Goal: Task Accomplishment & Management: Complete application form

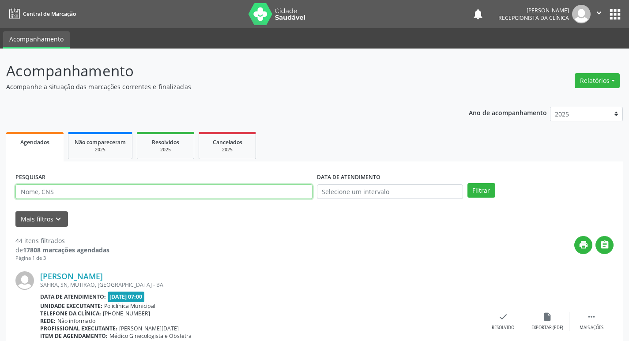
click at [171, 196] on input "text" at bounding box center [163, 191] width 297 height 15
type input "grazielle"
click at [467, 183] on button "Filtrar" at bounding box center [481, 190] width 28 height 15
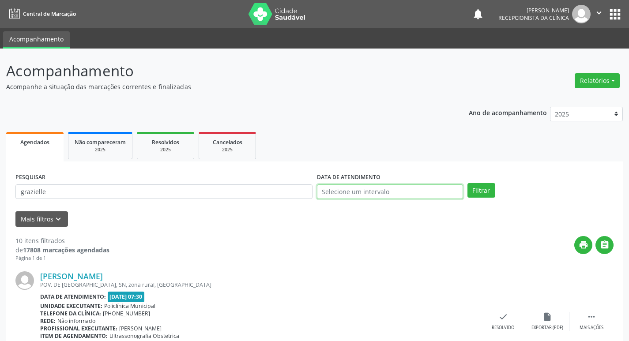
click at [392, 191] on input "text" at bounding box center [390, 191] width 146 height 15
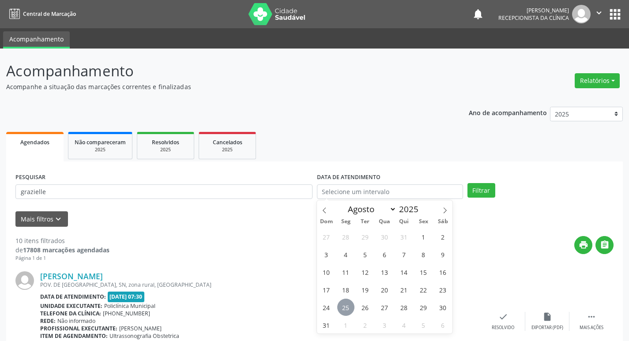
click at [349, 306] on span "25" at bounding box center [345, 307] width 17 height 17
type input "[DATE]"
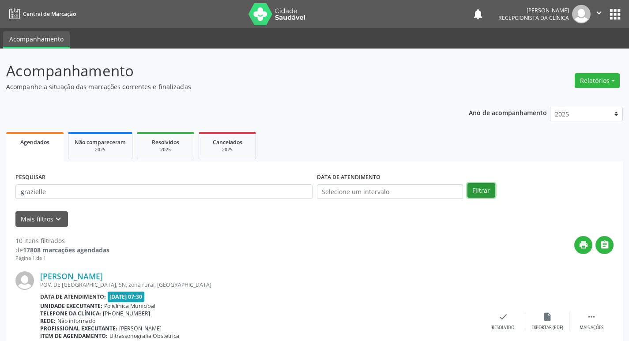
click at [488, 186] on button "Filtrar" at bounding box center [481, 190] width 28 height 15
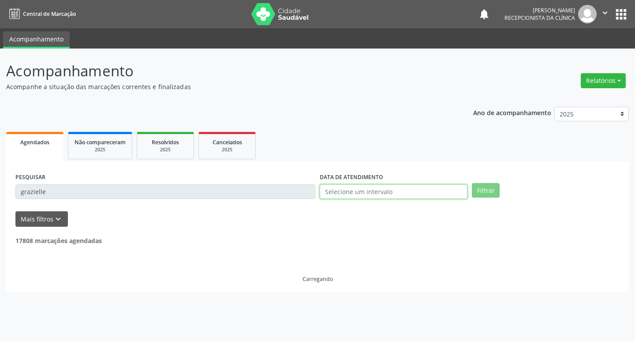
drag, startPoint x: 402, startPoint y: 195, endPoint x: 381, endPoint y: 203, distance: 23.2
click at [402, 195] on input "text" at bounding box center [394, 191] width 148 height 15
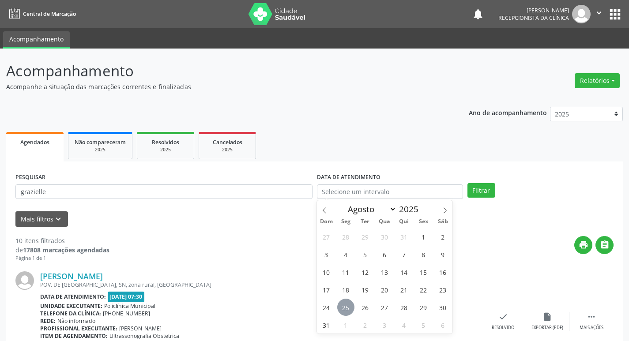
click at [342, 303] on span "25" at bounding box center [345, 307] width 17 height 17
type input "[DATE]"
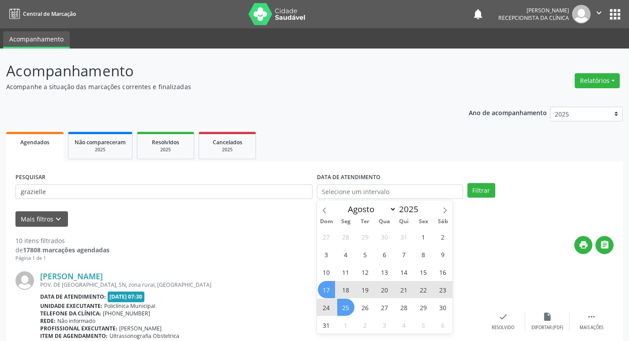
click at [208, 251] on div "print " at bounding box center [361, 249] width 504 height 26
select select "7"
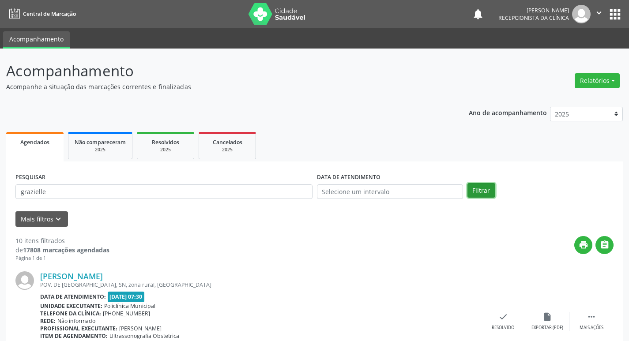
click at [476, 192] on button "Filtrar" at bounding box center [481, 190] width 28 height 15
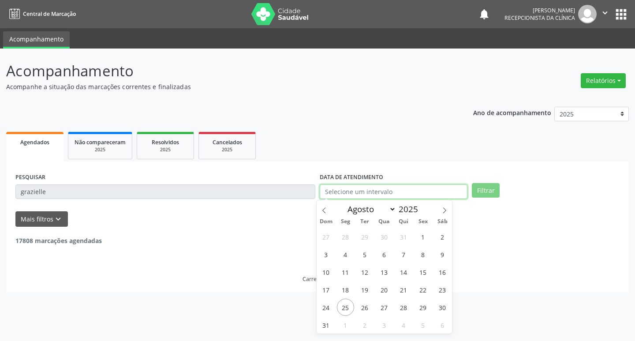
click at [365, 190] on input "text" at bounding box center [394, 191] width 148 height 15
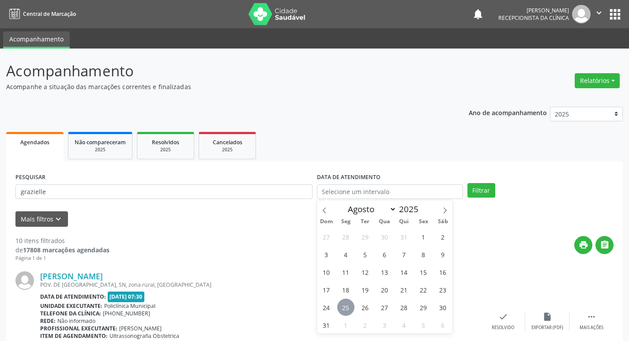
click at [348, 310] on span "25" at bounding box center [345, 307] width 17 height 17
type input "[DATE]"
click at [348, 310] on span "25" at bounding box center [345, 307] width 17 height 17
click at [348, 310] on div "Telefone da clínica: [PHONE_NUMBER]" at bounding box center [260, 314] width 441 height 8
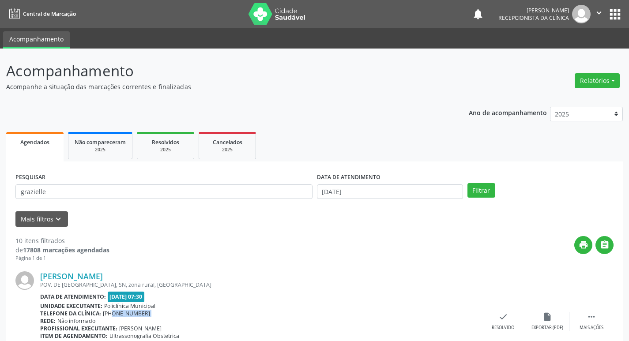
click at [348, 310] on div "Telefone da clínica: [PHONE_NUMBER]" at bounding box center [260, 314] width 441 height 8
click at [93, 195] on input "grazielle" at bounding box center [163, 191] width 297 height 15
click at [467, 183] on button "Filtrar" at bounding box center [481, 190] width 28 height 15
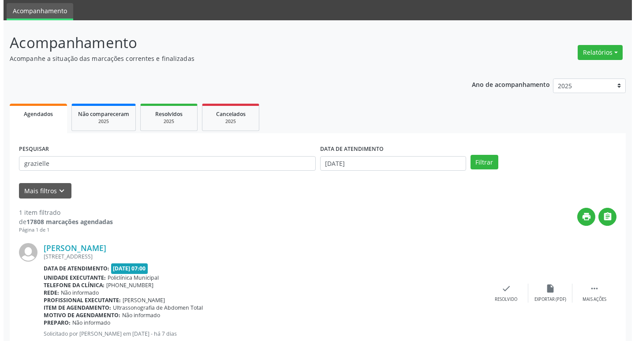
scroll to position [56, 0]
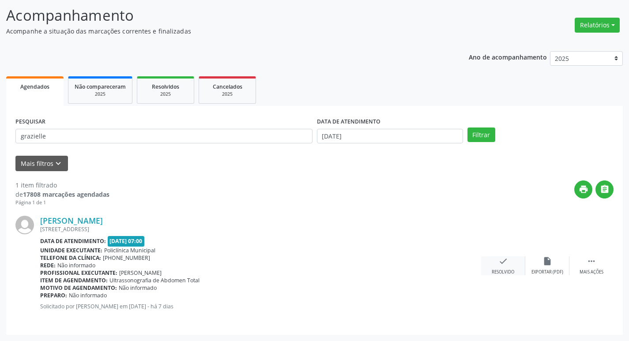
click at [500, 263] on icon "check" at bounding box center [503, 261] width 10 height 10
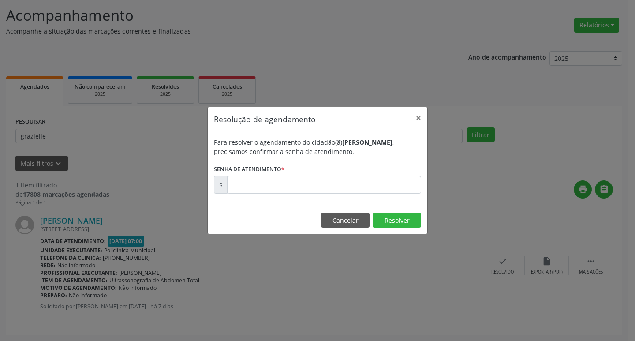
drag, startPoint x: 231, startPoint y: 169, endPoint x: 245, endPoint y: 184, distance: 20.3
click at [235, 173] on label "Senha de atendimento *" at bounding box center [249, 169] width 71 height 14
click at [246, 184] on input "text" at bounding box center [324, 185] width 194 height 18
type input "00172335"
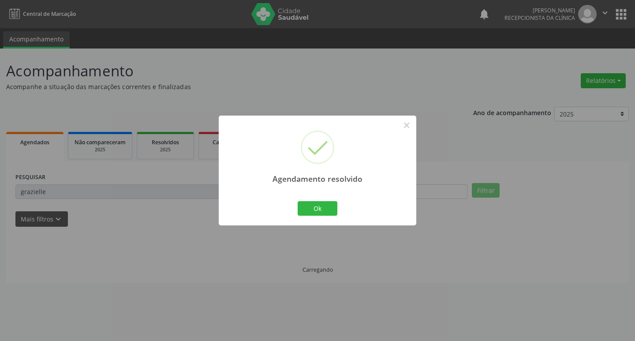
scroll to position [0, 0]
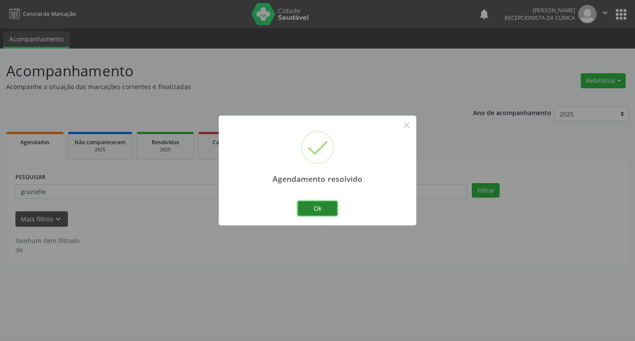
click at [323, 207] on button "Ok" at bounding box center [318, 208] width 40 height 15
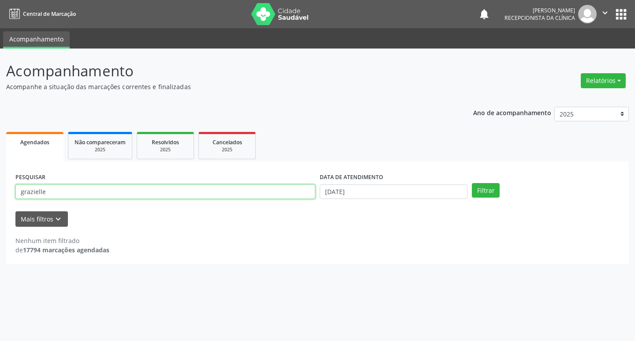
click at [173, 199] on input "grazielle" at bounding box center [165, 191] width 300 height 15
click at [169, 196] on input "grazielle" at bounding box center [165, 191] width 300 height 15
type input "elizabete"
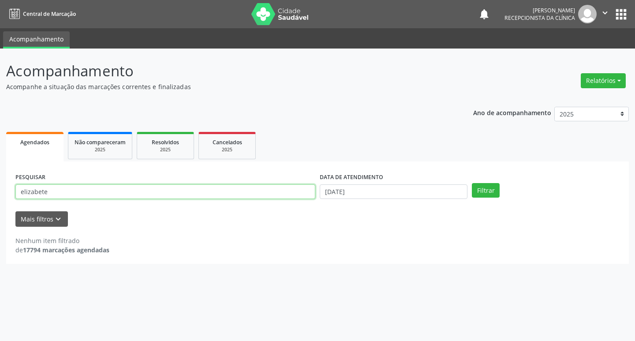
click at [472, 183] on button "Filtrar" at bounding box center [486, 190] width 28 height 15
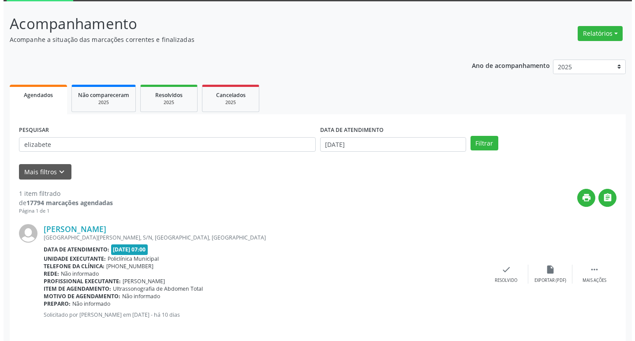
scroll to position [56, 0]
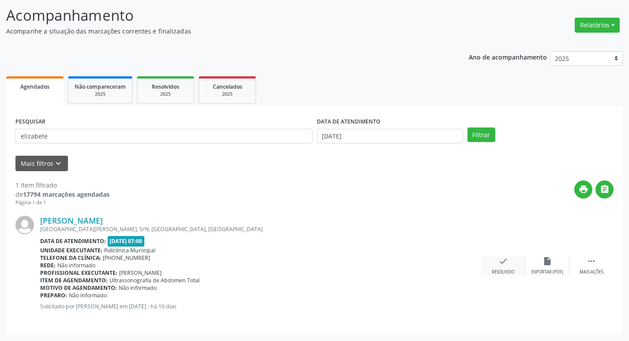
click at [504, 257] on icon "check" at bounding box center [503, 261] width 10 height 10
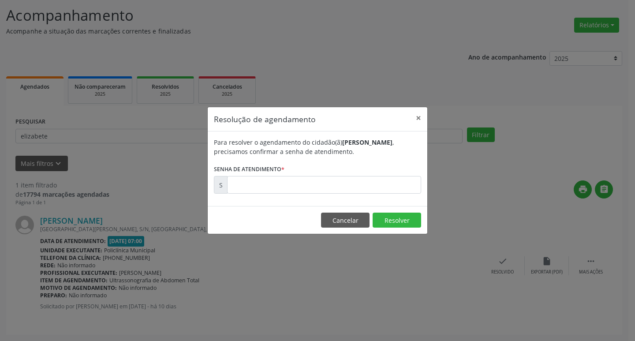
drag, startPoint x: 303, startPoint y: 200, endPoint x: 297, endPoint y: 193, distance: 10.0
click at [297, 193] on div "Para resolver o agendamento do cidadão(ã) [PERSON_NAME] , precisamos confirmar …" at bounding box center [318, 169] width 220 height 75
click at [284, 183] on input "text" at bounding box center [324, 185] width 194 height 18
type input "00172243"
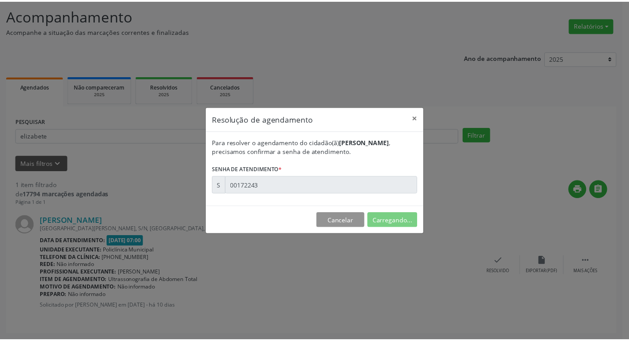
scroll to position [0, 0]
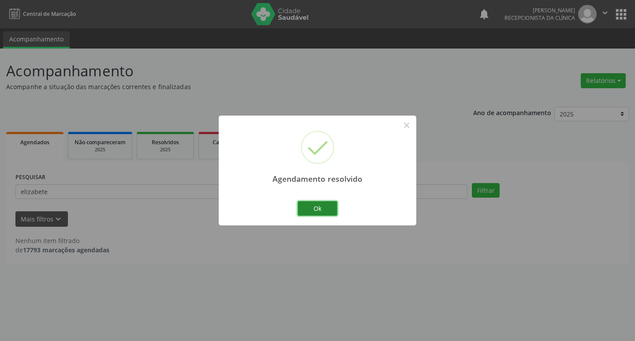
click at [301, 212] on button "Ok" at bounding box center [318, 208] width 40 height 15
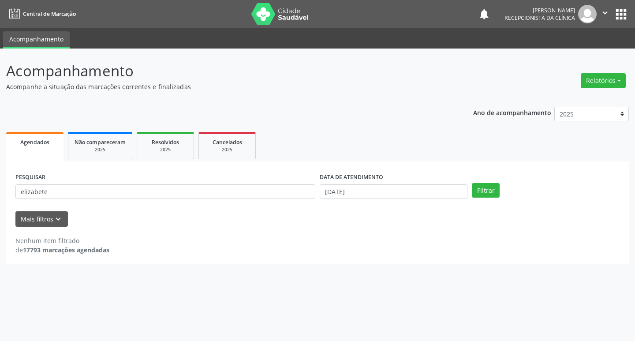
click at [294, 202] on div "PESQUISAR elizabete" at bounding box center [165, 188] width 304 height 34
drag, startPoint x: 292, startPoint y: 201, endPoint x: 290, endPoint y: 196, distance: 5.7
click at [290, 197] on div "PESQUISAR elizabete" at bounding box center [165, 188] width 304 height 34
click at [290, 195] on input "elizabete" at bounding box center [165, 191] width 300 height 15
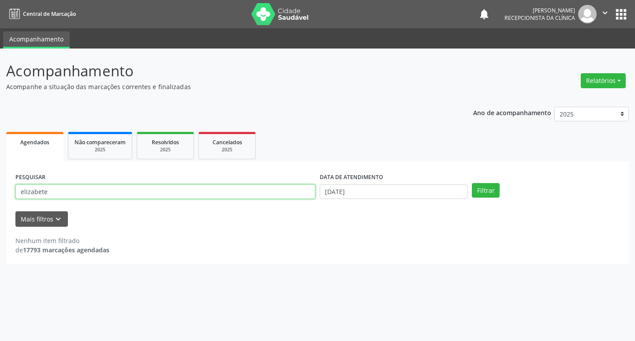
click at [290, 195] on input "elizabete" at bounding box center [165, 191] width 300 height 15
click at [472, 183] on button "Filtrar" at bounding box center [486, 190] width 28 height 15
click at [126, 187] on input "shaany" at bounding box center [165, 191] width 300 height 15
click at [472, 183] on button "Filtrar" at bounding box center [486, 190] width 28 height 15
click at [113, 183] on div "PESQUISAR shaany" at bounding box center [165, 188] width 304 height 34
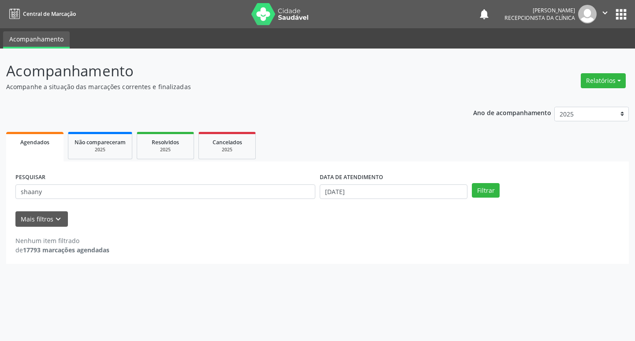
click at [113, 183] on div "PESQUISAR shaany" at bounding box center [165, 188] width 304 height 34
click at [116, 188] on input "shaany" at bounding box center [165, 191] width 300 height 15
click at [118, 190] on input "shaany" at bounding box center [165, 191] width 300 height 15
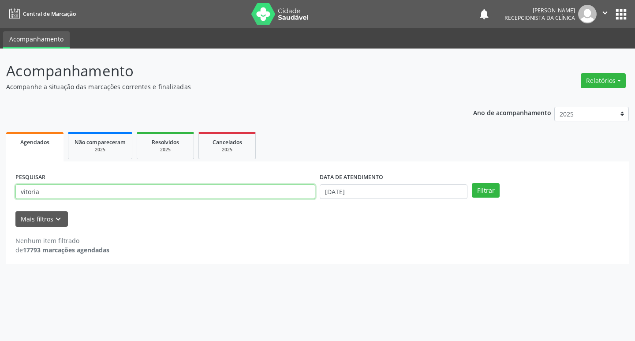
type input "vitoria"
click at [472, 183] on button "Filtrar" at bounding box center [486, 190] width 28 height 15
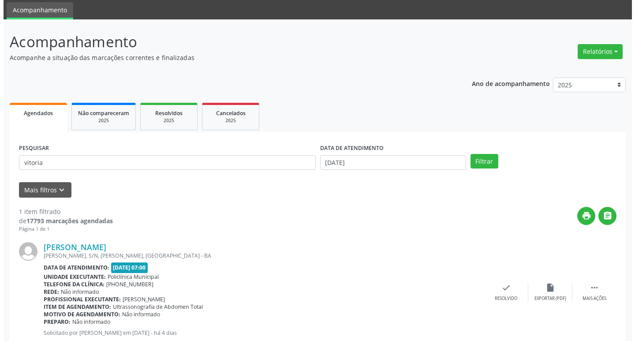
scroll to position [56, 0]
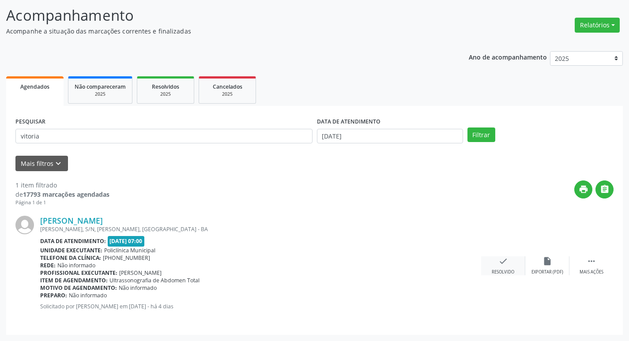
click at [487, 266] on div "check Resolvido" at bounding box center [503, 265] width 44 height 19
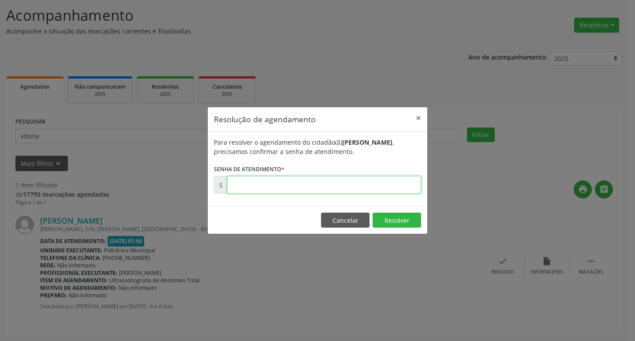
click at [262, 187] on input "text" at bounding box center [324, 185] width 194 height 18
type input "00173244"
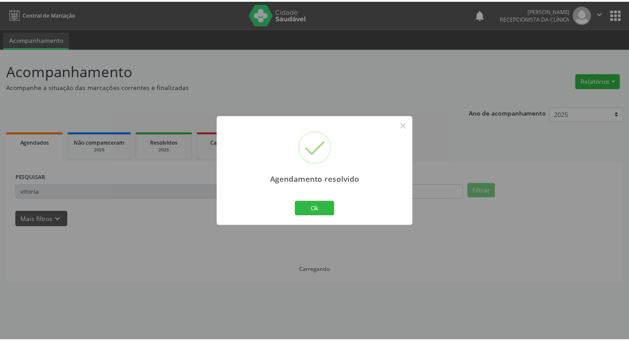
scroll to position [0, 0]
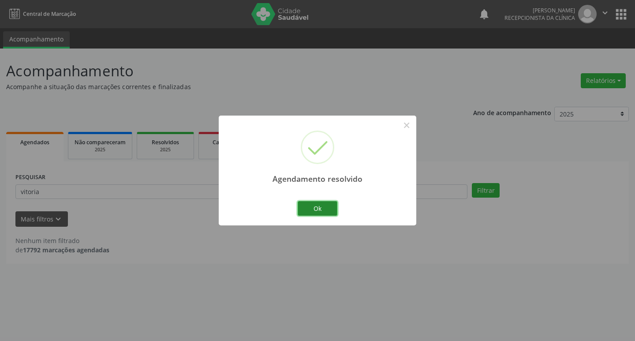
click at [310, 202] on button "Ok" at bounding box center [318, 208] width 40 height 15
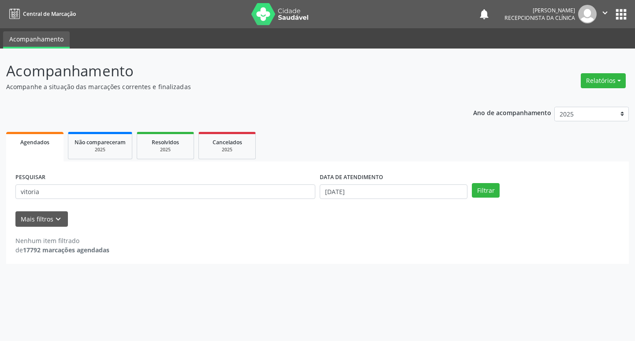
click at [304, 201] on div "PESQUISAR vitoria" at bounding box center [165, 188] width 304 height 34
click at [297, 198] on input "vitoria" at bounding box center [165, 191] width 300 height 15
type input ","
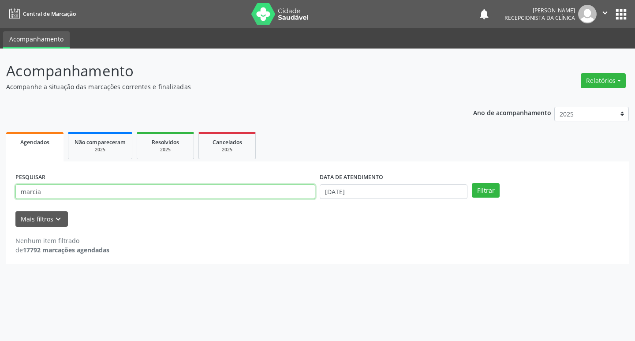
type input "marcia"
click at [472, 183] on button "Filtrar" at bounding box center [486, 190] width 28 height 15
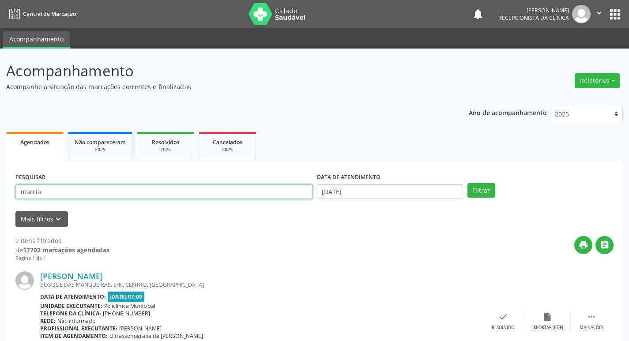
click at [192, 194] on input "marcia" at bounding box center [163, 191] width 297 height 15
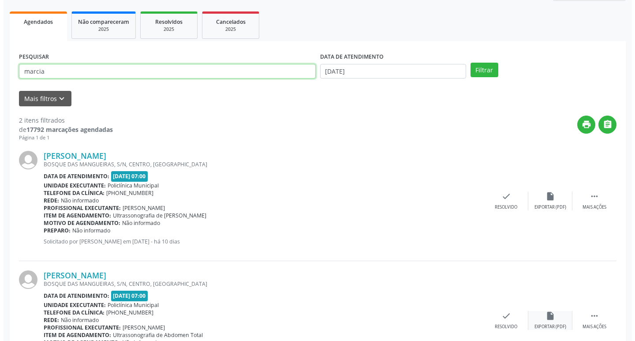
scroll to position [175, 0]
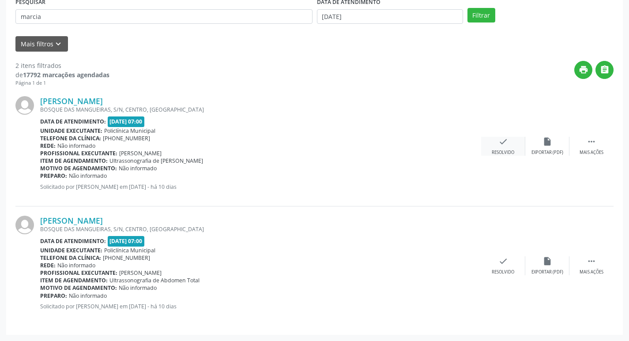
click at [500, 146] on icon "check" at bounding box center [503, 142] width 10 height 10
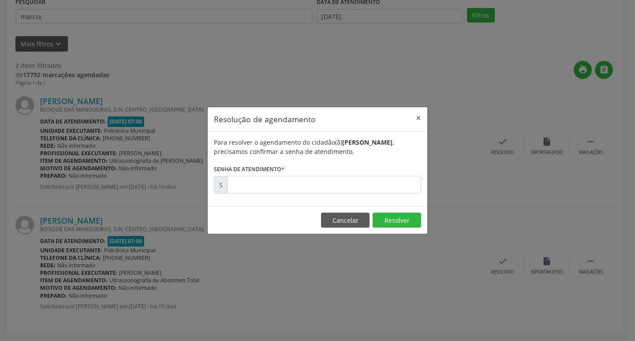
drag, startPoint x: 262, startPoint y: 199, endPoint x: 254, endPoint y: 186, distance: 15.2
click at [258, 194] on div "Para resolver o agendamento do cidadão(ã) [PERSON_NAME] , precisamos confirmar …" at bounding box center [318, 169] width 220 height 75
click at [254, 186] on input "text" at bounding box center [324, 185] width 194 height 18
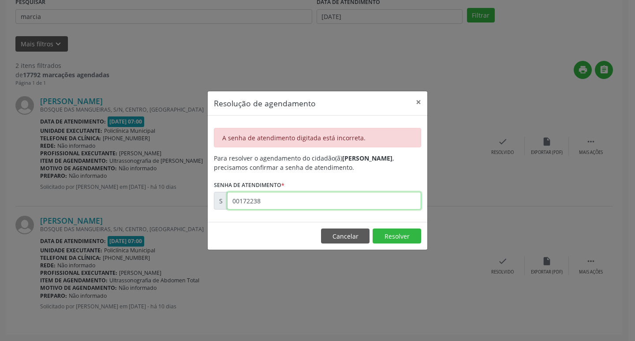
click at [277, 205] on input "00172238" at bounding box center [324, 201] width 194 height 18
drag, startPoint x: 435, startPoint y: 276, endPoint x: 459, endPoint y: 264, distance: 26.6
click at [438, 271] on div "Resolução de agendamento × A senha de atendimento digitada está incorreta. Para…" at bounding box center [317, 170] width 635 height 341
click at [512, 259] on div "Resolução de agendamento × A senha de atendimento digitada está incorreta. Para…" at bounding box center [317, 170] width 635 height 341
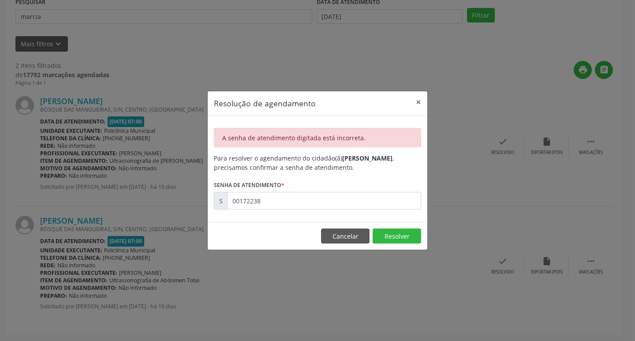
drag, startPoint x: 507, startPoint y: 259, endPoint x: 502, endPoint y: 258, distance: 5.0
click at [504, 258] on div "Resolução de agendamento × A senha de atendimento digitada está incorreta. Para…" at bounding box center [317, 170] width 635 height 341
click at [297, 193] on input "00172238" at bounding box center [324, 201] width 194 height 18
click at [297, 192] on input "00172238" at bounding box center [324, 201] width 194 height 18
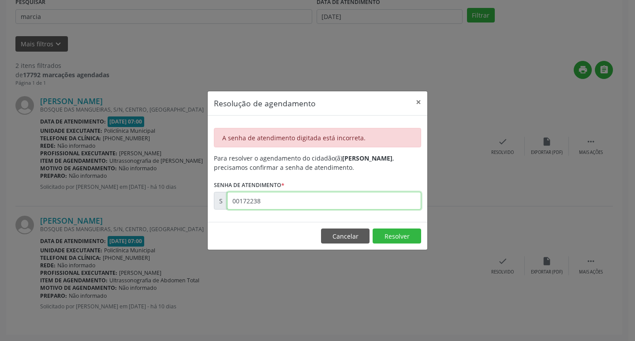
click at [313, 200] on input "00172238" at bounding box center [324, 201] width 194 height 18
type input "00172233"
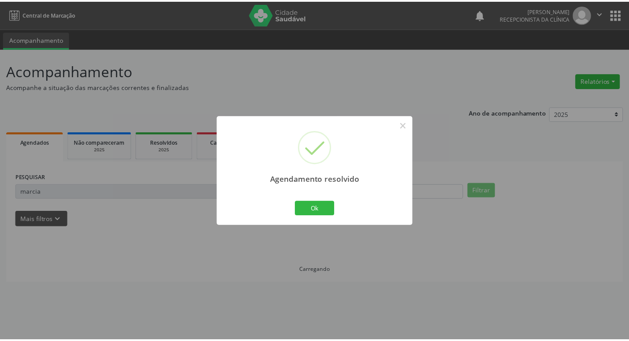
scroll to position [0, 0]
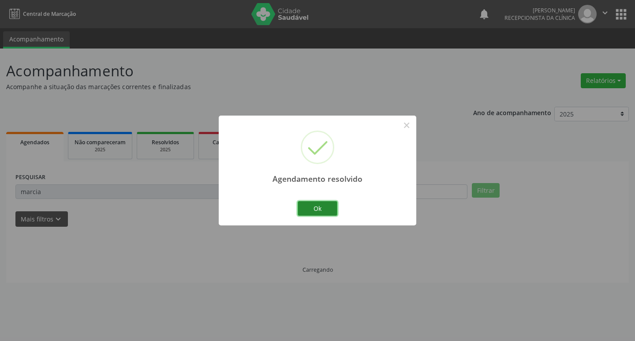
click at [321, 216] on button "Ok" at bounding box center [318, 208] width 40 height 15
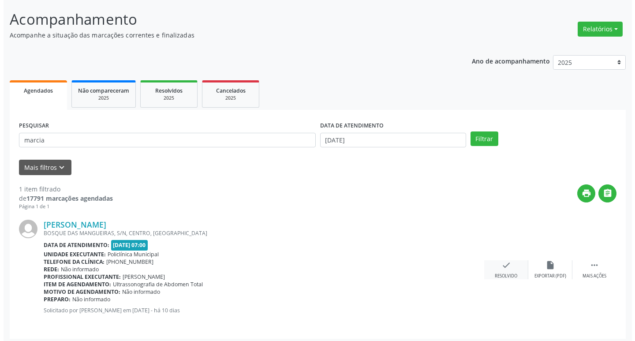
scroll to position [56, 0]
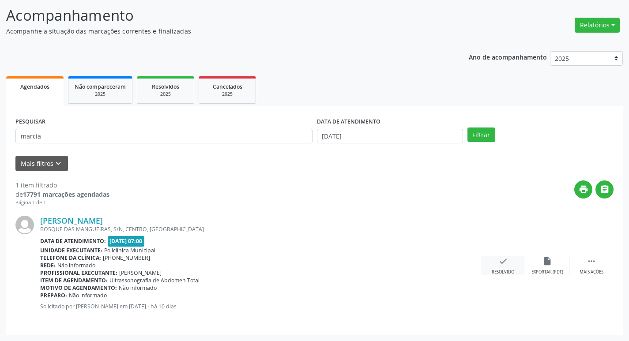
click at [514, 262] on div "check Resolvido" at bounding box center [503, 265] width 44 height 19
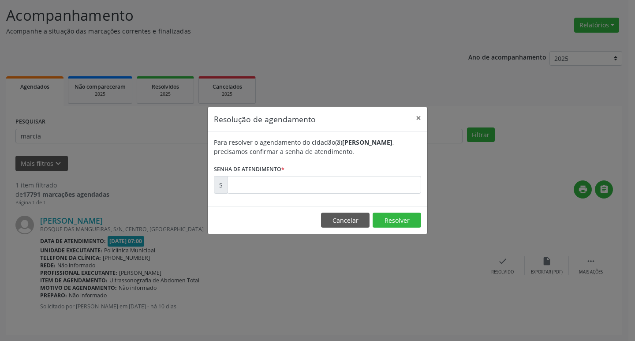
drag, startPoint x: 335, startPoint y: 199, endPoint x: 321, endPoint y: 188, distance: 17.6
click at [334, 198] on div "Para resolver o agendamento do cidadão(ã) [PERSON_NAME] , precisamos confirmar …" at bounding box center [318, 169] width 220 height 75
click at [321, 188] on input "text" at bounding box center [324, 185] width 194 height 18
type input "00172238"
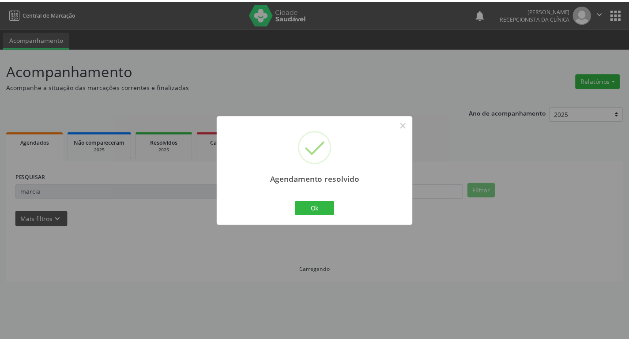
scroll to position [0, 0]
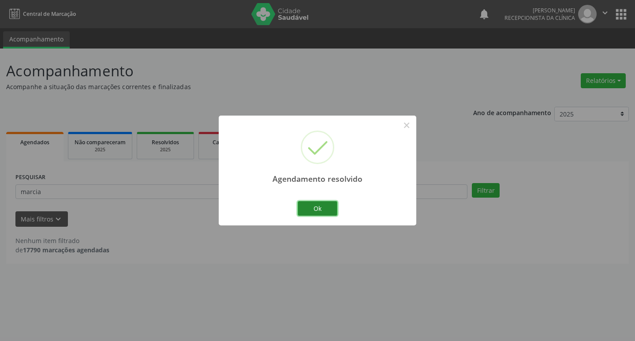
drag, startPoint x: 320, startPoint y: 204, endPoint x: 315, endPoint y: 201, distance: 5.9
click at [320, 204] on button "Ok" at bounding box center [318, 208] width 40 height 15
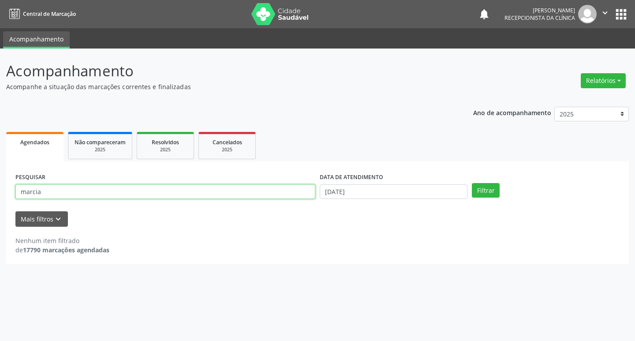
click at [296, 195] on input "marcia" at bounding box center [165, 191] width 300 height 15
type input "[PERSON_NAME]"
click at [472, 183] on button "Filtrar" at bounding box center [486, 190] width 28 height 15
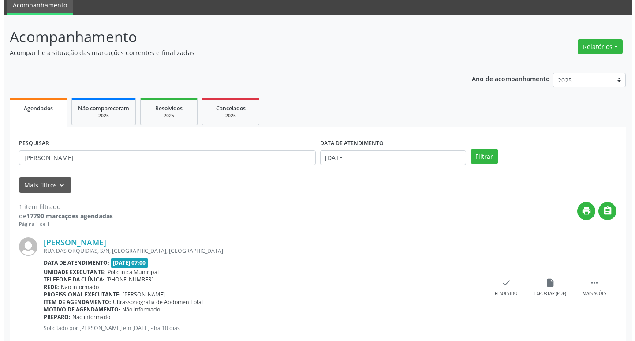
scroll to position [56, 0]
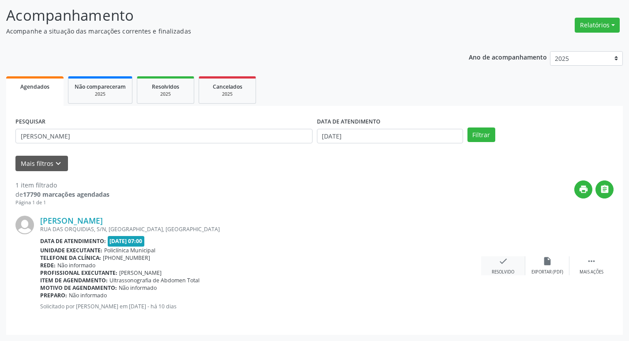
click at [513, 259] on div "check Resolvido" at bounding box center [503, 265] width 44 height 19
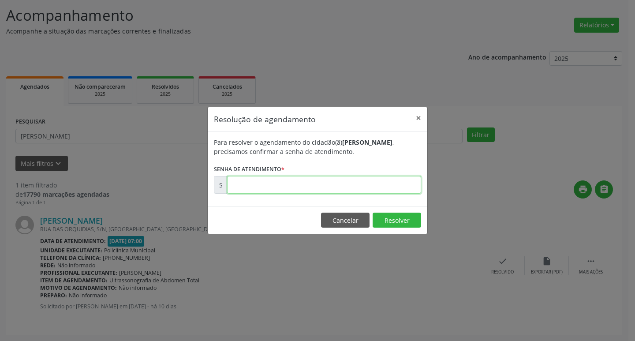
click at [300, 180] on input "text" at bounding box center [324, 185] width 194 height 18
type input "00172249"
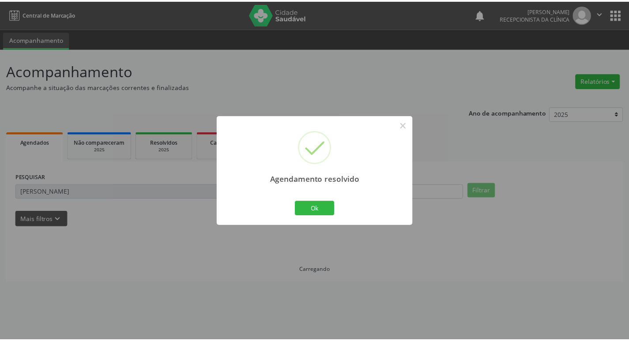
scroll to position [0, 0]
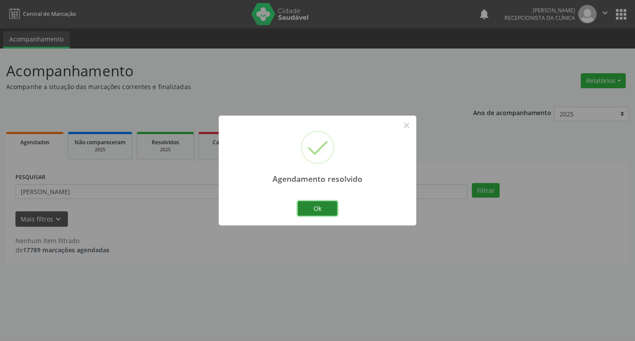
drag, startPoint x: 313, startPoint y: 216, endPoint x: 278, endPoint y: 194, distance: 41.0
click at [312, 215] on button "Ok" at bounding box center [318, 208] width 40 height 15
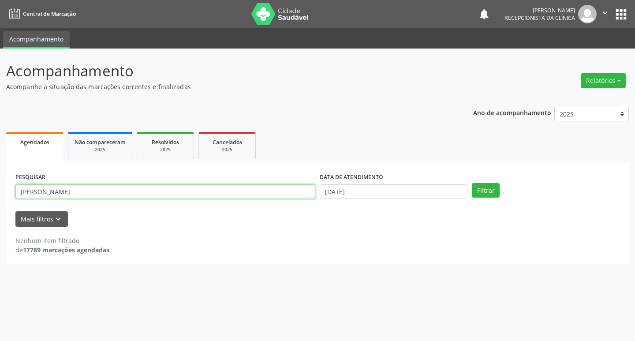
click at [278, 194] on input "[PERSON_NAME]" at bounding box center [165, 191] width 300 height 15
type input "valmir"
click at [472, 183] on button "Filtrar" at bounding box center [486, 190] width 28 height 15
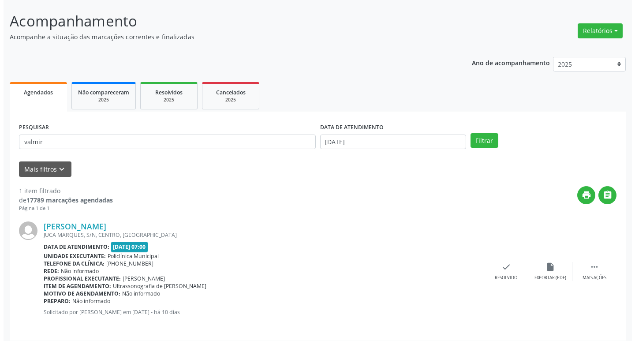
scroll to position [56, 0]
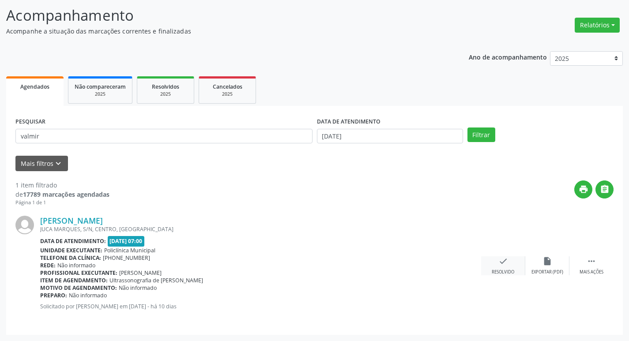
click at [502, 257] on icon "check" at bounding box center [503, 261] width 10 height 10
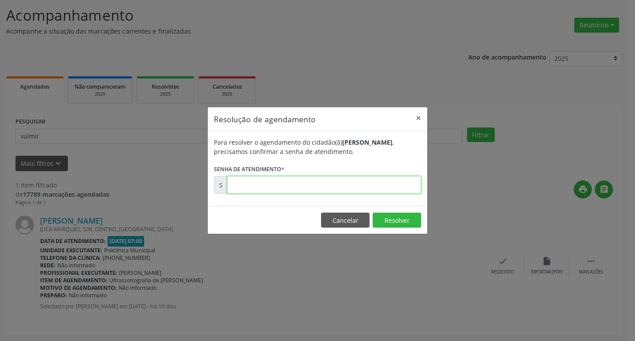
click at [306, 191] on input "text" at bounding box center [324, 185] width 194 height 18
type input "00172246"
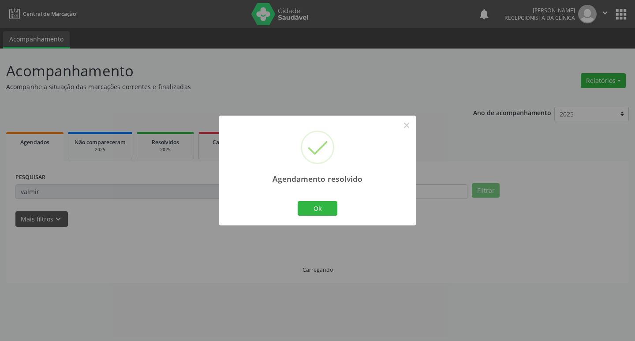
scroll to position [0, 0]
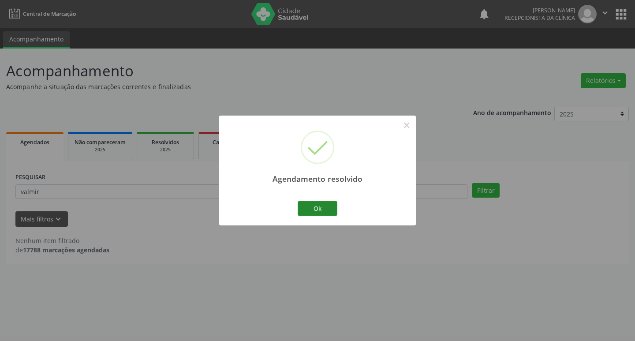
drag, startPoint x: 313, startPoint y: 217, endPoint x: 310, endPoint y: 211, distance: 6.4
click at [313, 217] on div "Ok Cancel" at bounding box center [318, 208] width 44 height 19
click at [309, 210] on button "Ok" at bounding box center [318, 208] width 40 height 15
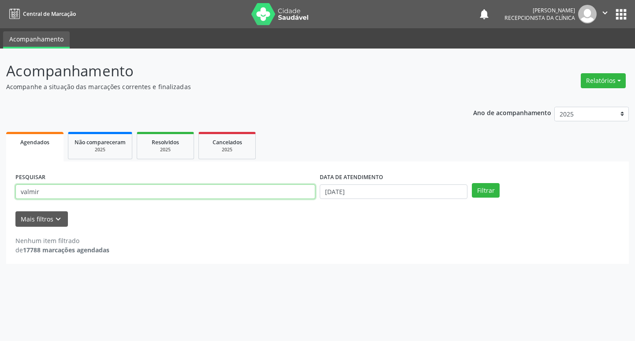
click at [257, 195] on input "valmir" at bounding box center [165, 191] width 300 height 15
type input "eliene"
click at [472, 183] on button "Filtrar" at bounding box center [486, 190] width 28 height 15
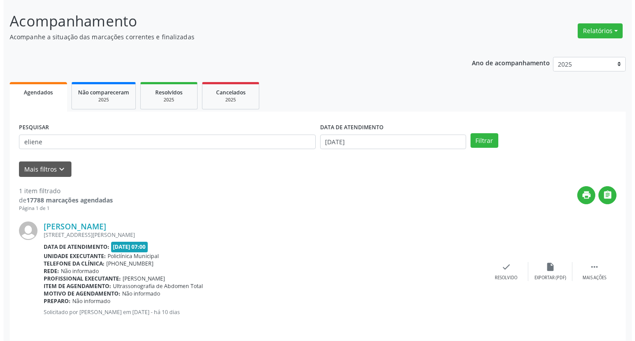
scroll to position [56, 0]
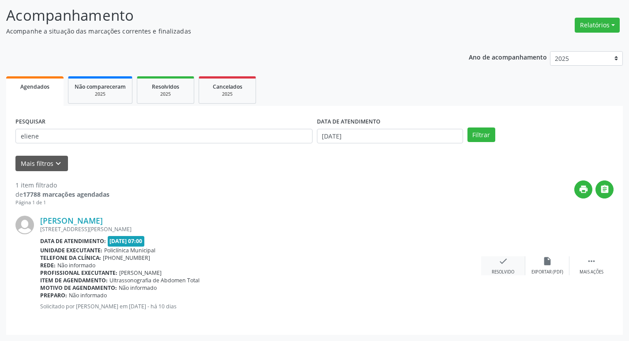
click at [497, 274] on div "Resolvido" at bounding box center [503, 272] width 23 height 6
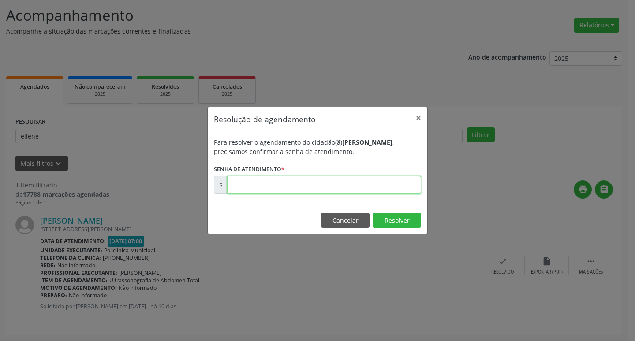
click at [371, 193] on input "text" at bounding box center [324, 185] width 194 height 18
type input "00172261"
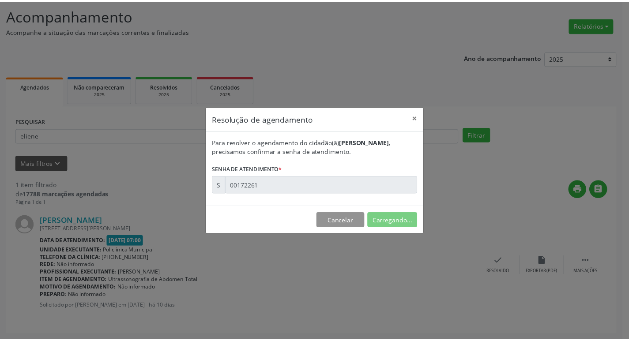
scroll to position [0, 0]
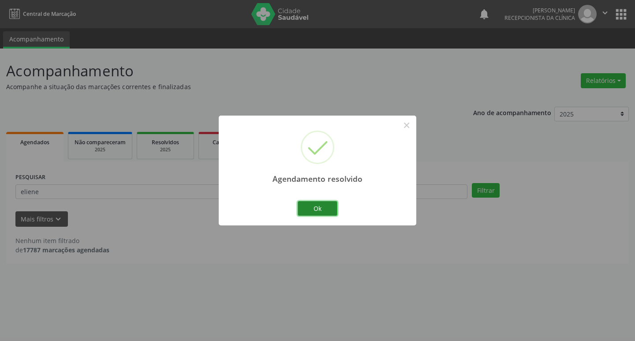
drag, startPoint x: 315, startPoint y: 210, endPoint x: 311, endPoint y: 207, distance: 4.5
click at [313, 209] on button "Ok" at bounding box center [318, 208] width 40 height 15
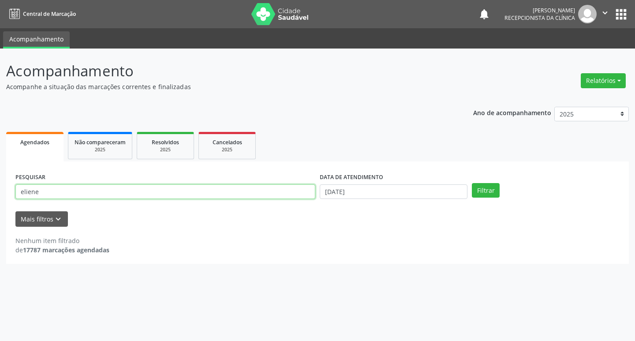
click at [259, 197] on input "eliene" at bounding box center [165, 191] width 300 height 15
click at [259, 199] on input "eliene" at bounding box center [165, 191] width 300 height 15
click at [265, 201] on div "PESQUISAR eliene" at bounding box center [165, 188] width 304 height 34
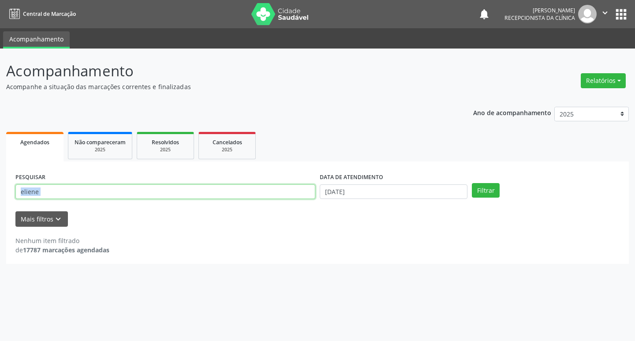
click at [244, 195] on input "eliene" at bounding box center [165, 191] width 300 height 15
type input "lea"
click at [472, 183] on button "Filtrar" at bounding box center [486, 190] width 28 height 15
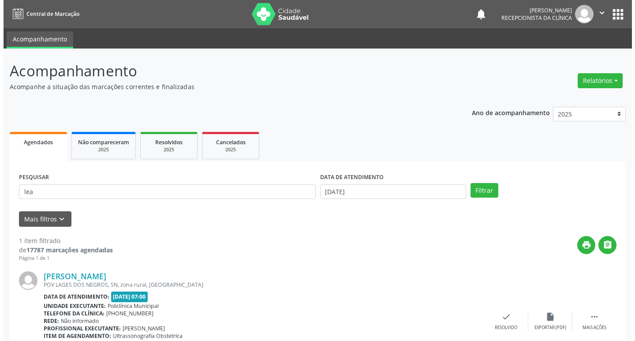
scroll to position [56, 0]
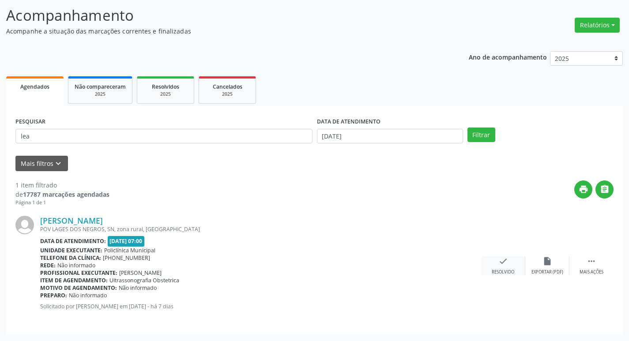
drag, startPoint x: 496, startPoint y: 276, endPoint x: 491, endPoint y: 267, distance: 10.7
click at [493, 275] on div "[PERSON_NAME] [GEOGRAPHIC_DATA], SN, zona rural, [GEOGRAPHIC_DATA] Data de aten…" at bounding box center [314, 266] width 598 height 119
click at [491, 266] on div "check Resolvido" at bounding box center [503, 265] width 44 height 19
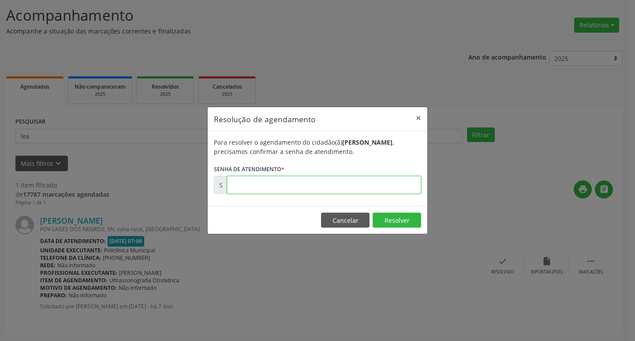
click at [327, 177] on input "text" at bounding box center [324, 185] width 194 height 18
type input "00172338"
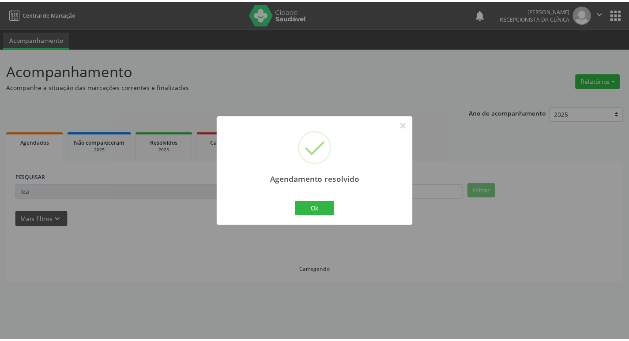
scroll to position [0, 0]
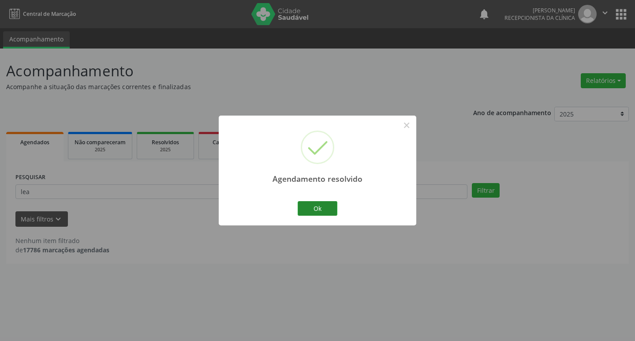
drag, startPoint x: 310, startPoint y: 200, endPoint x: 308, endPoint y: 204, distance: 4.5
click at [311, 201] on div "Ok Cancel" at bounding box center [318, 208] width 44 height 19
click at [308, 204] on button "Ok" at bounding box center [318, 208] width 40 height 15
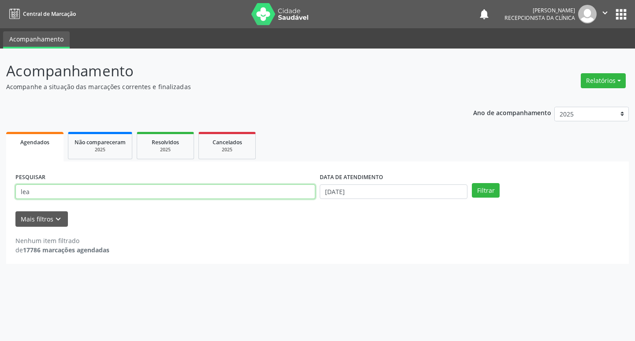
click at [291, 195] on input "lea" at bounding box center [165, 191] width 300 height 15
type input "ana"
click at [472, 183] on button "Filtrar" at bounding box center [486, 190] width 28 height 15
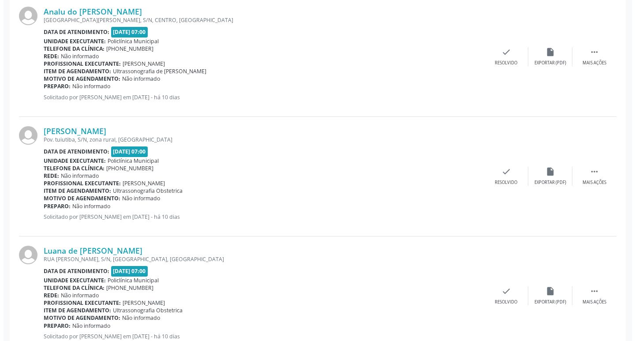
scroll to position [221, 0]
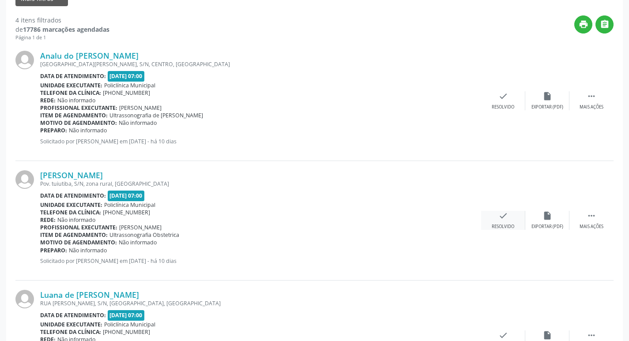
click at [499, 223] on div "check Resolvido" at bounding box center [503, 220] width 44 height 19
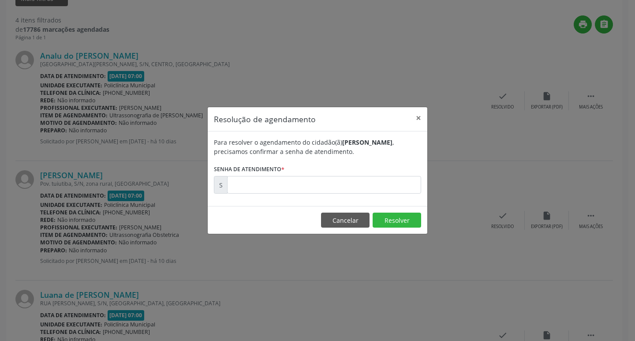
drag, startPoint x: 267, startPoint y: 206, endPoint x: 263, endPoint y: 188, distance: 17.9
click at [265, 196] on div "Para resolver o agendamento do cidadão(ã) [PERSON_NAME] , precisamos confirmar …" at bounding box center [318, 169] width 220 height 75
click at [263, 188] on input "text" at bounding box center [324, 185] width 194 height 18
type input "00172232"
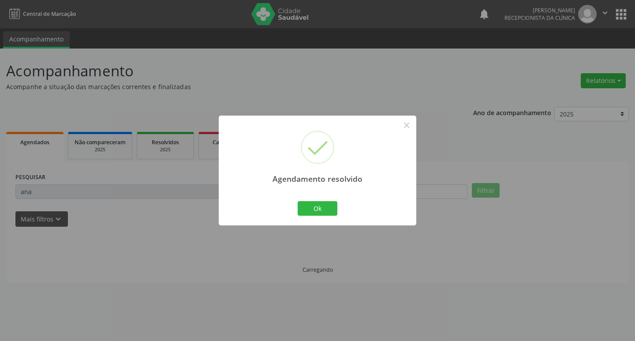
scroll to position [0, 0]
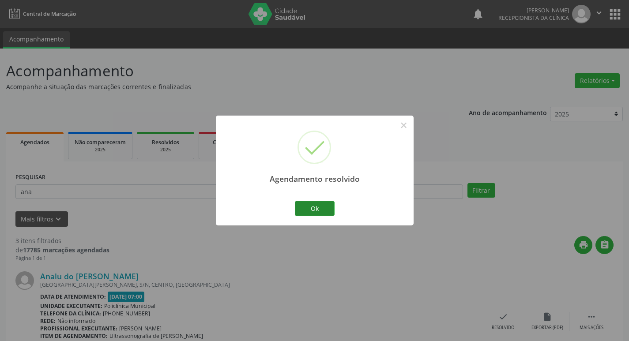
drag, startPoint x: 312, startPoint y: 201, endPoint x: 305, endPoint y: 203, distance: 8.0
click at [309, 202] on div "Ok Cancel" at bounding box center [315, 208] width 44 height 19
drag, startPoint x: 305, startPoint y: 203, endPoint x: 297, endPoint y: 200, distance: 8.5
click at [304, 203] on button "Ok" at bounding box center [315, 208] width 40 height 15
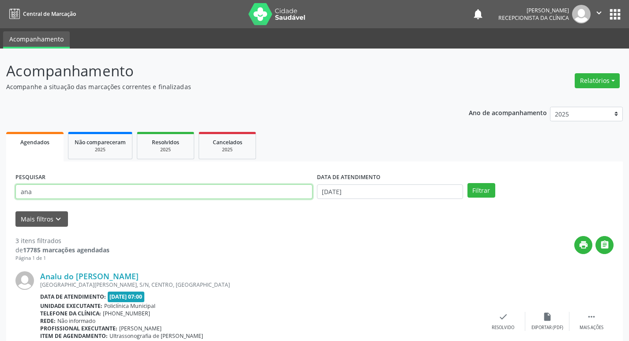
click at [269, 188] on input "ana" at bounding box center [163, 191] width 297 height 15
type input "luana"
click at [467, 183] on button "Filtrar" at bounding box center [481, 190] width 28 height 15
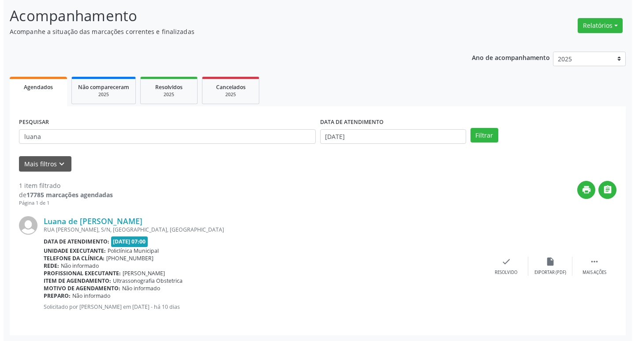
scroll to position [56, 0]
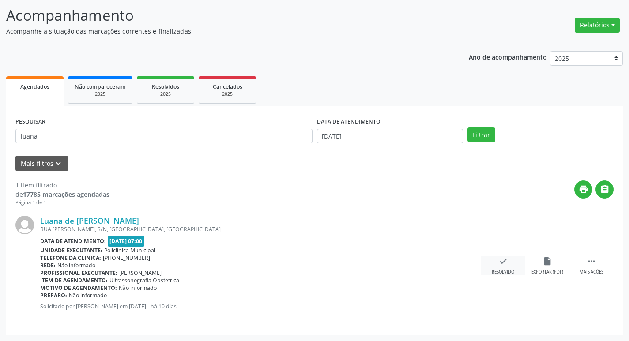
click at [485, 261] on div "check Resolvido" at bounding box center [503, 265] width 44 height 19
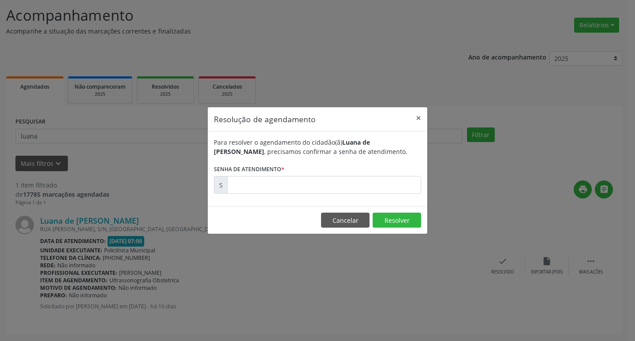
click at [334, 195] on div "Para resolver o agendamento do cidadão(ã) Luana de [PERSON_NAME] , precisamos c…" at bounding box center [318, 169] width 220 height 75
drag, startPoint x: 331, startPoint y: 193, endPoint x: 326, endPoint y: 191, distance: 6.1
click at [330, 192] on input "text" at bounding box center [324, 185] width 194 height 18
type input "00172234"
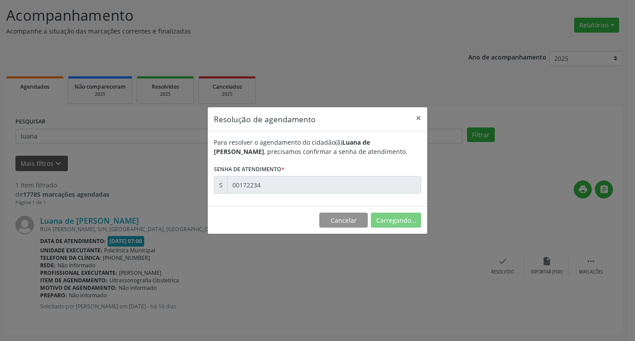
scroll to position [0, 0]
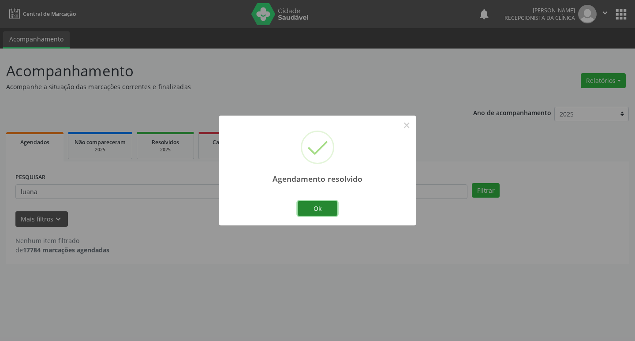
click at [304, 210] on button "Ok" at bounding box center [318, 208] width 40 height 15
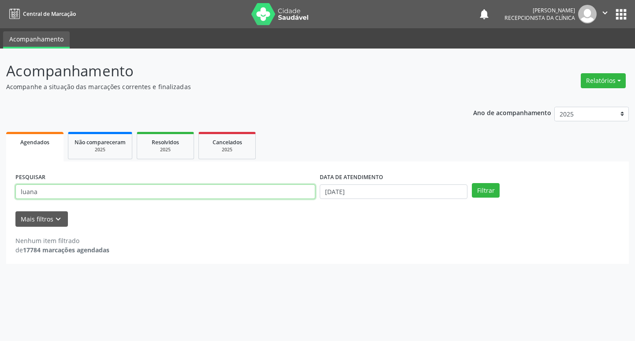
click at [283, 192] on input "luana" at bounding box center [165, 191] width 300 height 15
type input "[PERSON_NAME]"
click at [472, 183] on button "Filtrar" at bounding box center [486, 190] width 28 height 15
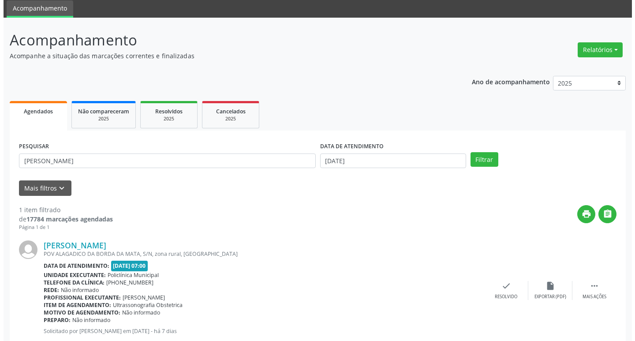
scroll to position [56, 0]
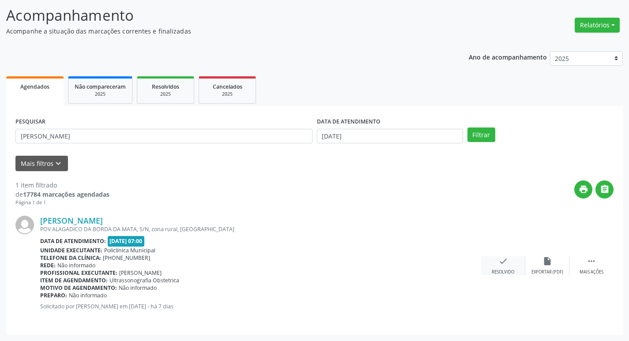
click at [504, 270] on div "Resolvido" at bounding box center [503, 272] width 23 height 6
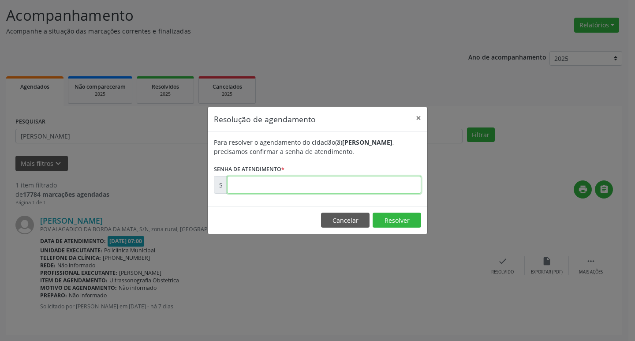
click at [319, 184] on input "text" at bounding box center [324, 185] width 194 height 18
type input "00172333"
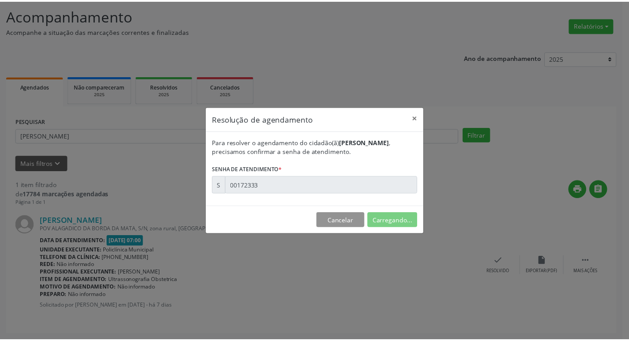
scroll to position [0, 0]
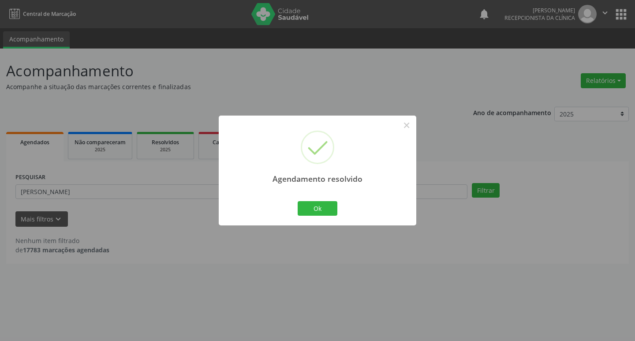
click at [314, 196] on div "Agendamento resolvido × Ok Cancel" at bounding box center [318, 171] width 198 height 110
click at [312, 213] on button "Ok" at bounding box center [318, 208] width 40 height 15
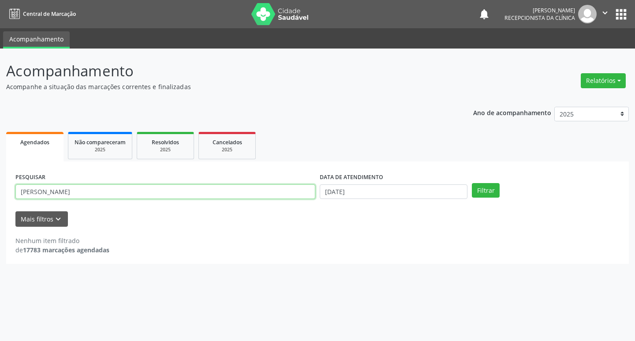
click at [282, 196] on input "[PERSON_NAME]" at bounding box center [165, 191] width 300 height 15
click at [472, 183] on button "Filtrar" at bounding box center [486, 190] width 28 height 15
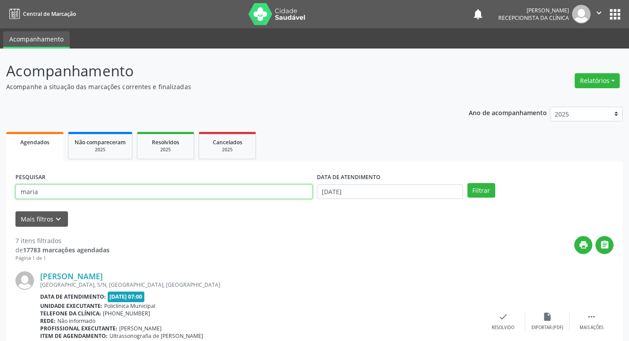
click at [138, 192] on input "maria" at bounding box center [163, 191] width 297 height 15
type input "[PERSON_NAME]"
click at [467, 183] on button "Filtrar" at bounding box center [481, 190] width 28 height 15
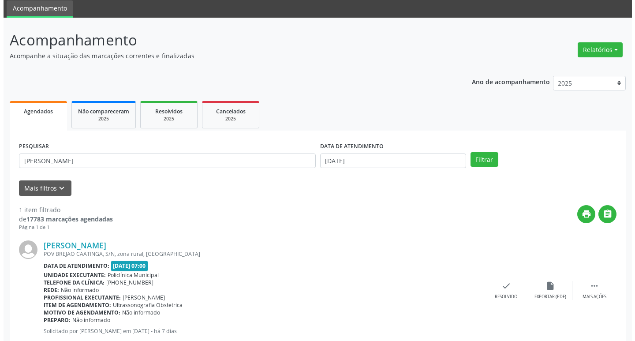
scroll to position [56, 0]
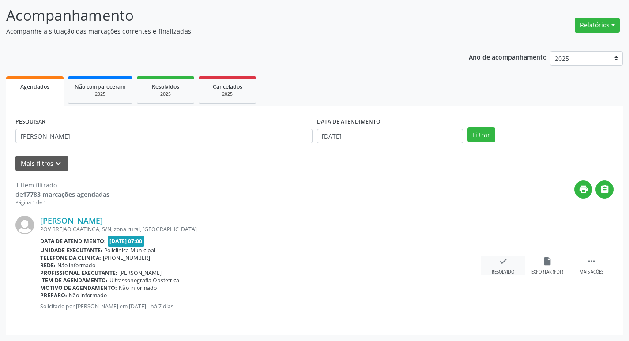
click at [504, 264] on icon "check" at bounding box center [503, 261] width 10 height 10
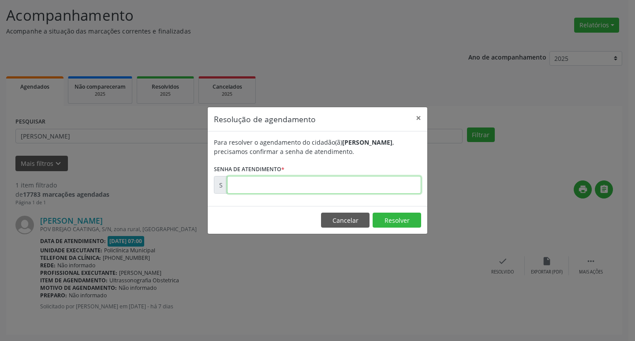
click at [276, 185] on input "text" at bounding box center [324, 185] width 194 height 18
type input "00172332"
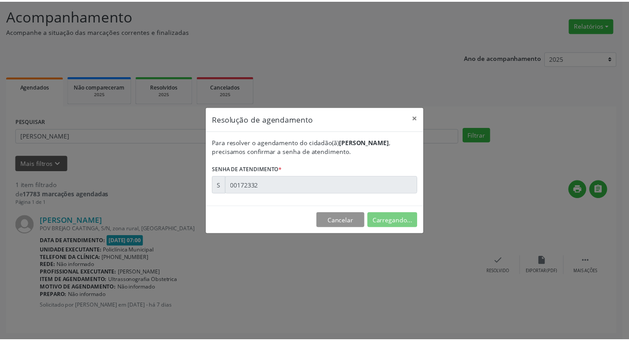
scroll to position [0, 0]
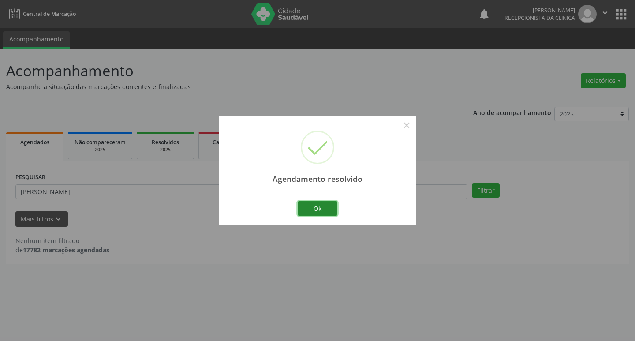
drag, startPoint x: 320, startPoint y: 210, endPoint x: 310, endPoint y: 205, distance: 10.9
click at [317, 206] on button "Ok" at bounding box center [318, 208] width 40 height 15
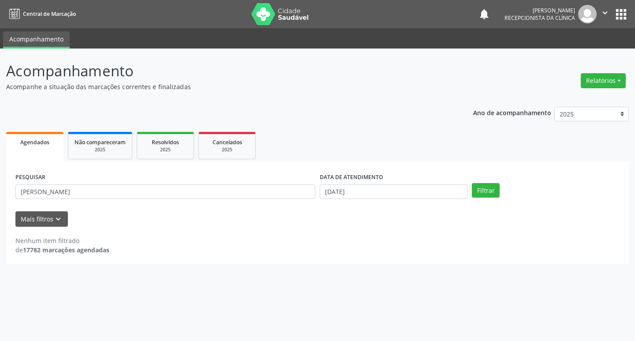
click at [300, 201] on div "PESQUISAR [PERSON_NAME]" at bounding box center [165, 188] width 304 height 34
click at [292, 189] on input "[PERSON_NAME]" at bounding box center [165, 191] width 300 height 15
type input "[PERSON_NAME]"
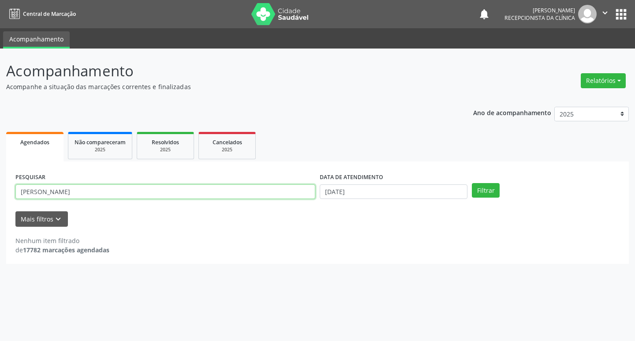
click at [472, 183] on button "Filtrar" at bounding box center [486, 190] width 28 height 15
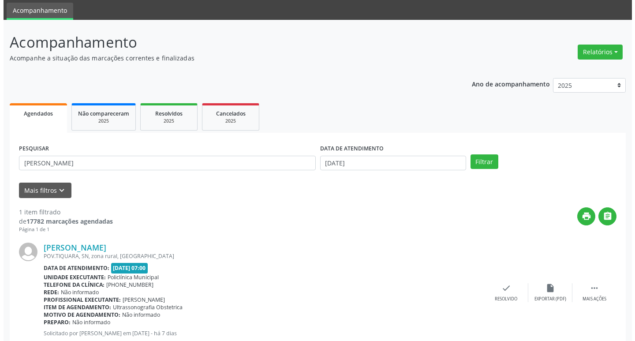
scroll to position [56, 0]
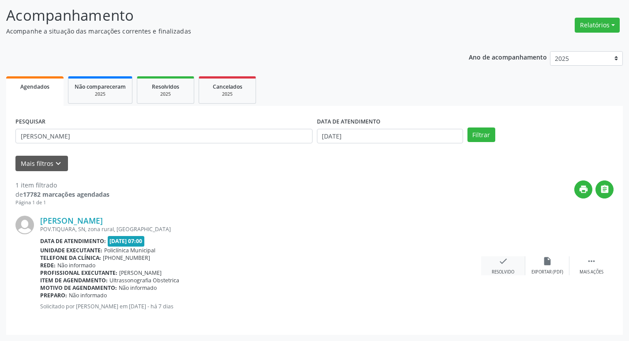
click at [499, 260] on icon "check" at bounding box center [503, 261] width 10 height 10
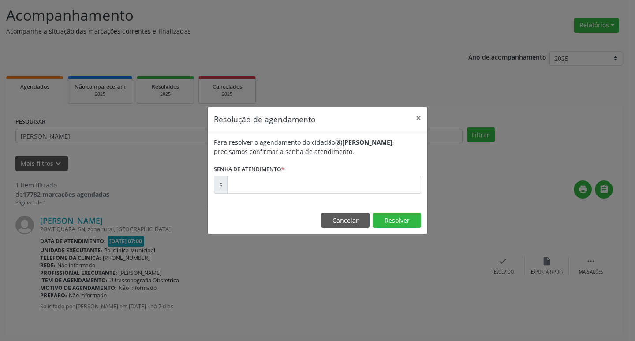
drag, startPoint x: 295, startPoint y: 170, endPoint x: 297, endPoint y: 175, distance: 5.6
click at [296, 170] on form "Para resolver o agendamento do cidadão(ã) [PERSON_NAME] , precisamos confirmar …" at bounding box center [317, 166] width 207 height 56
click at [297, 175] on form "Para resolver o agendamento do cidadão(ã) [PERSON_NAME] , precisamos confirmar …" at bounding box center [317, 166] width 207 height 56
click at [286, 188] on input "text" at bounding box center [324, 185] width 194 height 18
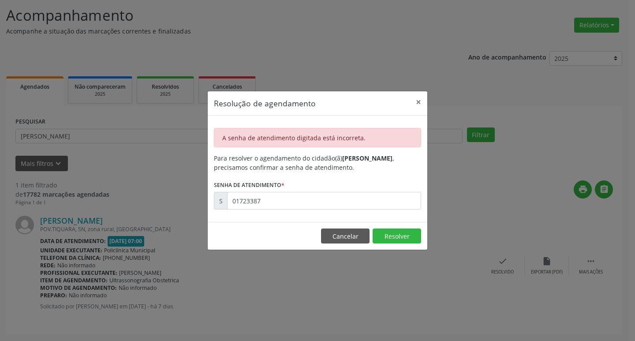
drag, startPoint x: 284, startPoint y: 214, endPoint x: 281, endPoint y: 207, distance: 7.7
click at [282, 211] on div "A senha de atendimento digitada está incorreta. Para resolver o agendamento do …" at bounding box center [318, 169] width 220 height 106
click at [281, 207] on input "01723387" at bounding box center [324, 201] width 194 height 18
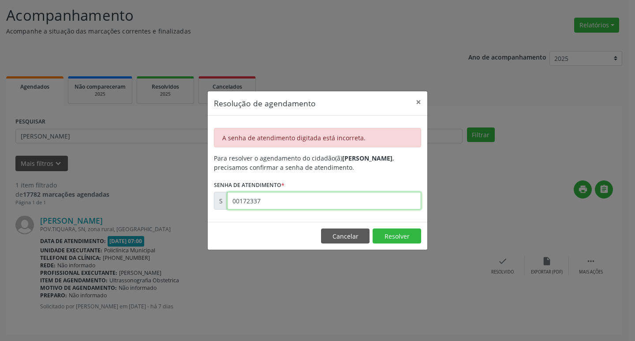
type input "00172337"
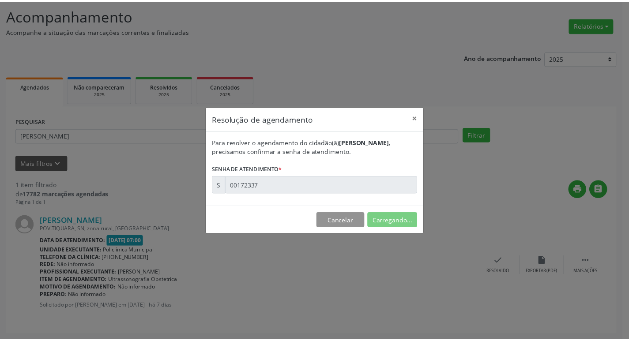
scroll to position [0, 0]
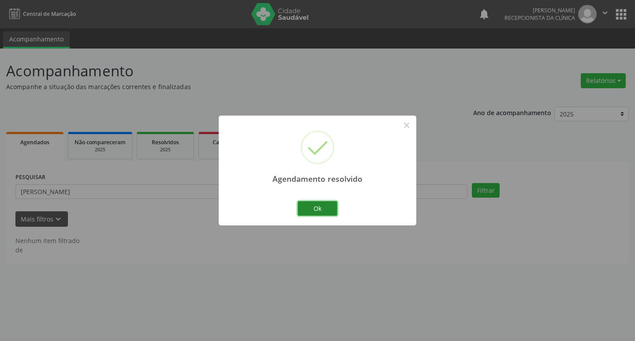
click at [308, 203] on button "Ok" at bounding box center [318, 208] width 40 height 15
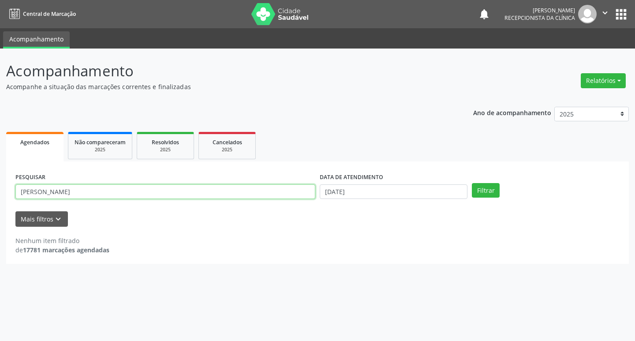
click at [280, 194] on input "[PERSON_NAME]" at bounding box center [165, 191] width 300 height 15
type input "k"
type input "[PERSON_NAME]"
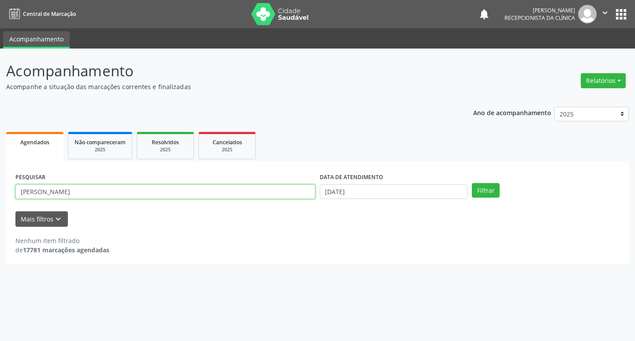
click at [472, 183] on button "Filtrar" at bounding box center [486, 190] width 28 height 15
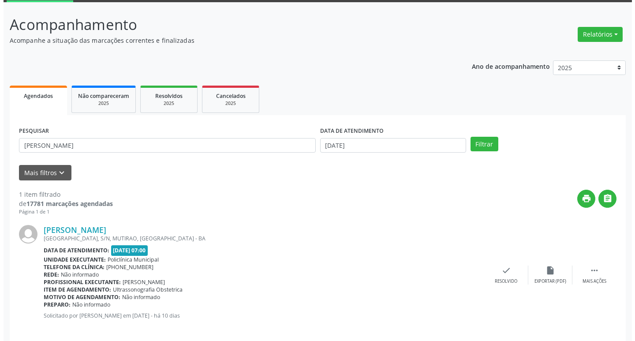
scroll to position [56, 0]
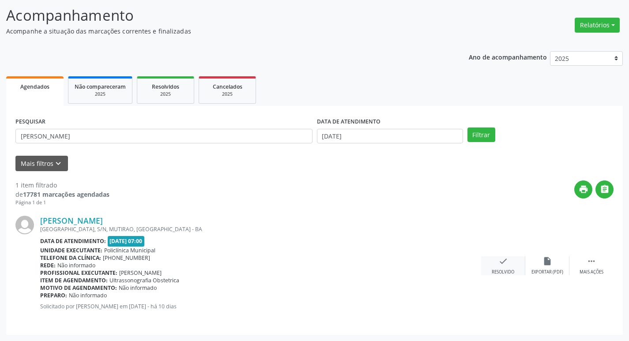
click at [503, 256] on div "[PERSON_NAME] [GEOGRAPHIC_DATA], S/N, [GEOGRAPHIC_DATA], [GEOGRAPHIC_DATA] Data…" at bounding box center [314, 266] width 598 height 119
click at [504, 264] on icon "check" at bounding box center [503, 261] width 10 height 10
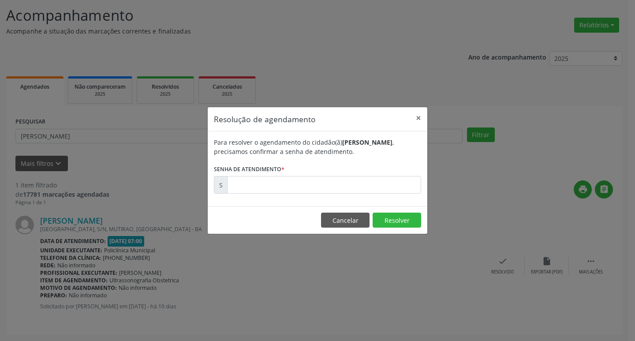
drag, startPoint x: 155, startPoint y: 150, endPoint x: 291, endPoint y: 186, distance: 141.1
click at [271, 181] on div "Resolução de agendamento × Para resolver o agendamento do cidadão(ã) [PERSON_NA…" at bounding box center [317, 170] width 635 height 341
click at [292, 186] on input "text" at bounding box center [324, 185] width 194 height 18
type input "00172235"
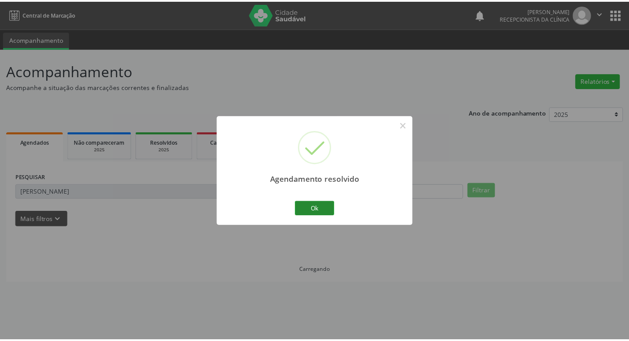
scroll to position [0, 0]
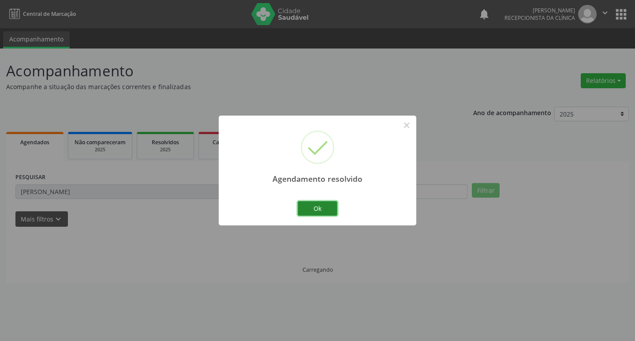
click at [315, 202] on button "Ok" at bounding box center [318, 208] width 40 height 15
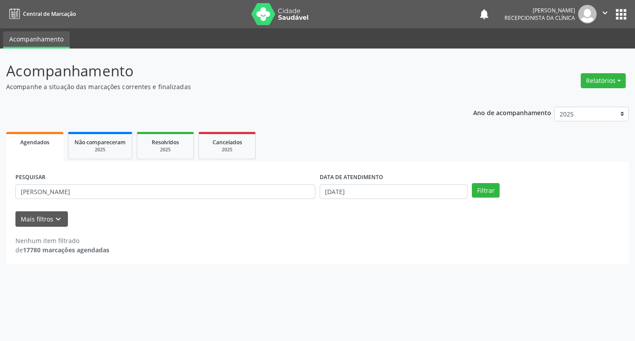
click at [249, 183] on div "PESQUISAR [PERSON_NAME]" at bounding box center [165, 188] width 304 height 34
click at [250, 185] on input "[PERSON_NAME]" at bounding box center [165, 191] width 300 height 15
click at [250, 189] on input "[PERSON_NAME]" at bounding box center [165, 191] width 300 height 15
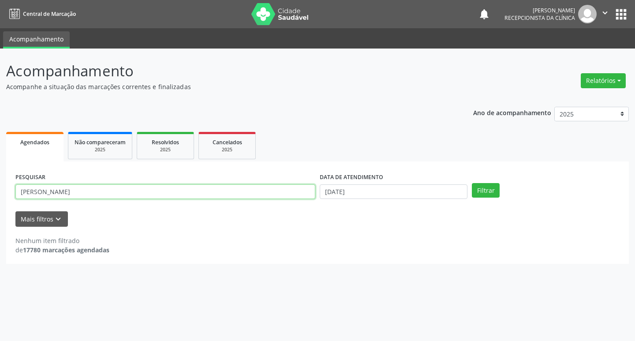
type input "[PERSON_NAME]"
click at [472, 183] on button "Filtrar" at bounding box center [486, 190] width 28 height 15
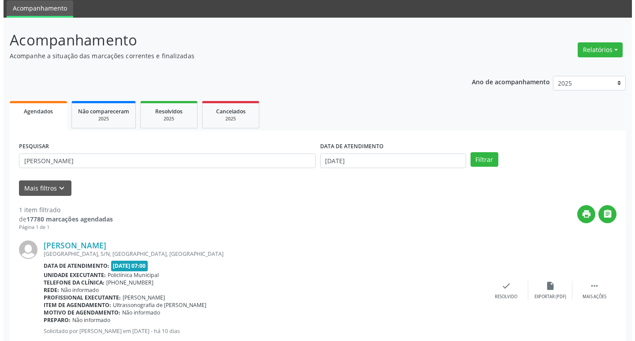
scroll to position [56, 0]
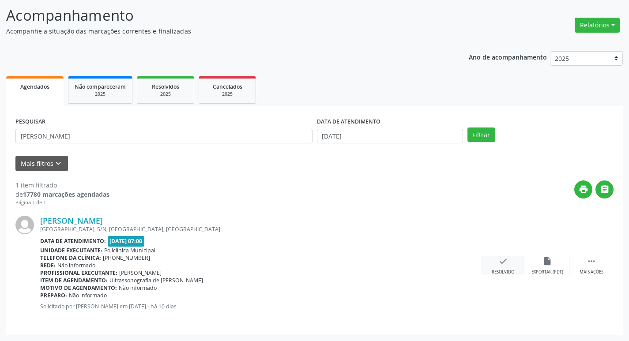
click at [500, 263] on icon "check" at bounding box center [503, 261] width 10 height 10
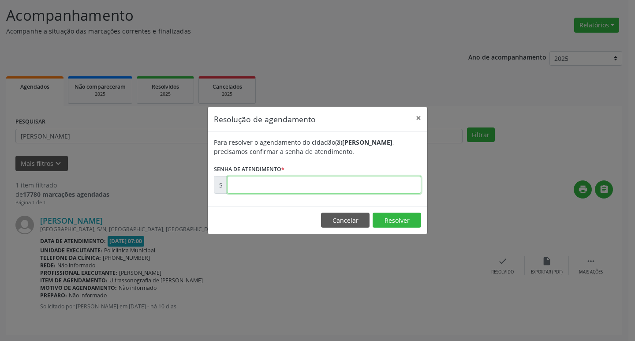
click at [316, 189] on input "text" at bounding box center [324, 185] width 194 height 18
type input "00172231"
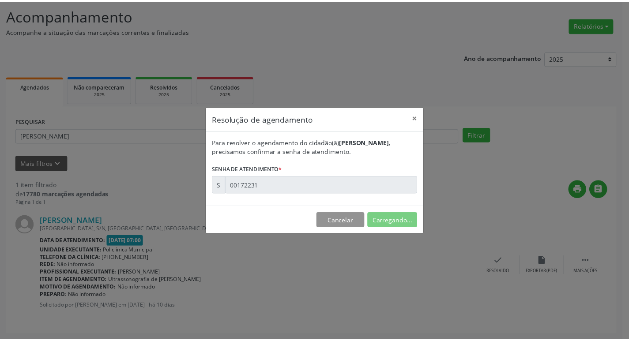
scroll to position [0, 0]
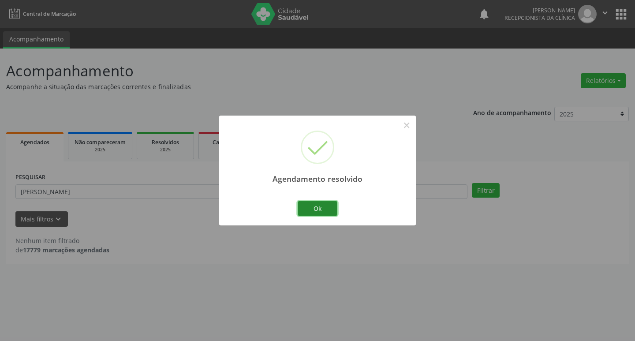
click at [328, 208] on button "Ok" at bounding box center [318, 208] width 40 height 15
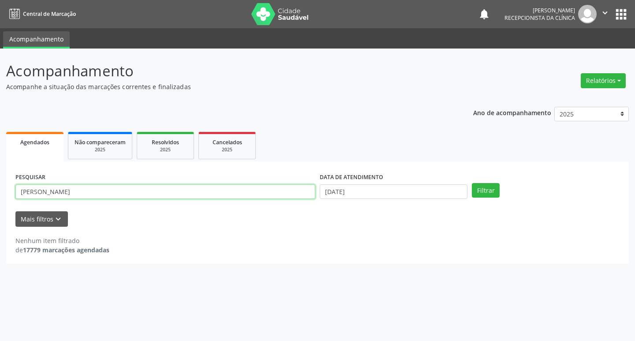
click at [278, 198] on input "[PERSON_NAME]" at bounding box center [165, 191] width 300 height 15
drag, startPoint x: 277, startPoint y: 198, endPoint x: 271, endPoint y: 188, distance: 12.3
click at [273, 192] on input "[PERSON_NAME]" at bounding box center [165, 191] width 300 height 15
type input "josenete"
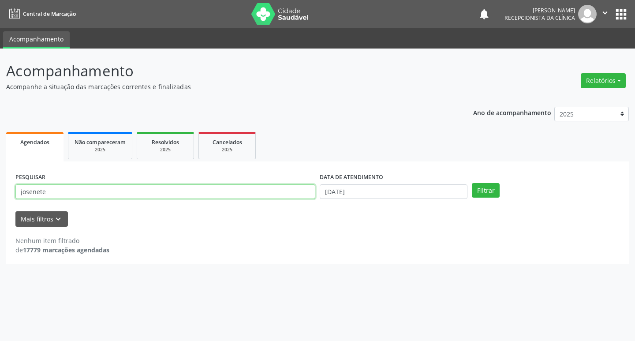
click at [472, 183] on button "Filtrar" at bounding box center [486, 190] width 28 height 15
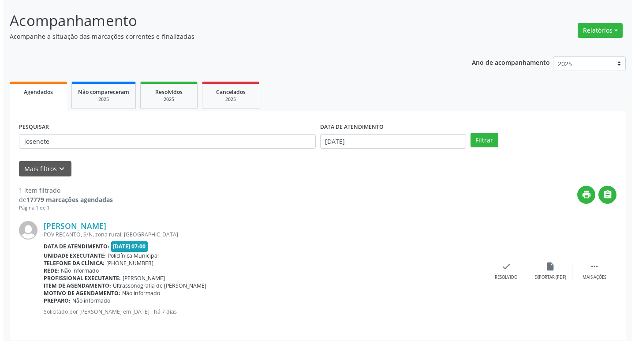
scroll to position [56, 0]
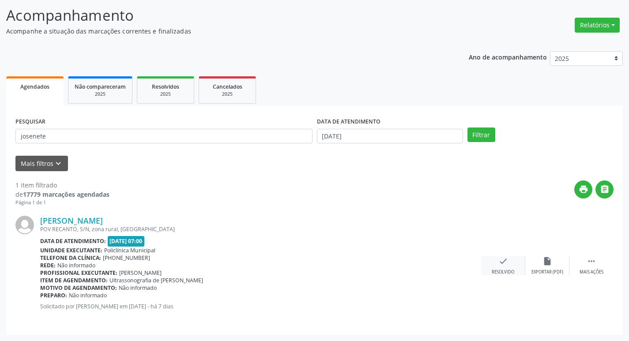
click at [507, 266] on icon "check" at bounding box center [503, 261] width 10 height 10
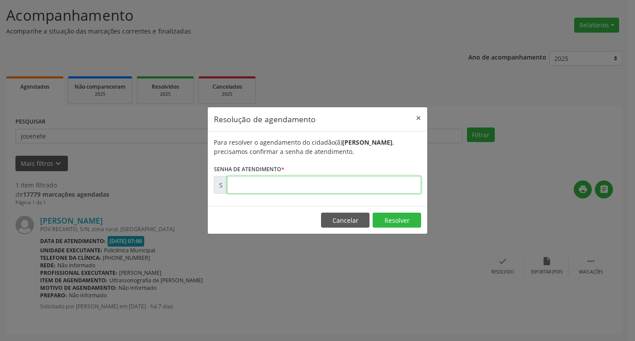
drag, startPoint x: 279, startPoint y: 177, endPoint x: 284, endPoint y: 180, distance: 5.8
click at [282, 178] on input "text" at bounding box center [324, 185] width 194 height 18
type input "00172339"
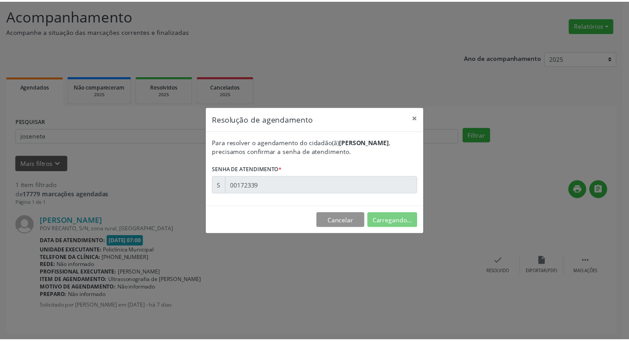
scroll to position [0, 0]
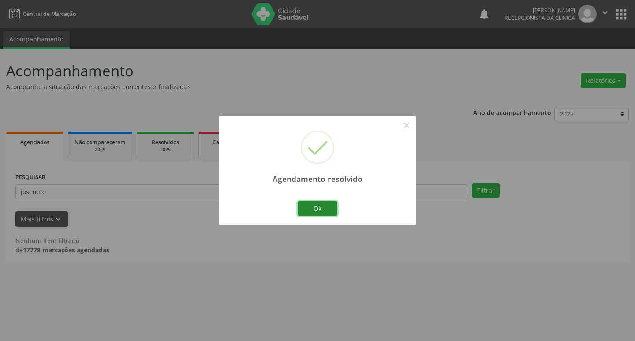
drag, startPoint x: 314, startPoint y: 208, endPoint x: 275, endPoint y: 192, distance: 41.7
click at [312, 208] on button "Ok" at bounding box center [318, 208] width 40 height 15
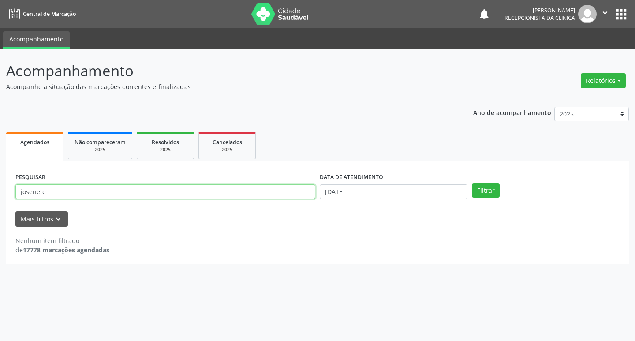
click at [274, 191] on input "josenete" at bounding box center [165, 191] width 300 height 15
type input "[PERSON_NAME]"
click at [472, 183] on button "Filtrar" at bounding box center [486, 190] width 28 height 15
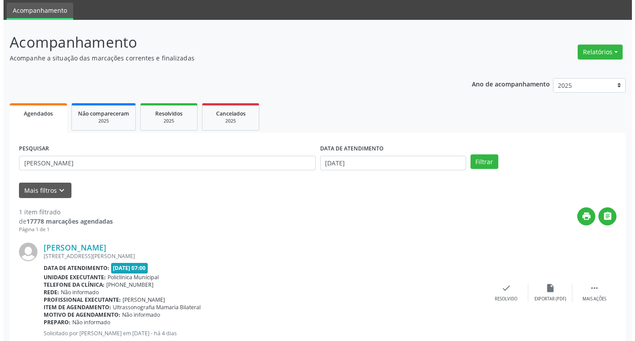
scroll to position [56, 0]
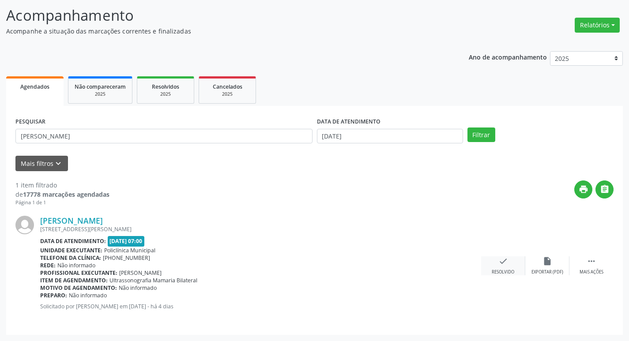
click at [494, 262] on div "check Resolvido" at bounding box center [503, 265] width 44 height 19
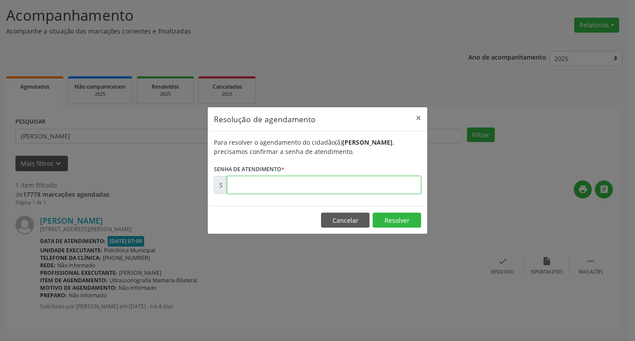
click at [317, 184] on input "text" at bounding box center [324, 185] width 194 height 18
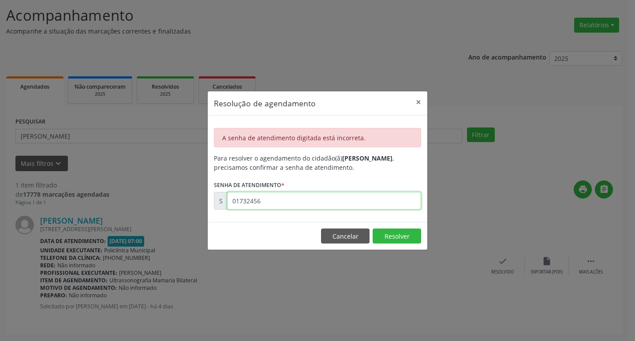
click at [309, 196] on input "01732456" at bounding box center [324, 201] width 194 height 18
type input "0"
type input "00173246"
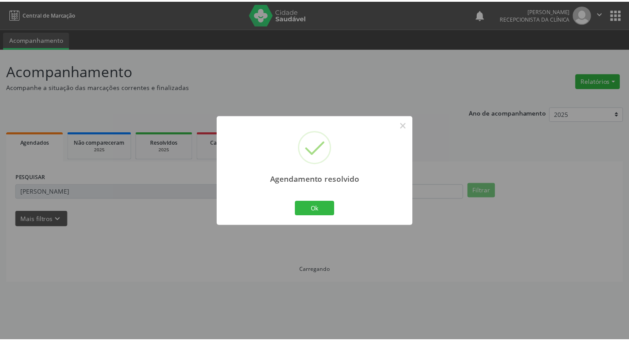
scroll to position [0, 0]
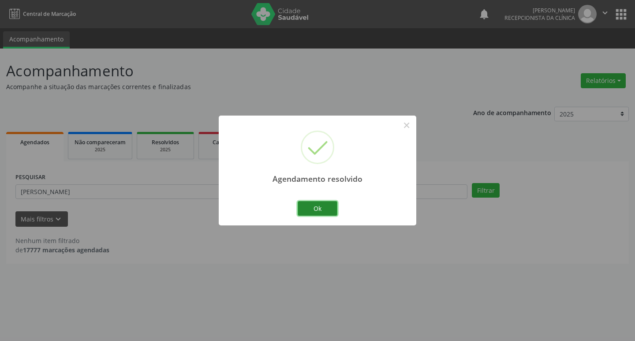
click at [320, 209] on button "Ok" at bounding box center [318, 208] width 40 height 15
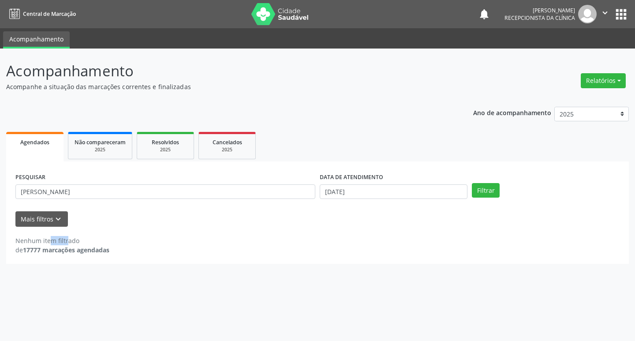
click at [320, 209] on form "PESQUISAR [PERSON_NAME] DATA DE ATENDIMENTO [DATE] Filtrar UNIDADE DE REFERÊNCI…" at bounding box center [317, 199] width 605 height 56
click at [269, 196] on input "[PERSON_NAME]" at bounding box center [165, 191] width 300 height 15
type input "[PERSON_NAME]"
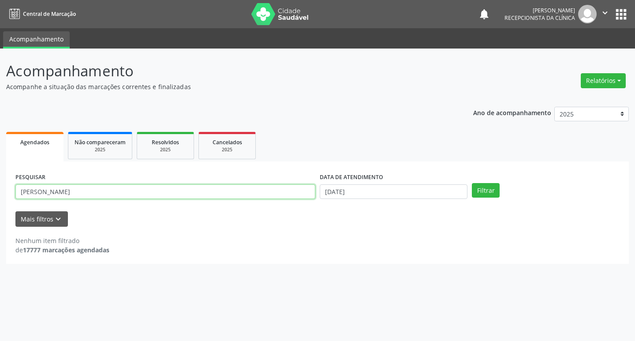
click at [472, 183] on button "Filtrar" at bounding box center [486, 190] width 28 height 15
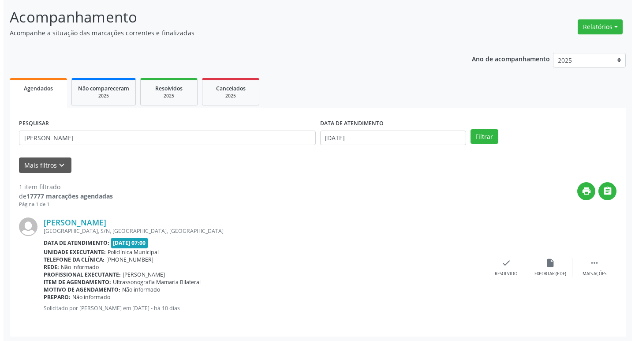
scroll to position [56, 0]
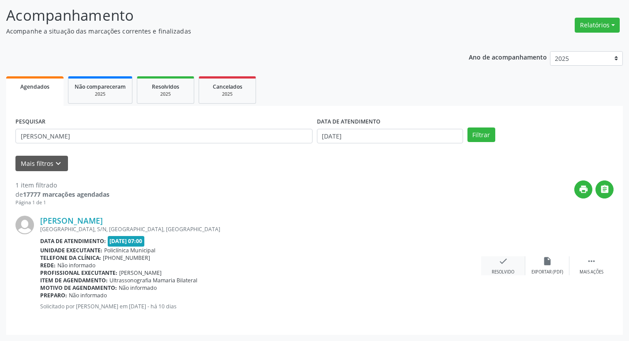
click at [505, 259] on div "check Resolvido" at bounding box center [503, 265] width 44 height 19
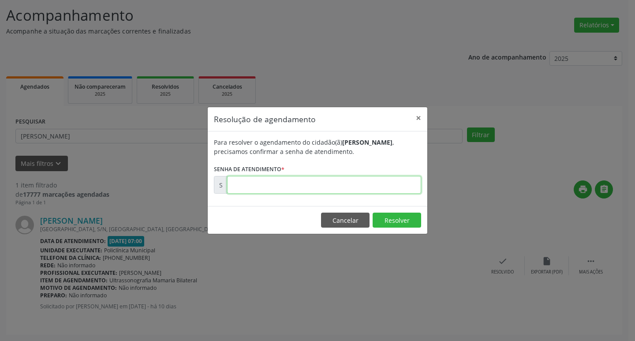
click at [332, 185] on input "text" at bounding box center [324, 185] width 194 height 18
type input "00172237"
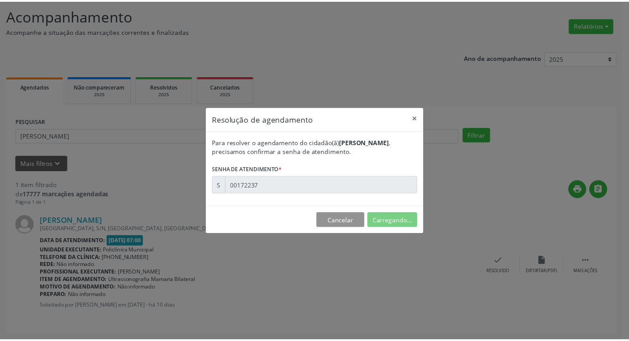
scroll to position [0, 0]
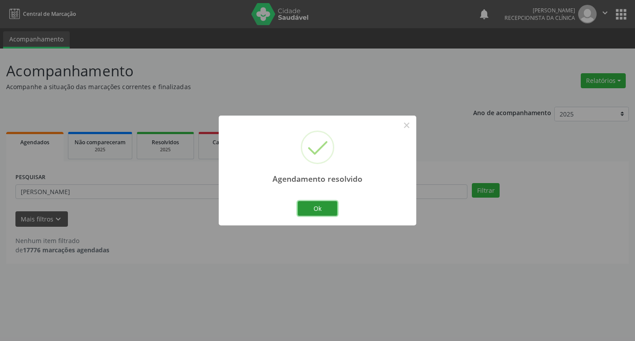
drag, startPoint x: 314, startPoint y: 215, endPoint x: 284, endPoint y: 190, distance: 39.2
click at [311, 214] on button "Ok" at bounding box center [318, 208] width 40 height 15
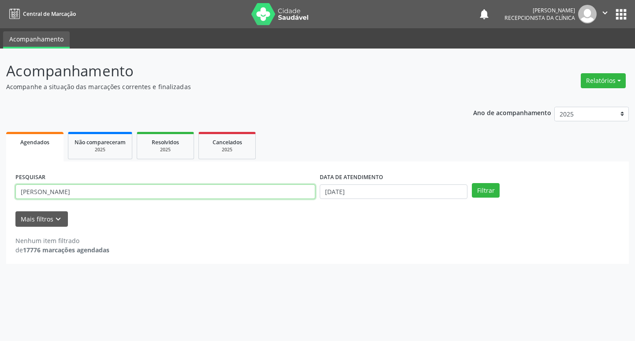
click at [290, 197] on input "[PERSON_NAME]" at bounding box center [165, 191] width 300 height 15
click at [472, 183] on button "Filtrar" at bounding box center [486, 190] width 28 height 15
click at [290, 197] on input "[PERSON_NAME]" at bounding box center [165, 191] width 300 height 15
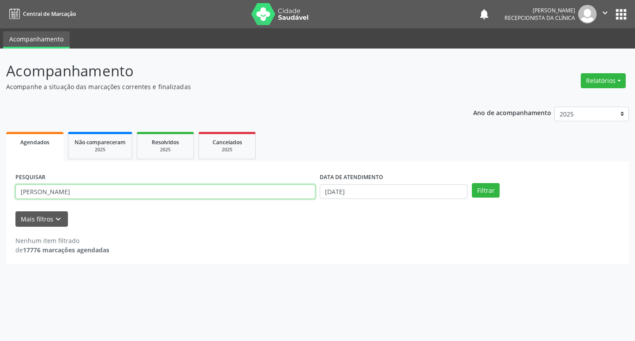
click at [290, 197] on input "[PERSON_NAME]" at bounding box center [165, 191] width 300 height 15
type input "[PERSON_NAME]"
click at [472, 183] on button "Filtrar" at bounding box center [486, 190] width 28 height 15
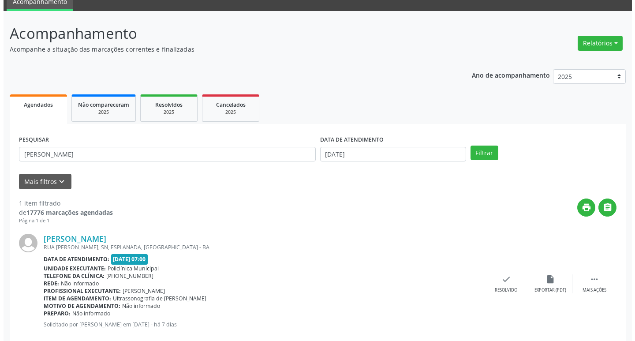
scroll to position [56, 0]
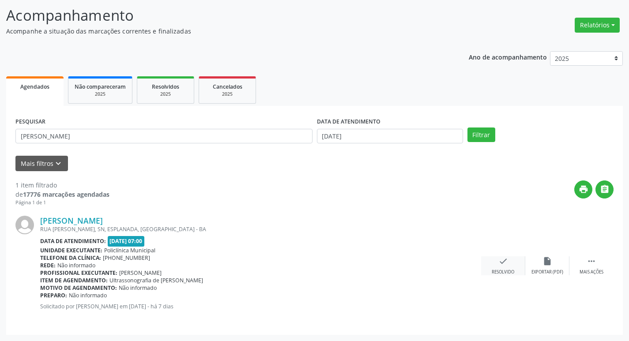
click at [508, 274] on div "Resolvido" at bounding box center [503, 272] width 23 height 6
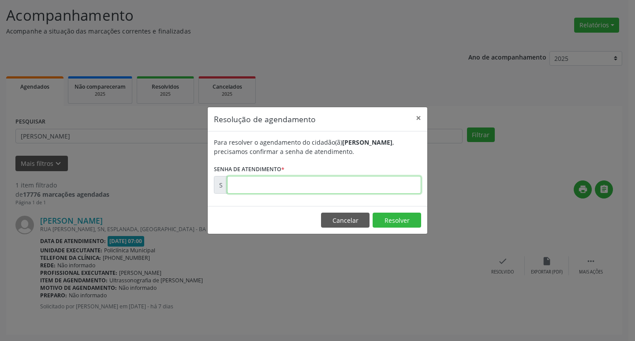
click at [374, 190] on input "text" at bounding box center [324, 185] width 194 height 18
type input "00172340"
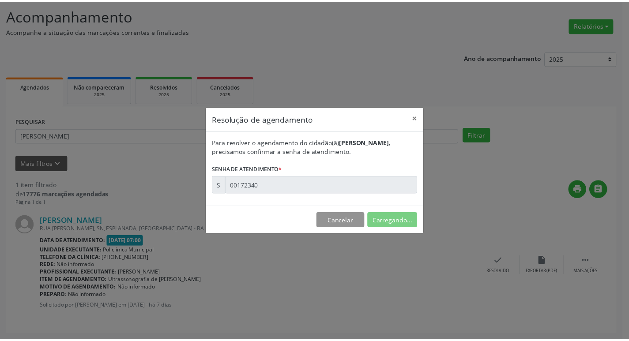
scroll to position [0, 0]
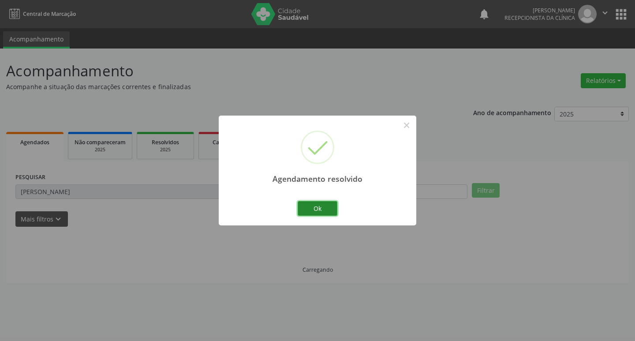
click at [307, 207] on button "Ok" at bounding box center [318, 208] width 40 height 15
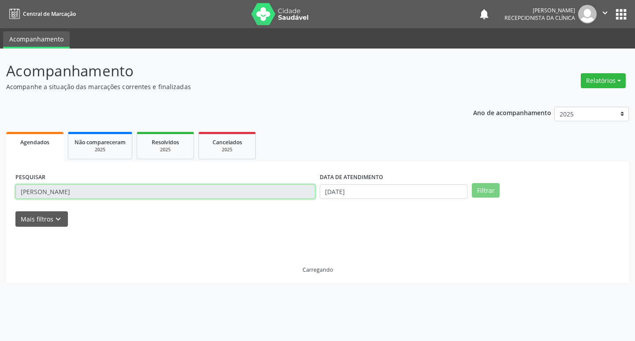
click at [239, 186] on input "[PERSON_NAME]" at bounding box center [165, 191] width 300 height 15
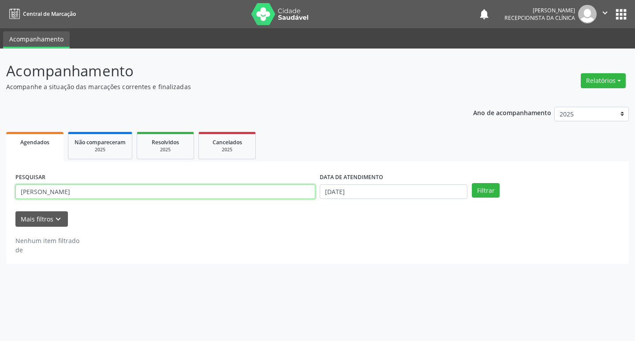
click at [233, 193] on input "[PERSON_NAME]" at bounding box center [165, 191] width 300 height 15
type input "NENITA"
click at [472, 183] on button "Filtrar" at bounding box center [486, 190] width 28 height 15
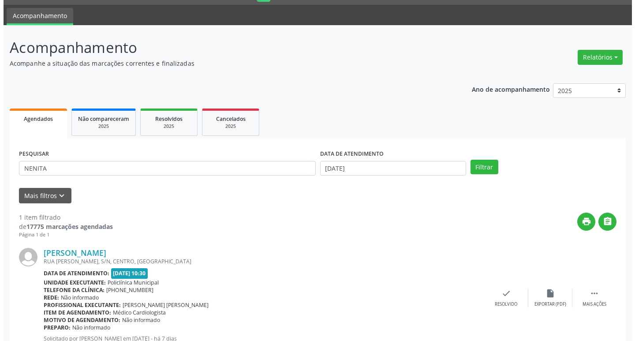
scroll to position [56, 0]
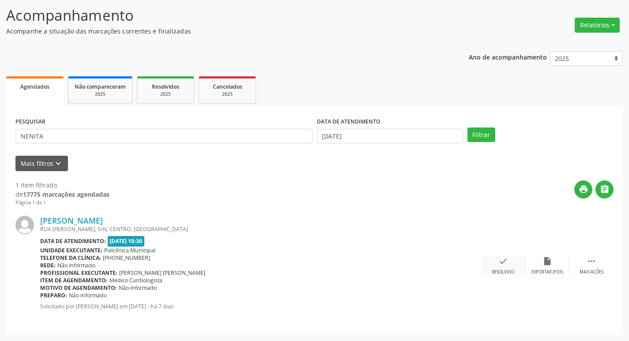
click at [506, 261] on icon "check" at bounding box center [503, 261] width 10 height 10
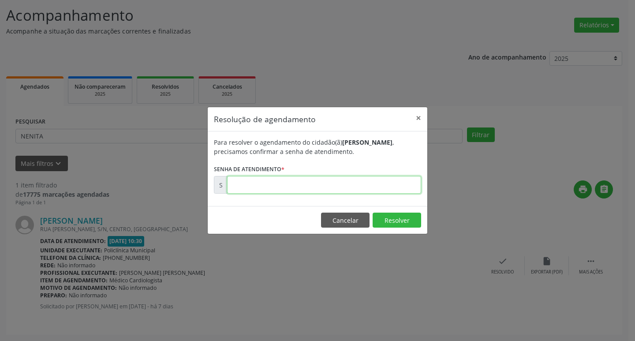
click at [284, 193] on input "text" at bounding box center [324, 185] width 194 height 18
type input "00172394"
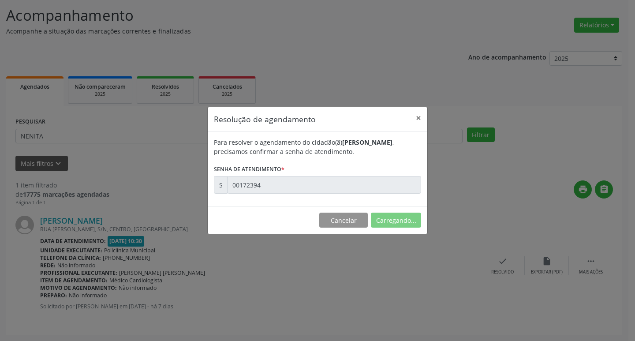
scroll to position [0, 0]
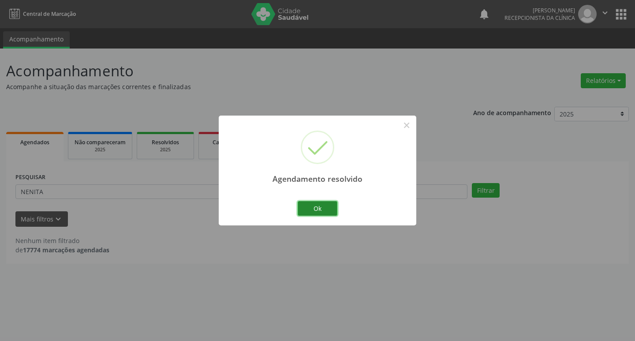
drag, startPoint x: 307, startPoint y: 213, endPoint x: 297, endPoint y: 205, distance: 13.5
click at [307, 212] on button "Ok" at bounding box center [318, 208] width 40 height 15
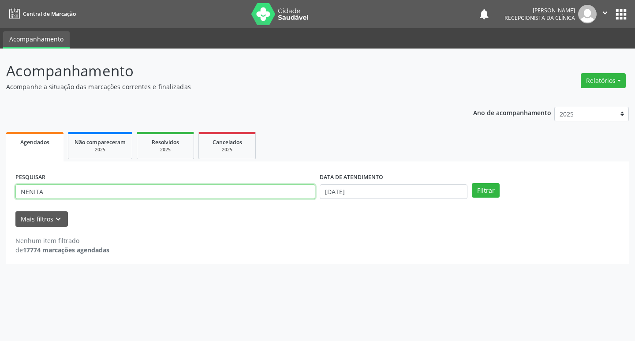
click at [261, 186] on input "NENITA" at bounding box center [165, 191] width 300 height 15
click at [472, 183] on button "Filtrar" at bounding box center [486, 190] width 28 height 15
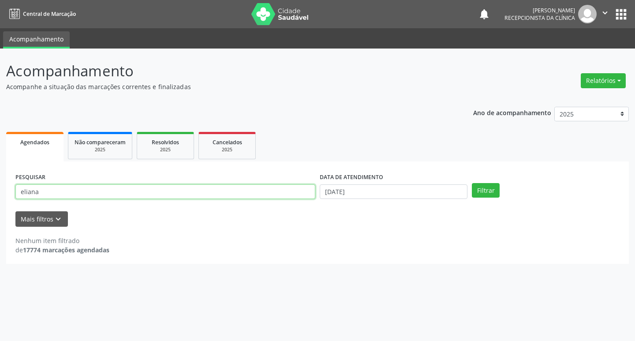
click at [149, 190] on input "eliana" at bounding box center [165, 191] width 300 height 15
type input "eliane"
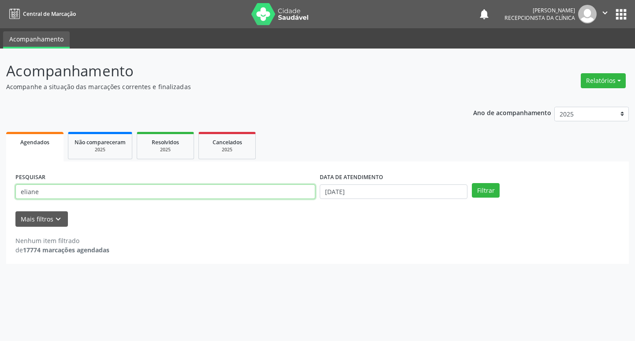
click at [472, 183] on button "Filtrar" at bounding box center [486, 190] width 28 height 15
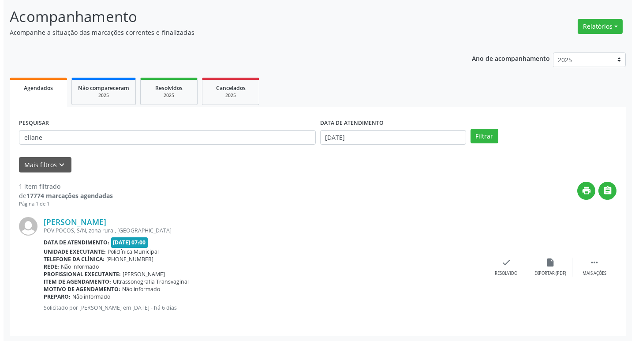
scroll to position [56, 0]
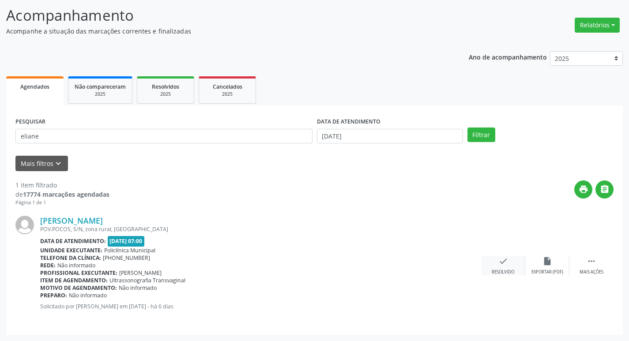
click at [505, 265] on icon "check" at bounding box center [503, 261] width 10 height 10
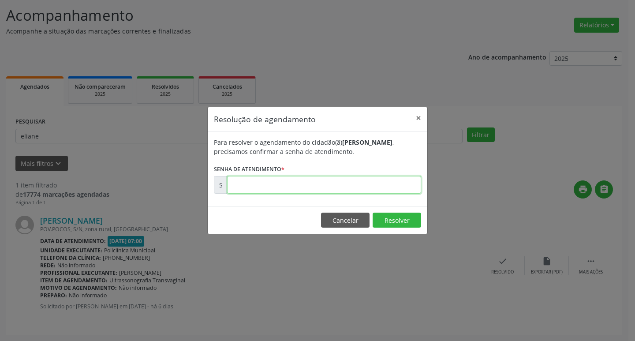
click at [248, 187] on input "text" at bounding box center [324, 185] width 194 height 18
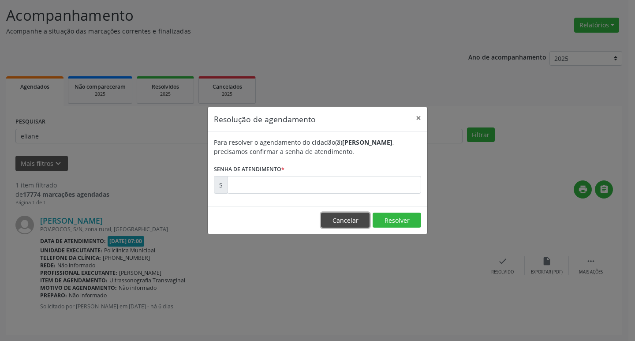
click at [355, 221] on button "Cancelar" at bounding box center [345, 220] width 49 height 15
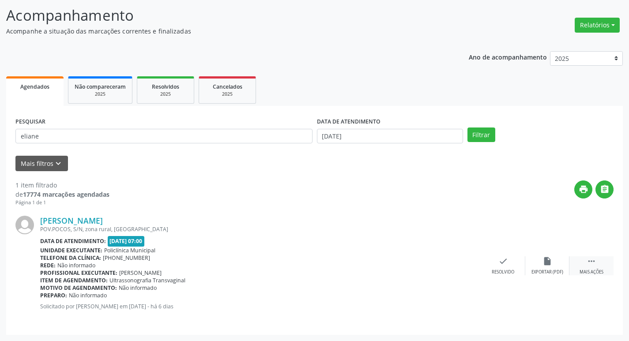
click at [570, 263] on div " Mais ações insert_drive_file Exportar (PDF) check Resolvido" at bounding box center [547, 265] width 132 height 19
click at [578, 264] on div " Mais ações" at bounding box center [591, 265] width 44 height 19
click at [461, 263] on icon "print" at bounding box center [459, 261] width 10 height 10
click at [368, 259] on icon "check" at bounding box center [371, 261] width 10 height 10
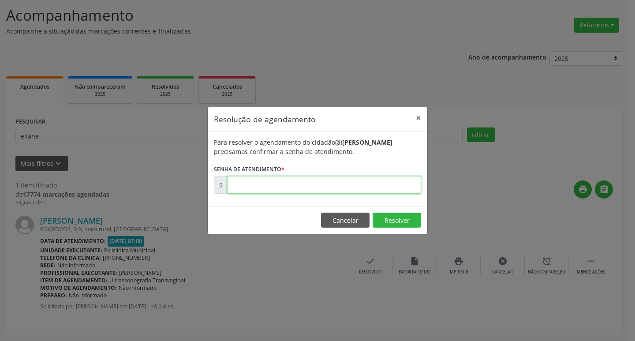
click at [251, 189] on input "text" at bounding box center [324, 185] width 194 height 18
paste input "00172575"
type input "00172575"
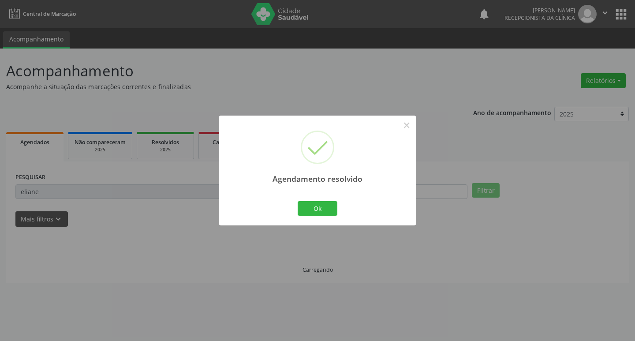
scroll to position [0, 0]
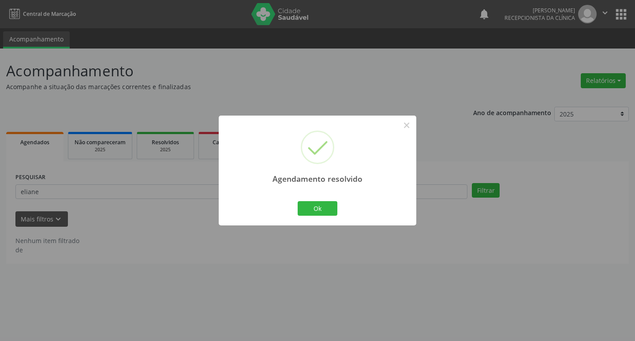
click at [293, 206] on div "Agendamento resolvido × Ok Cancel" at bounding box center [318, 171] width 198 height 110
click at [317, 208] on button "Ok" at bounding box center [318, 208] width 40 height 15
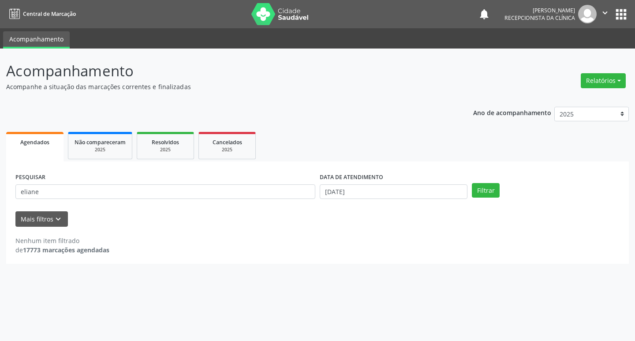
click at [162, 180] on div "PESQUISAR [PERSON_NAME]" at bounding box center [165, 188] width 304 height 34
click at [166, 186] on input "eliane" at bounding box center [165, 191] width 300 height 15
type input "[PERSON_NAME]"
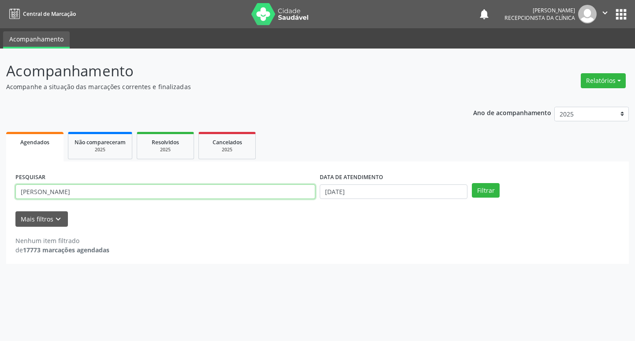
click at [472, 183] on button "Filtrar" at bounding box center [486, 190] width 28 height 15
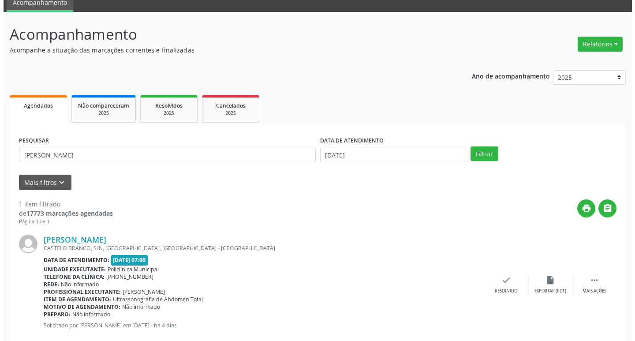
scroll to position [56, 0]
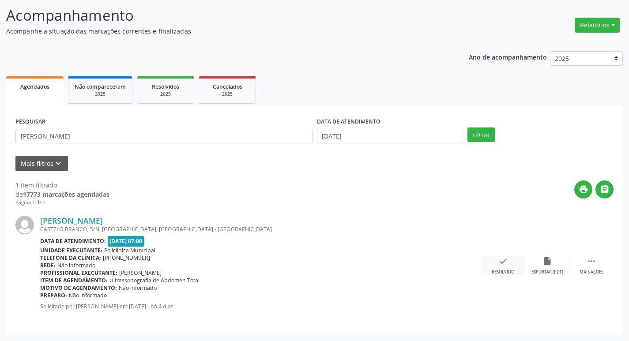
click at [503, 260] on icon "check" at bounding box center [503, 261] width 10 height 10
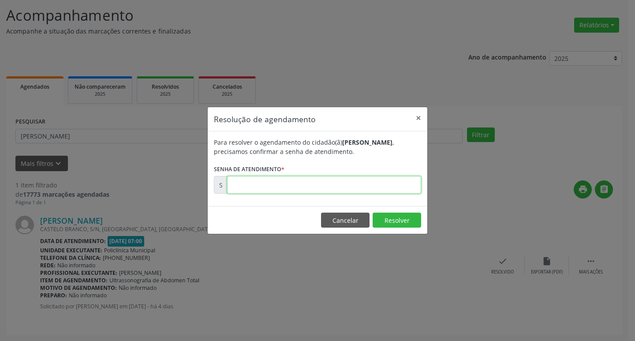
click at [297, 188] on input "text" at bounding box center [324, 185] width 194 height 18
type input "00173242"
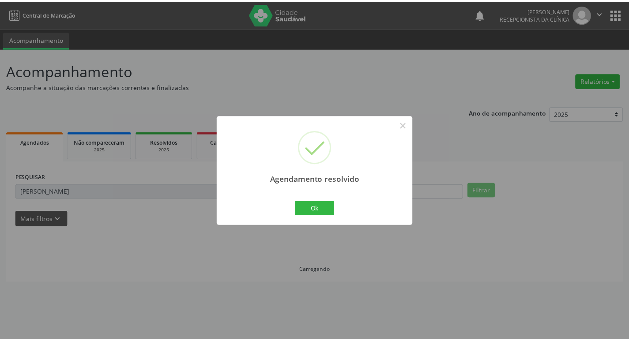
scroll to position [0, 0]
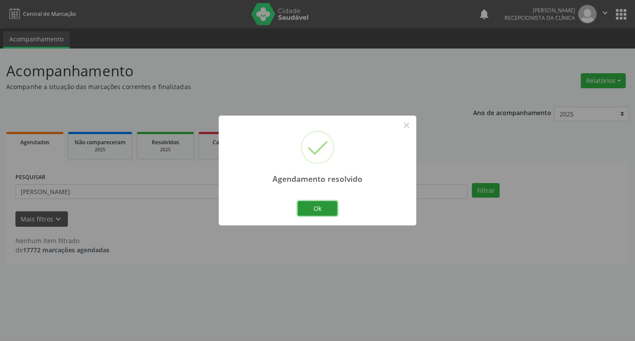
click at [303, 208] on button "Ok" at bounding box center [318, 208] width 40 height 15
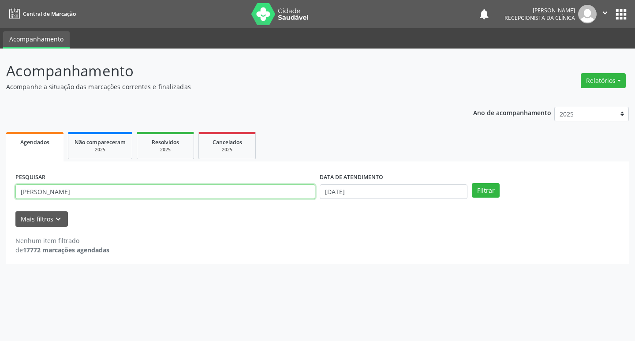
click at [260, 186] on input "[PERSON_NAME]" at bounding box center [165, 191] width 300 height 15
type input "[PERSON_NAME]"
click at [472, 183] on button "Filtrar" at bounding box center [486, 190] width 28 height 15
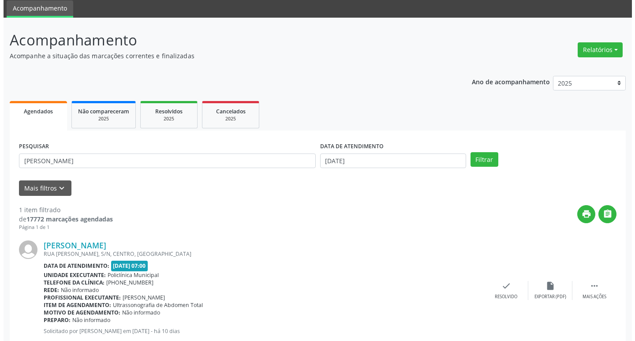
scroll to position [56, 0]
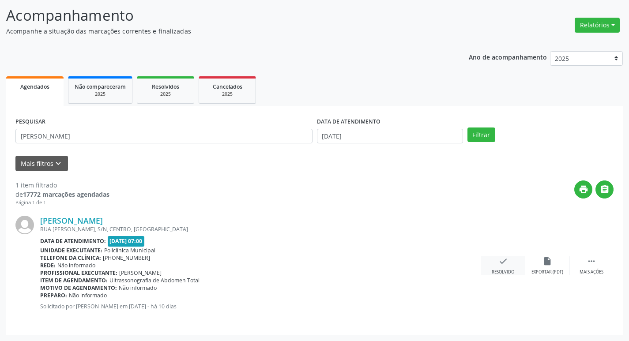
click at [499, 263] on icon "check" at bounding box center [503, 261] width 10 height 10
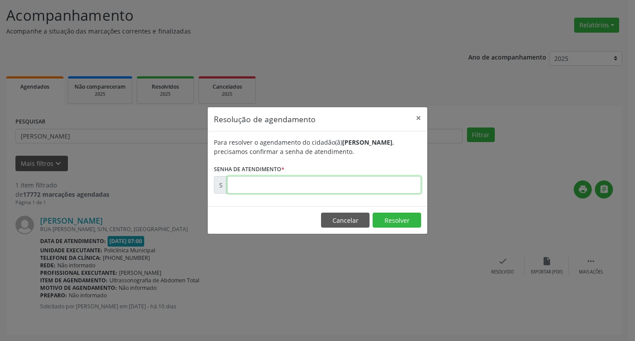
click at [380, 191] on input "text" at bounding box center [324, 185] width 194 height 18
type input "00172254"
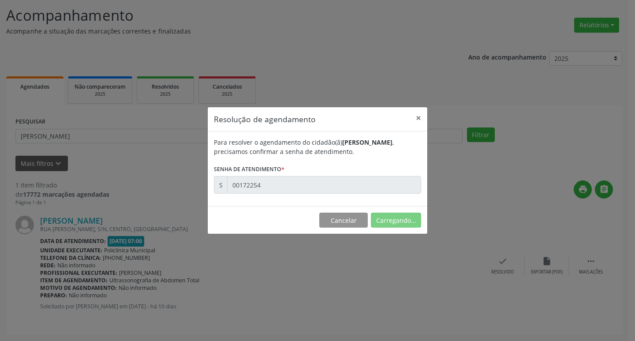
scroll to position [0, 0]
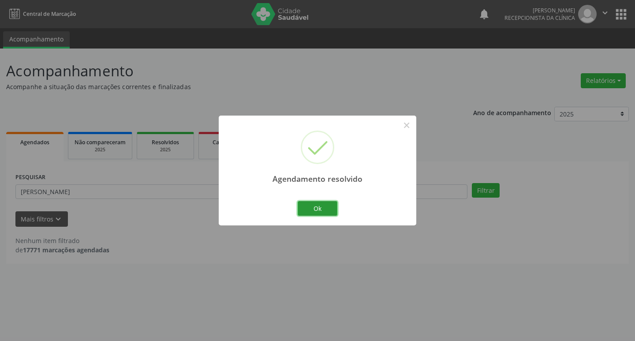
drag, startPoint x: 325, startPoint y: 210, endPoint x: 251, endPoint y: 199, distance: 74.4
click at [322, 209] on button "Ok" at bounding box center [318, 208] width 40 height 15
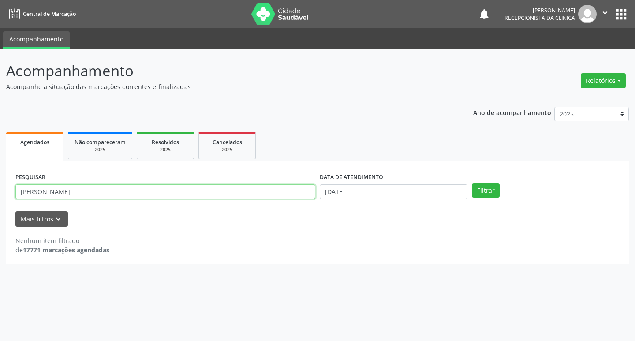
click at [235, 197] on input "[PERSON_NAME]" at bounding box center [165, 191] width 300 height 15
click at [472, 183] on button "Filtrar" at bounding box center [486, 190] width 28 height 15
drag, startPoint x: 150, startPoint y: 203, endPoint x: 132, endPoint y: 186, distance: 25.6
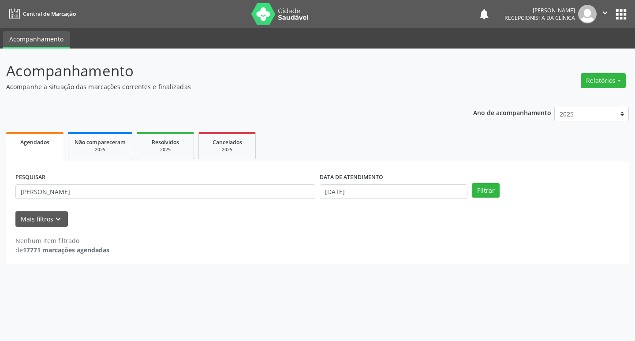
click at [135, 188] on div "PESQUISAR [PERSON_NAME]" at bounding box center [165, 188] width 304 height 34
click at [132, 186] on input "[PERSON_NAME]" at bounding box center [165, 191] width 300 height 15
click at [472, 183] on button "Filtrar" at bounding box center [486, 190] width 28 height 15
click at [125, 186] on input "[PERSON_NAME]" at bounding box center [165, 191] width 300 height 15
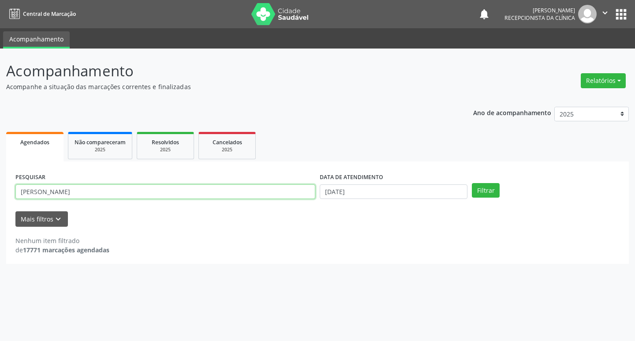
click at [125, 186] on input "[PERSON_NAME]" at bounding box center [165, 191] width 300 height 15
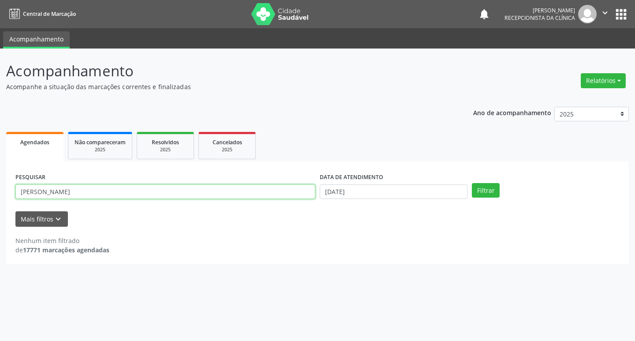
click at [125, 186] on input "[PERSON_NAME]" at bounding box center [165, 191] width 300 height 15
type input "maira"
click at [472, 183] on button "Filtrar" at bounding box center [486, 190] width 28 height 15
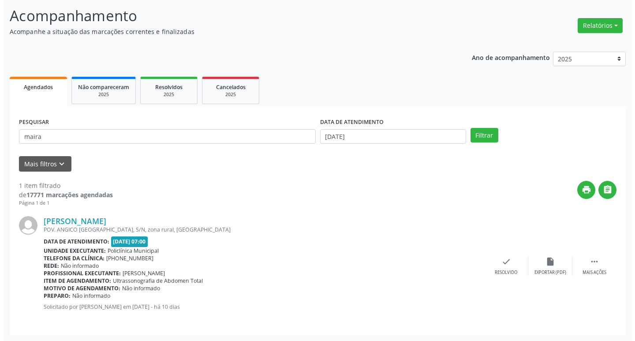
scroll to position [56, 0]
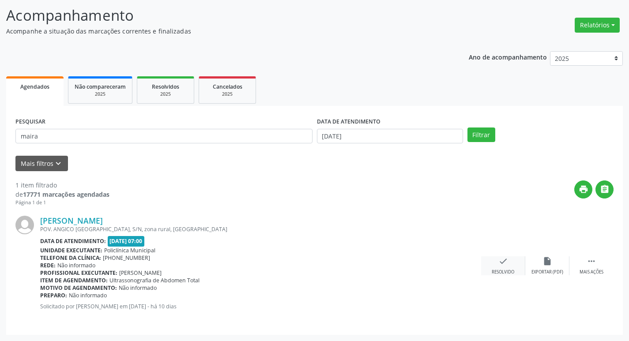
click at [504, 266] on div "check Resolvido" at bounding box center [503, 265] width 44 height 19
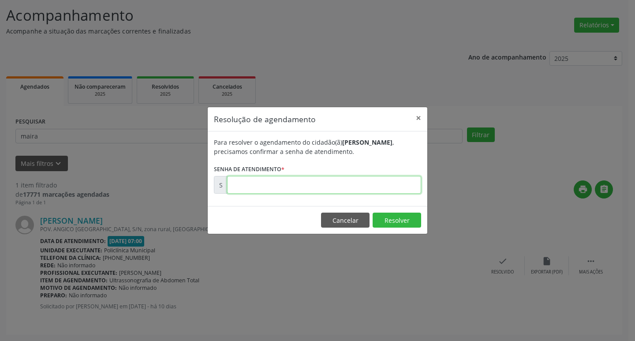
click at [275, 187] on input "text" at bounding box center [324, 185] width 194 height 18
type input "00172252"
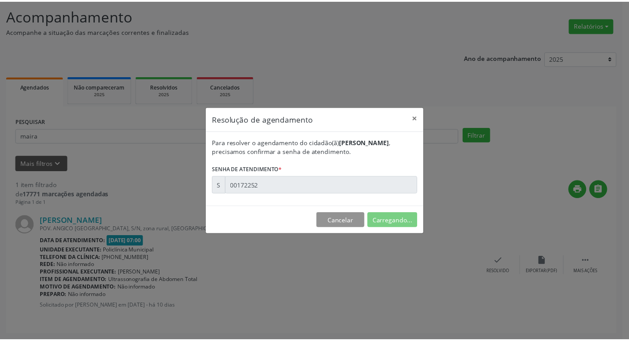
scroll to position [0, 0]
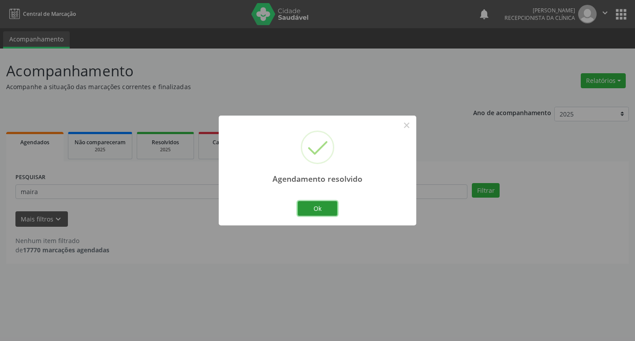
drag, startPoint x: 316, startPoint y: 211, endPoint x: 290, endPoint y: 202, distance: 27.5
click at [315, 210] on button "Ok" at bounding box center [318, 208] width 40 height 15
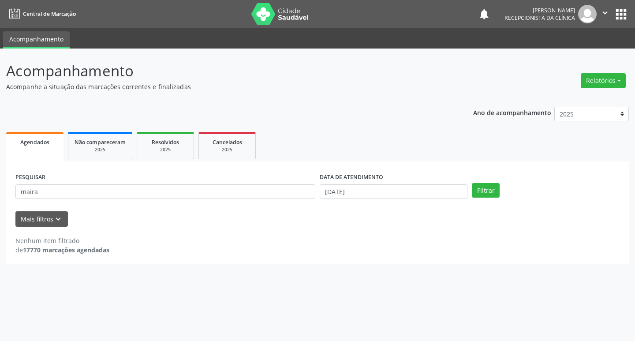
drag, startPoint x: 278, startPoint y: 200, endPoint x: 271, endPoint y: 196, distance: 7.5
click at [277, 200] on div "PESQUISAR maira" at bounding box center [165, 188] width 304 height 34
click at [267, 193] on input "maira" at bounding box center [165, 191] width 300 height 15
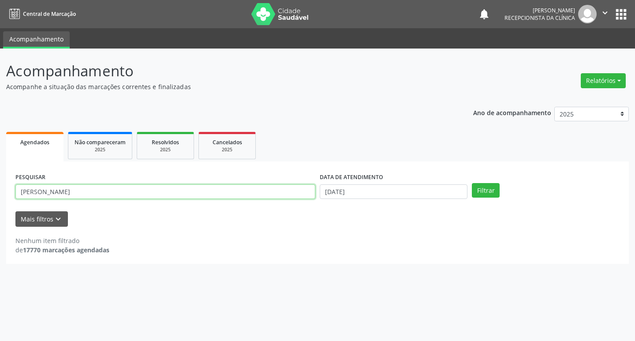
type input "[PERSON_NAME]"
click at [472, 183] on button "Filtrar" at bounding box center [486, 190] width 28 height 15
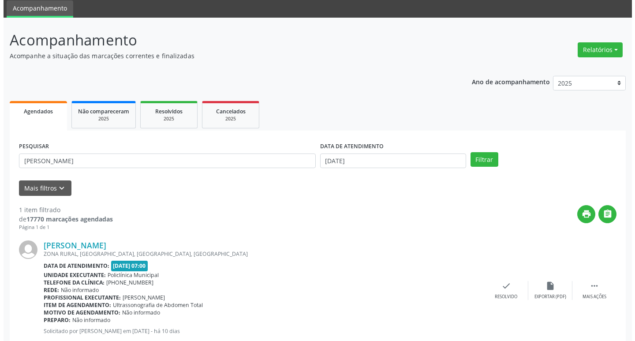
scroll to position [56, 0]
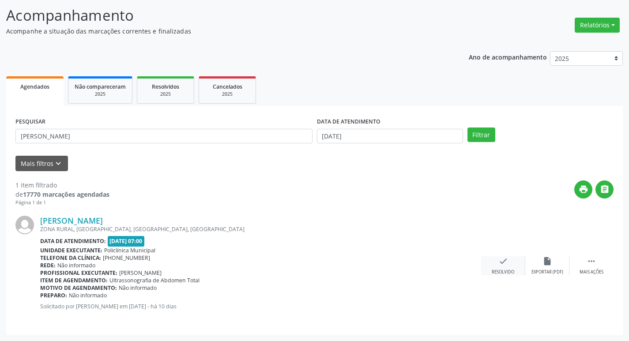
click at [504, 264] on div "check Resolvido" at bounding box center [503, 265] width 44 height 19
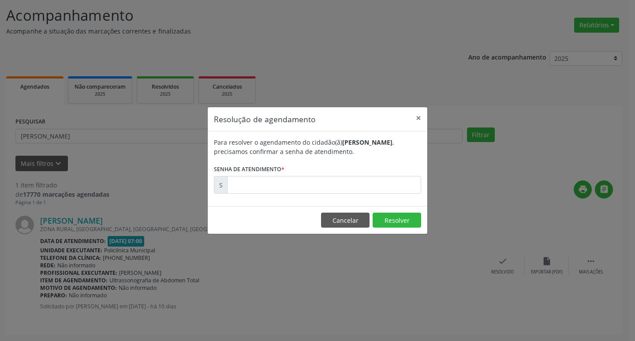
click at [295, 182] on form "Para resolver o agendamento do cidadão(ã) [PERSON_NAME] , precisamos confirmar …" at bounding box center [317, 166] width 207 height 56
click at [295, 189] on input "text" at bounding box center [324, 185] width 194 height 18
type input "00172248"
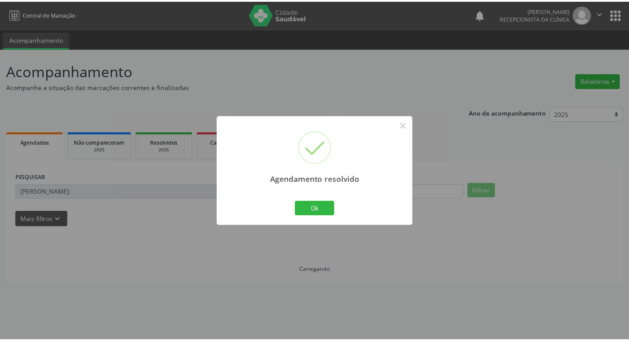
scroll to position [0, 0]
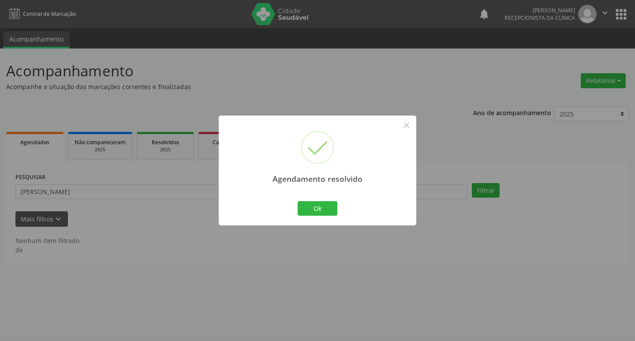
click at [297, 204] on div "Ok Cancel" at bounding box center [318, 208] width 44 height 19
click at [307, 207] on button "Ok" at bounding box center [318, 208] width 40 height 15
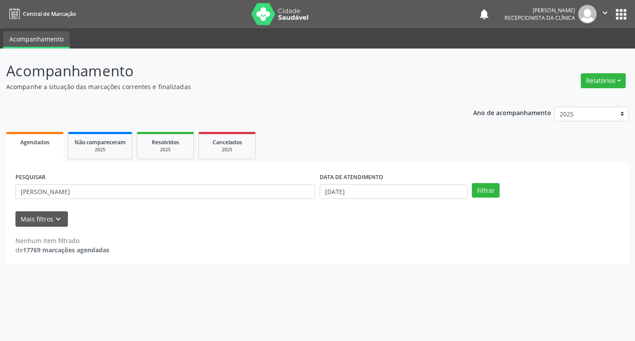
drag, startPoint x: 286, startPoint y: 201, endPoint x: 282, endPoint y: 195, distance: 7.3
click at [286, 201] on div "PESQUISAR [PERSON_NAME]" at bounding box center [165, 188] width 304 height 34
click at [281, 194] on input "[PERSON_NAME]" at bounding box center [165, 191] width 300 height 15
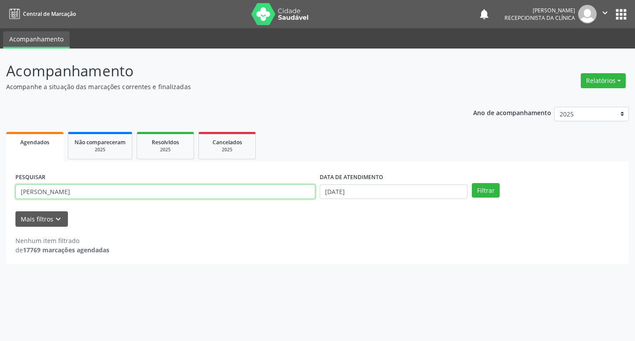
click at [281, 194] on input "[PERSON_NAME]" at bounding box center [165, 191] width 300 height 15
click at [472, 183] on button "Filtrar" at bounding box center [486, 190] width 28 height 15
click at [133, 190] on input "erinete" at bounding box center [165, 191] width 300 height 15
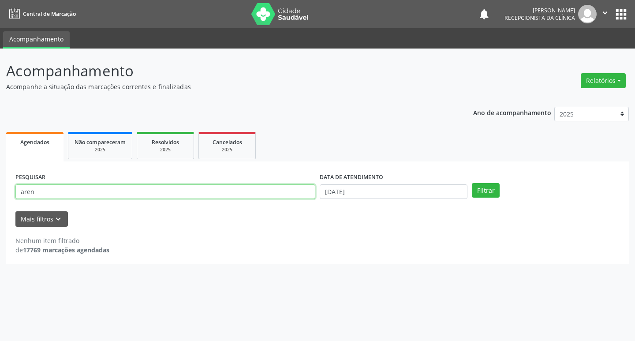
click at [472, 183] on button "Filtrar" at bounding box center [486, 190] width 28 height 15
drag, startPoint x: 138, startPoint y: 200, endPoint x: 127, endPoint y: 193, distance: 13.3
click at [132, 196] on div "PESQUISAR aren" at bounding box center [165, 188] width 304 height 34
click at [127, 193] on input "aren" at bounding box center [165, 191] width 300 height 15
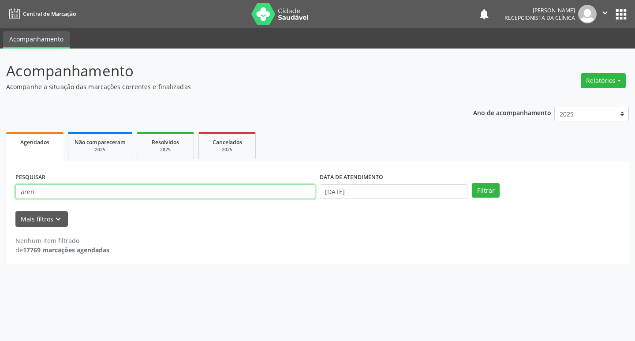
click at [127, 193] on input "aren" at bounding box center [165, 191] width 300 height 15
type input "erenite"
click at [472, 183] on button "Filtrar" at bounding box center [486, 190] width 28 height 15
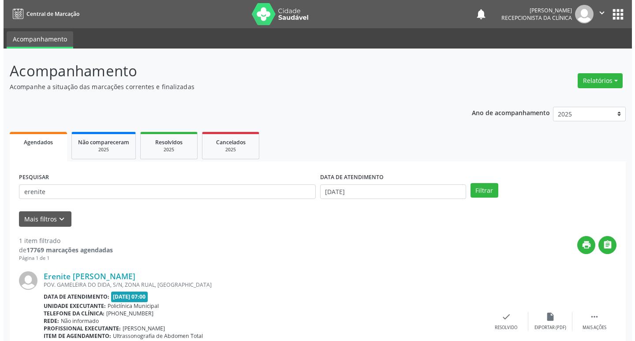
scroll to position [44, 0]
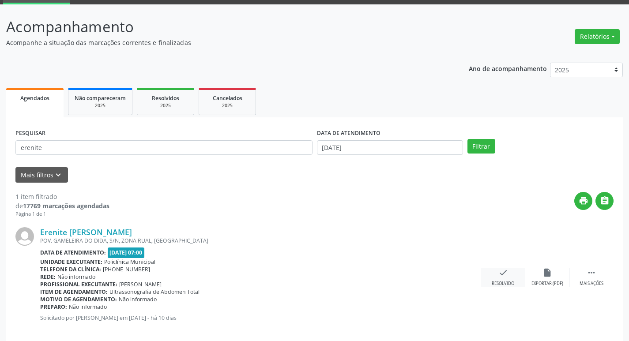
click at [502, 282] on div "Resolvido" at bounding box center [503, 284] width 23 height 6
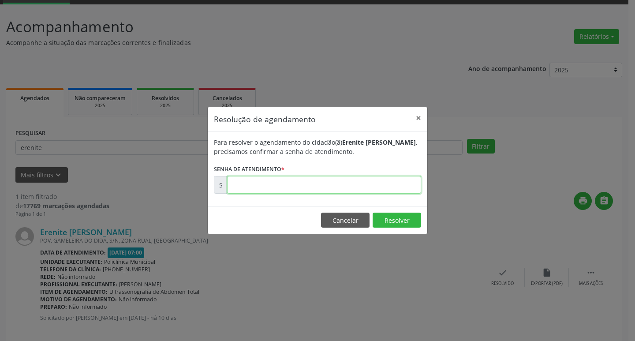
click at [256, 188] on input "text" at bounding box center [324, 185] width 194 height 18
type input "00172245"
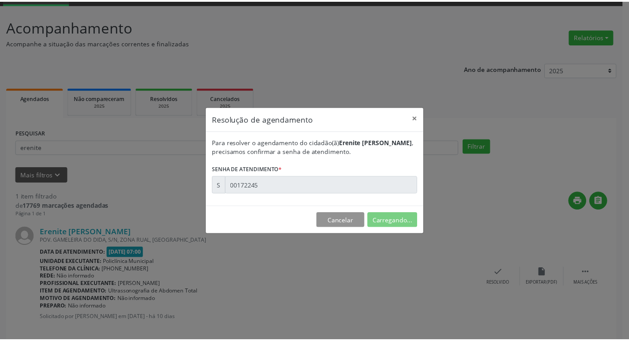
scroll to position [0, 0]
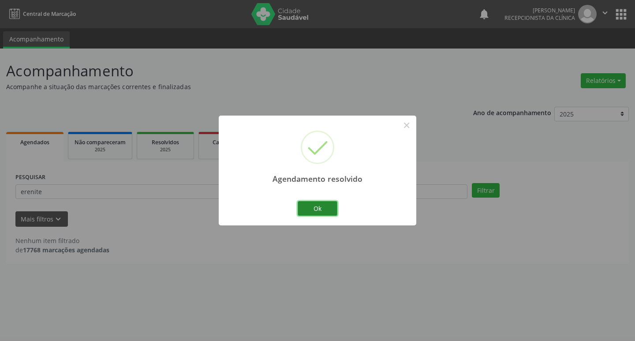
drag, startPoint x: 321, startPoint y: 209, endPoint x: 307, endPoint y: 204, distance: 14.9
click at [320, 209] on button "Ok" at bounding box center [318, 208] width 40 height 15
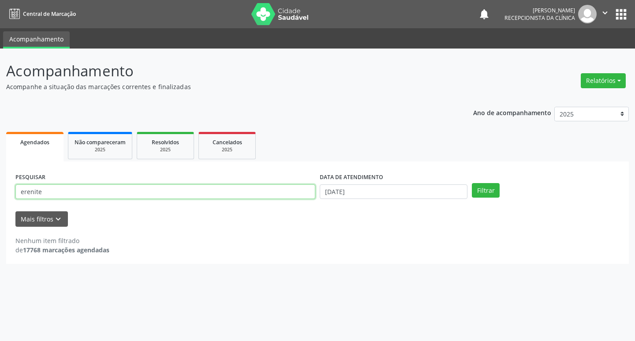
click at [293, 199] on input "erenite" at bounding box center [165, 191] width 300 height 15
click at [472, 183] on button "Filtrar" at bounding box center [486, 190] width 28 height 15
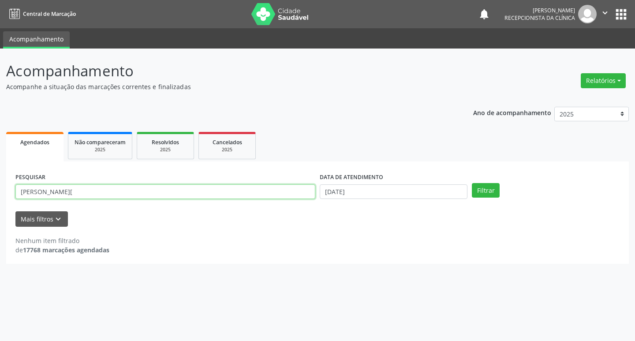
click at [293, 198] on input "[PERSON_NAME][" at bounding box center [165, 191] width 300 height 15
type input "[PERSON_NAME]"
click at [472, 183] on button "Filtrar" at bounding box center [486, 190] width 28 height 15
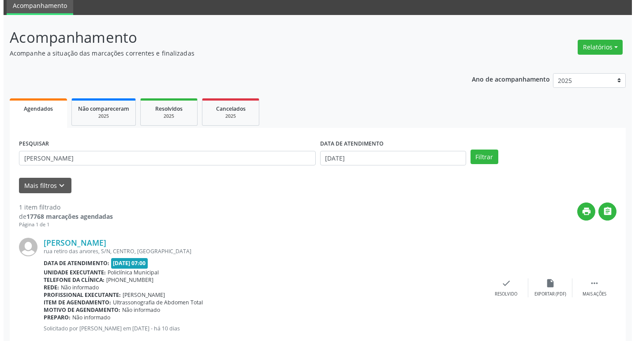
scroll to position [56, 0]
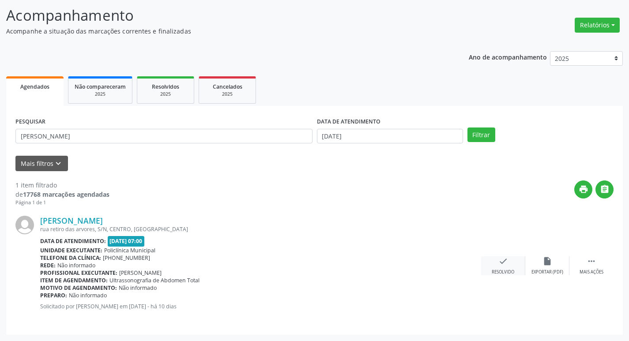
click at [514, 263] on div "check Resolvido" at bounding box center [503, 265] width 44 height 19
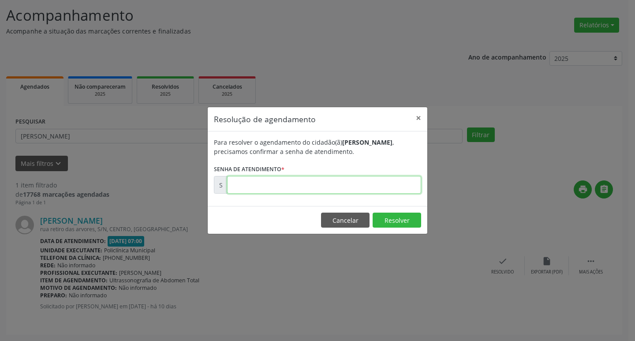
click at [301, 180] on input "text" at bounding box center [324, 185] width 194 height 18
type input "00172258"
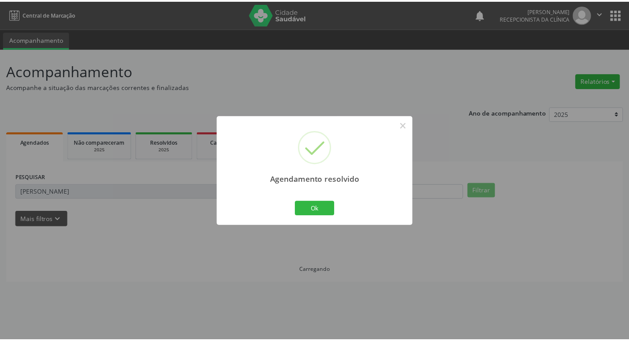
scroll to position [0, 0]
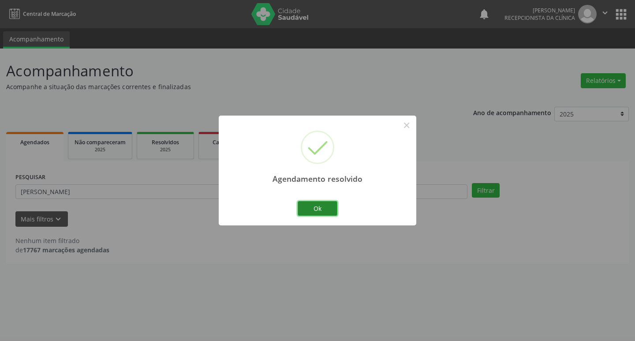
click at [321, 209] on button "Ok" at bounding box center [318, 208] width 40 height 15
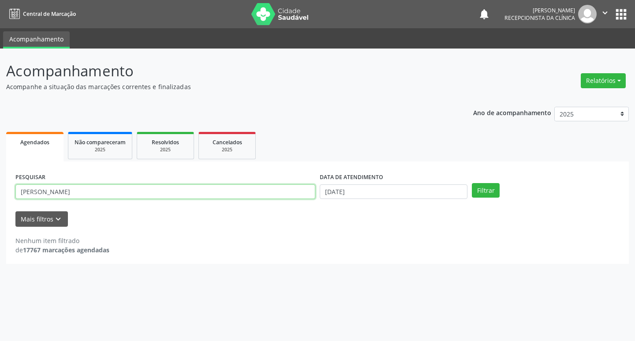
click at [282, 188] on input "[PERSON_NAME]" at bounding box center [165, 191] width 300 height 15
type input "[PERSON_NAME]"
click at [472, 183] on button "Filtrar" at bounding box center [486, 190] width 28 height 15
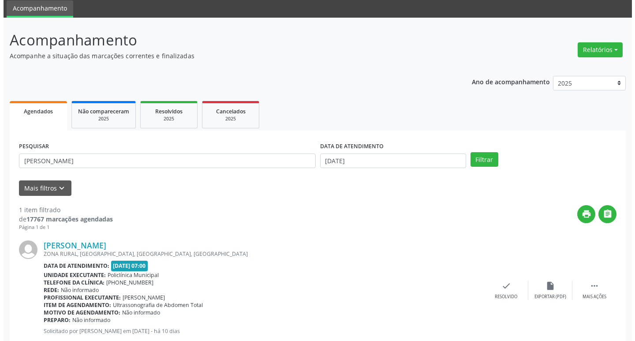
scroll to position [56, 0]
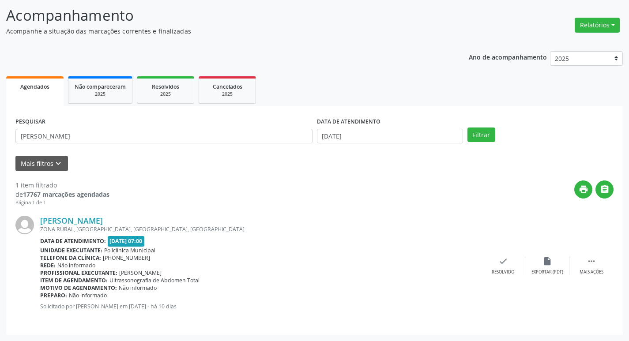
click at [497, 254] on div "[PERSON_NAME] ZONA RURAL, SN, [GEOGRAPHIC_DATA], [GEOGRAPHIC_DATA] Data de aten…" at bounding box center [314, 266] width 598 height 119
click at [501, 259] on icon "check" at bounding box center [503, 261] width 10 height 10
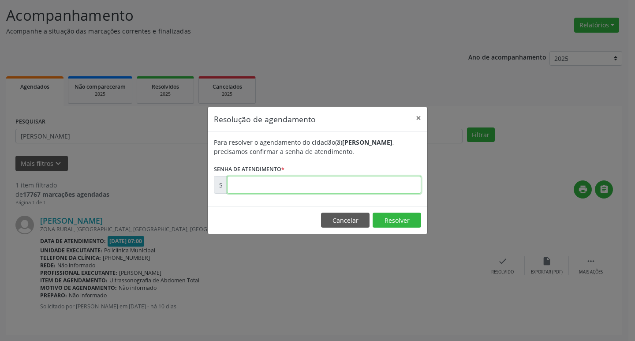
click at [334, 188] on input "text" at bounding box center [324, 185] width 194 height 18
type input "00172255"
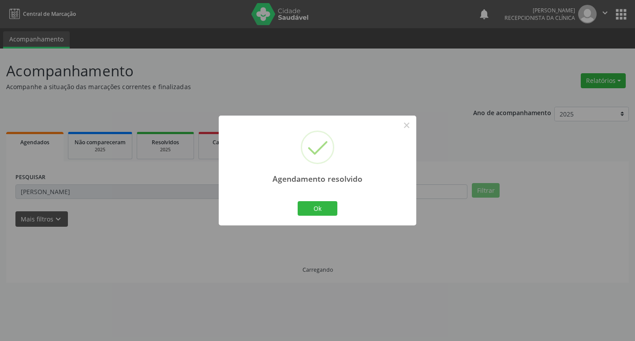
scroll to position [0, 0]
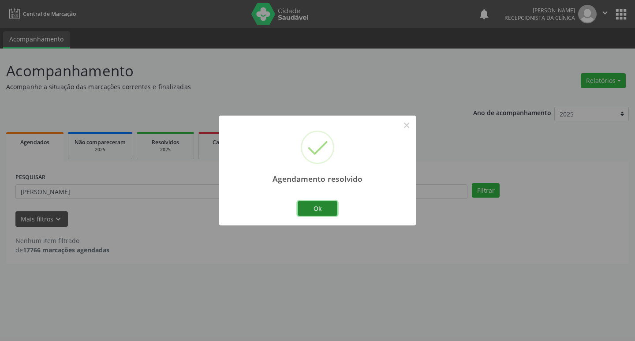
click at [310, 202] on button "Ok" at bounding box center [318, 208] width 40 height 15
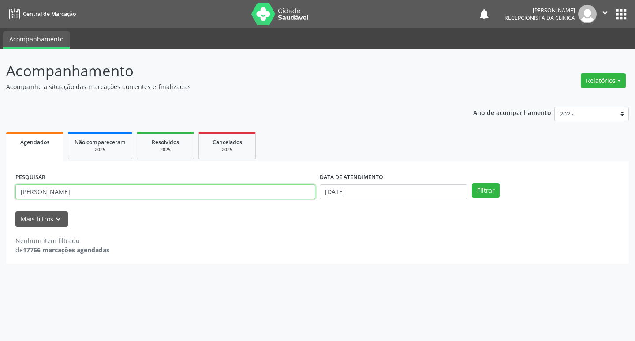
click at [284, 194] on input "[PERSON_NAME]" at bounding box center [165, 191] width 300 height 15
click at [285, 194] on input "[PERSON_NAME]" at bounding box center [165, 191] width 300 height 15
type input "[PERSON_NAME]"
click at [472, 183] on button "Filtrar" at bounding box center [486, 190] width 28 height 15
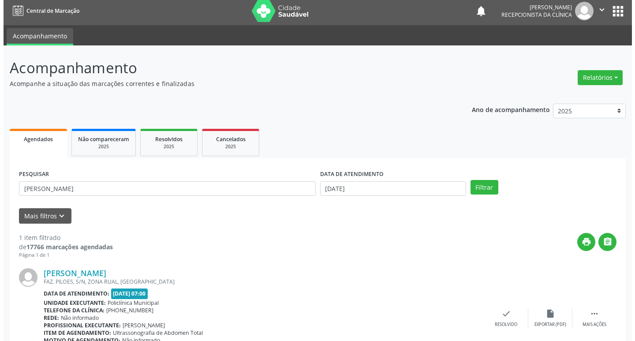
scroll to position [56, 0]
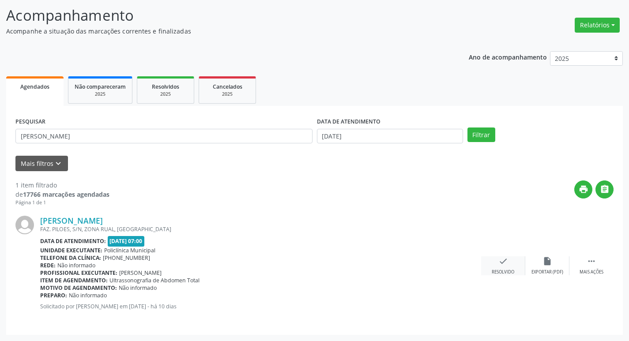
click at [510, 259] on div "check Resolvido" at bounding box center [503, 265] width 44 height 19
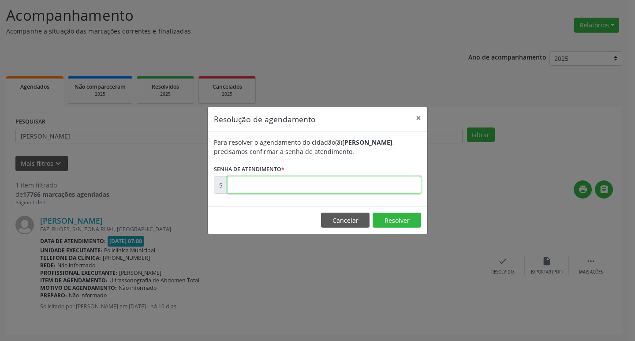
click at [320, 187] on input "text" at bounding box center [324, 185] width 194 height 18
type input "00172244"
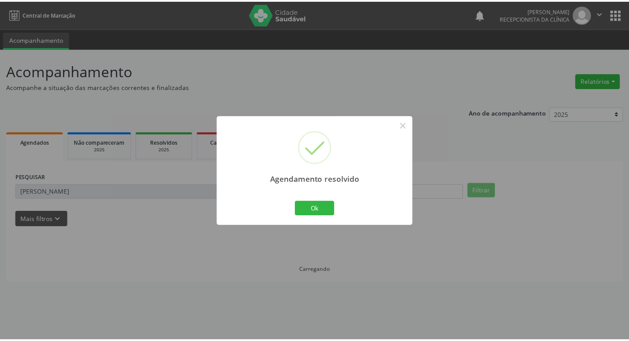
scroll to position [0, 0]
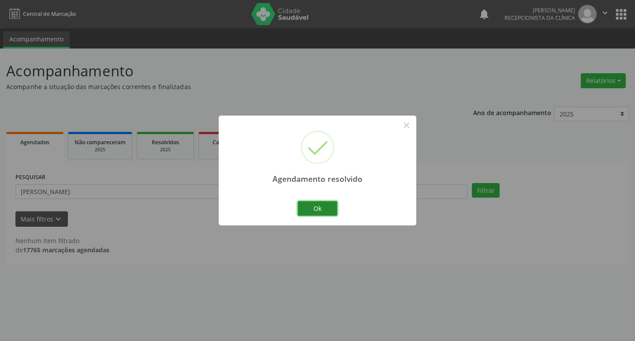
click at [307, 212] on button "Ok" at bounding box center [318, 208] width 40 height 15
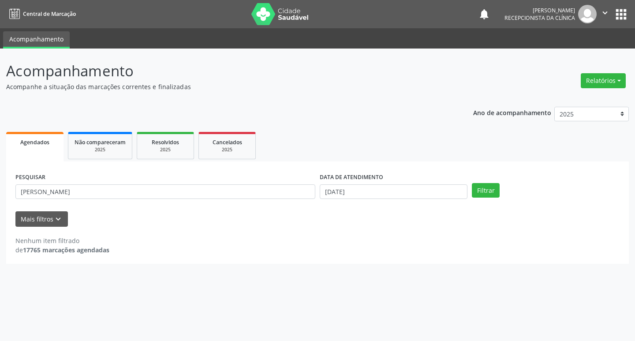
click at [275, 201] on div "PESQUISAR [PERSON_NAME]" at bounding box center [165, 188] width 304 height 34
click at [265, 195] on input "[PERSON_NAME]" at bounding box center [165, 191] width 300 height 15
click at [265, 202] on div "PESQUISAR [PERSON_NAME]" at bounding box center [165, 188] width 304 height 34
click at [253, 192] on input "[PERSON_NAME]" at bounding box center [165, 191] width 300 height 15
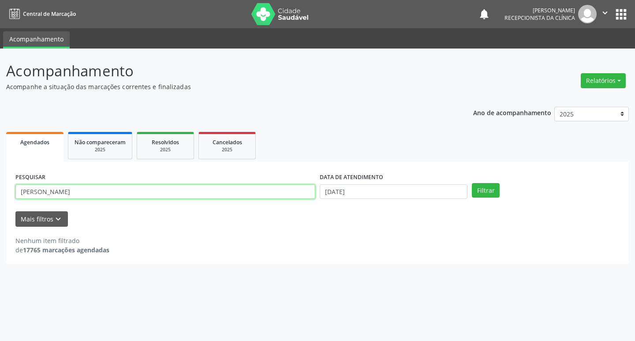
click at [253, 192] on input "[PERSON_NAME]" at bounding box center [165, 191] width 300 height 15
type input "clelia"
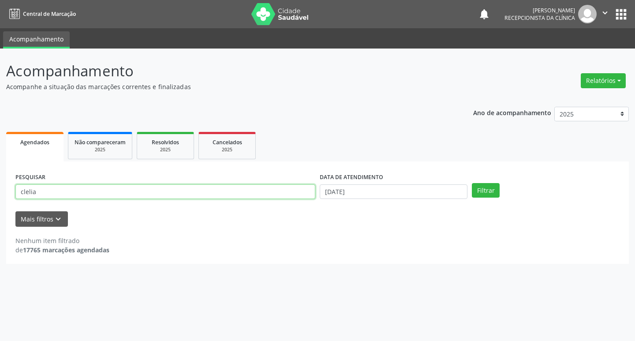
click at [472, 183] on button "Filtrar" at bounding box center [486, 190] width 28 height 15
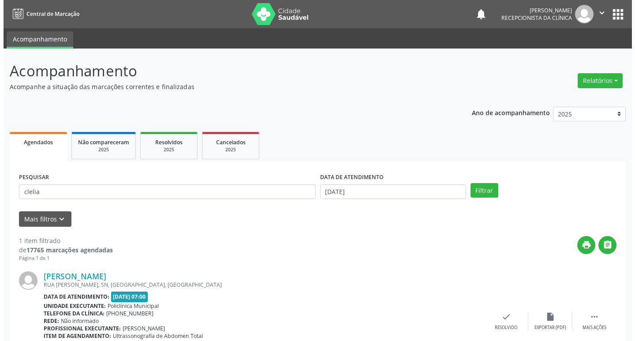
scroll to position [56, 0]
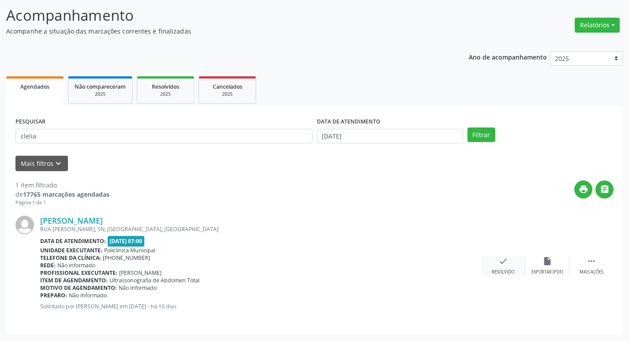
click at [507, 259] on icon "check" at bounding box center [503, 261] width 10 height 10
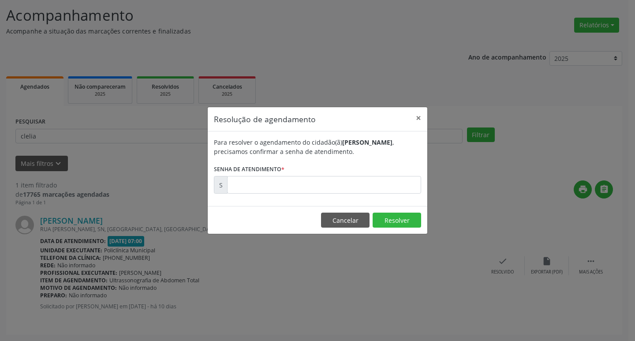
drag, startPoint x: 314, startPoint y: 194, endPoint x: 308, endPoint y: 190, distance: 7.2
click at [310, 191] on div "Para resolver o agendamento do cidadão(ã) [PERSON_NAME] , precisamos confirmar …" at bounding box center [318, 169] width 220 height 75
click at [308, 190] on input "text" at bounding box center [324, 185] width 194 height 18
type input "00172256"
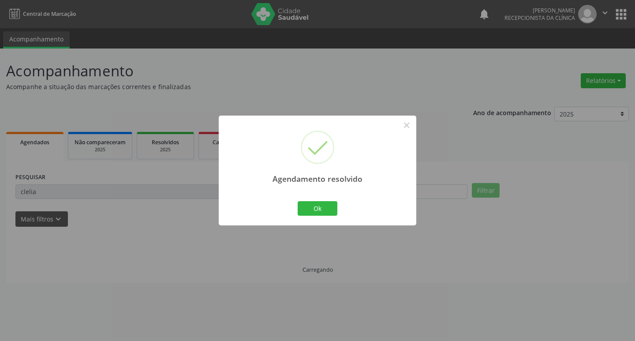
scroll to position [0, 0]
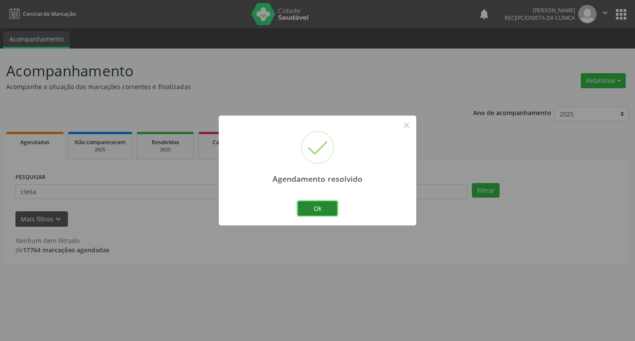
click at [323, 208] on button "Ok" at bounding box center [318, 208] width 40 height 15
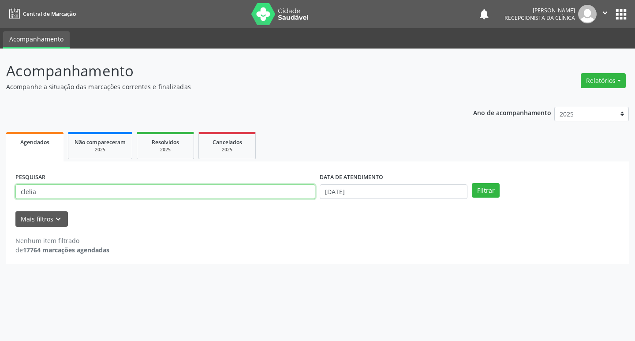
click at [267, 194] on input "clelia" at bounding box center [165, 191] width 300 height 15
type input "guiomar"
click at [472, 183] on button "Filtrar" at bounding box center [486, 190] width 28 height 15
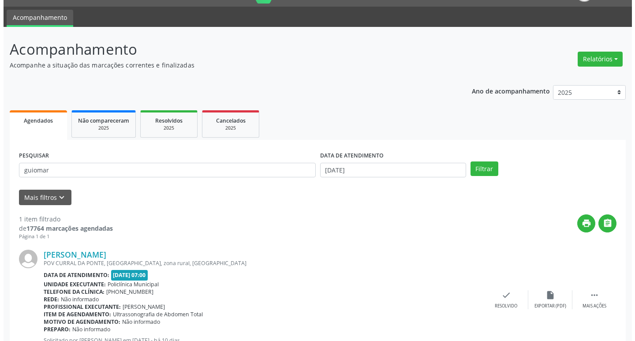
scroll to position [56, 0]
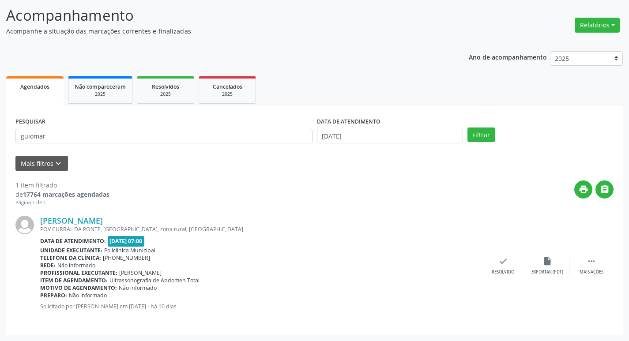
click at [510, 252] on div "[PERSON_NAME] POV [GEOGRAPHIC_DATA], SN, zona rural, [GEOGRAPHIC_DATA] Data de …" at bounding box center [314, 266] width 598 height 119
drag, startPoint x: 507, startPoint y: 255, endPoint x: 502, endPoint y: 261, distance: 7.5
click at [506, 256] on div "[PERSON_NAME] POV [GEOGRAPHIC_DATA], SN, zona rural, [GEOGRAPHIC_DATA] Data de …" at bounding box center [314, 266] width 598 height 119
click at [503, 263] on icon "check" at bounding box center [503, 261] width 10 height 10
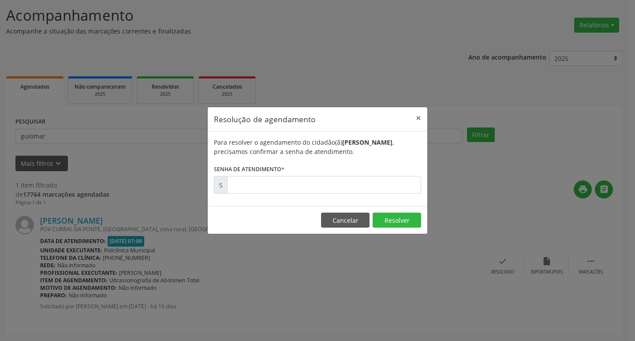
drag, startPoint x: 333, startPoint y: 197, endPoint x: 323, endPoint y: 188, distance: 12.8
click at [323, 188] on div "Para resolver o agendamento do cidadão(ã) [PERSON_NAME] , precisamos confirmar …" at bounding box center [318, 169] width 220 height 75
click at [321, 186] on input "text" at bounding box center [324, 185] width 194 height 18
type input "00172240"
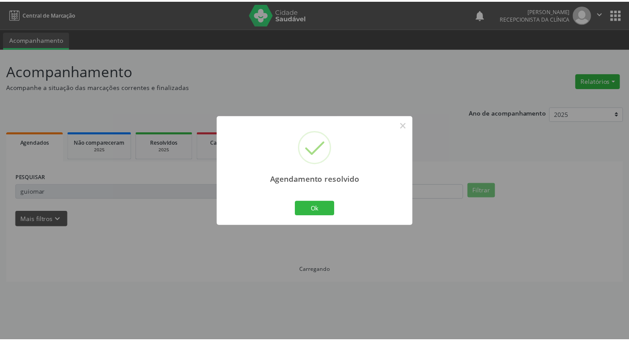
scroll to position [0, 0]
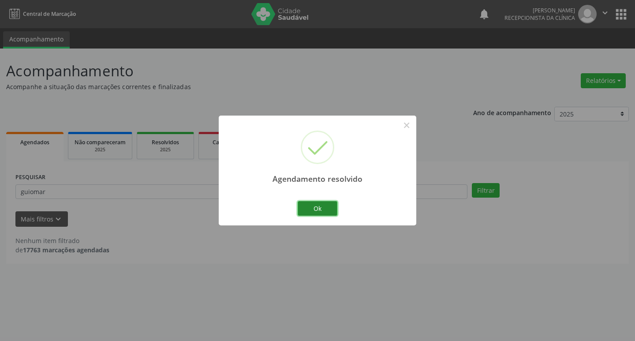
click at [316, 204] on button "Ok" at bounding box center [318, 208] width 40 height 15
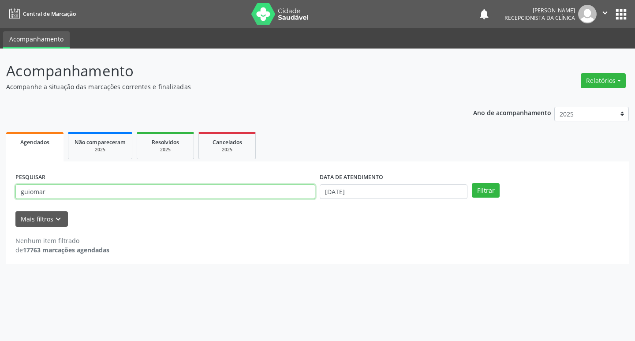
click at [304, 197] on input "guiomar" at bounding box center [165, 191] width 300 height 15
click at [303, 195] on input "guiomar" at bounding box center [165, 191] width 300 height 15
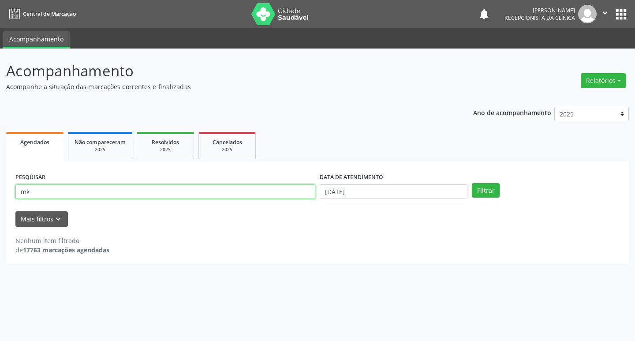
type input "m"
type input "[PERSON_NAME]"
click at [472, 183] on button "Filtrar" at bounding box center [486, 190] width 28 height 15
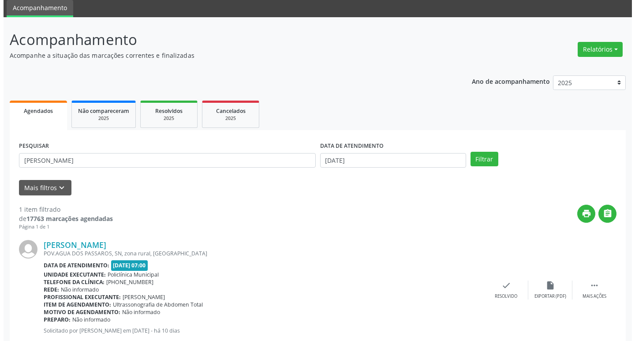
scroll to position [56, 0]
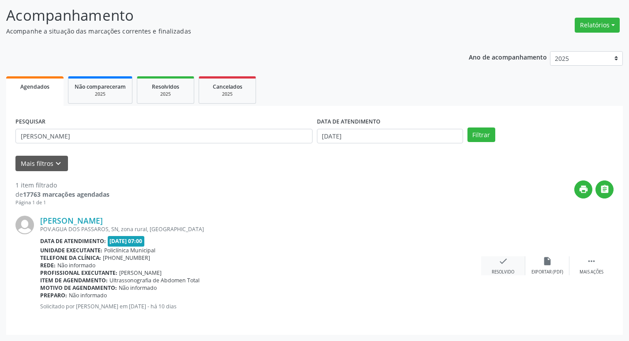
click at [508, 260] on div "check Resolvido" at bounding box center [503, 265] width 44 height 19
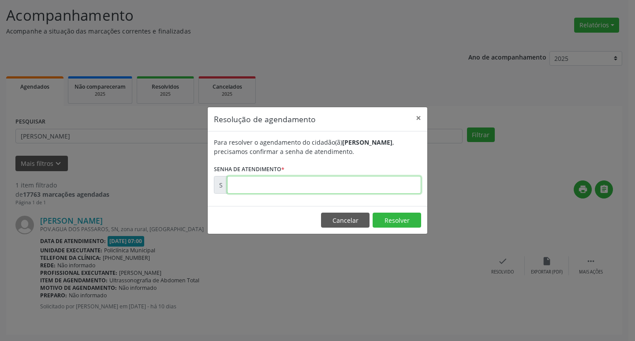
drag, startPoint x: 287, startPoint y: 177, endPoint x: 288, endPoint y: 183, distance: 5.9
click at [288, 183] on input "text" at bounding box center [324, 185] width 194 height 18
type input "00172241"
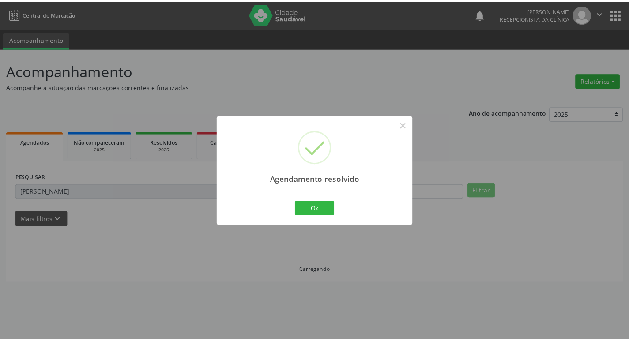
scroll to position [0, 0]
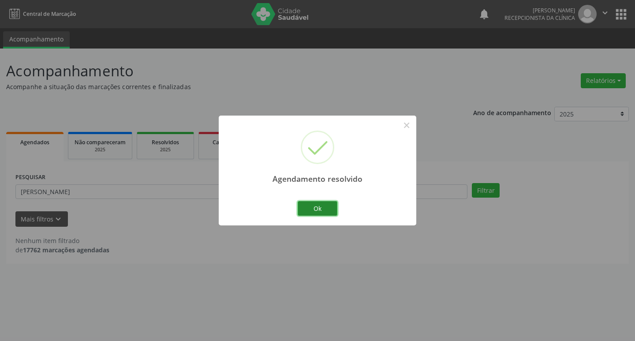
drag, startPoint x: 300, startPoint y: 211, endPoint x: 305, endPoint y: 211, distance: 4.9
click at [305, 211] on button "Ok" at bounding box center [318, 208] width 40 height 15
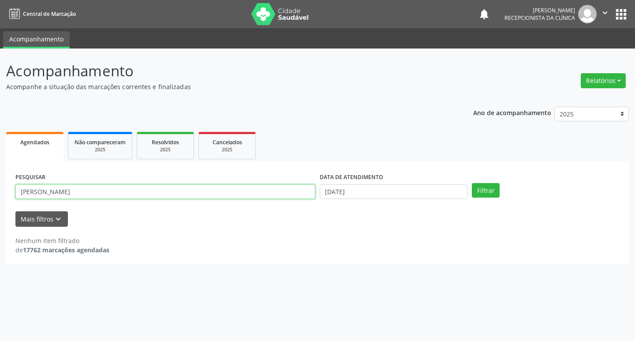
click at [282, 196] on input "[PERSON_NAME]" at bounding box center [165, 191] width 300 height 15
type input "edvaldina"
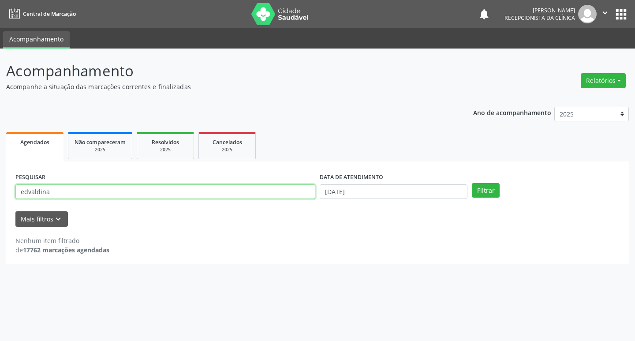
click at [472, 183] on button "Filtrar" at bounding box center [486, 190] width 28 height 15
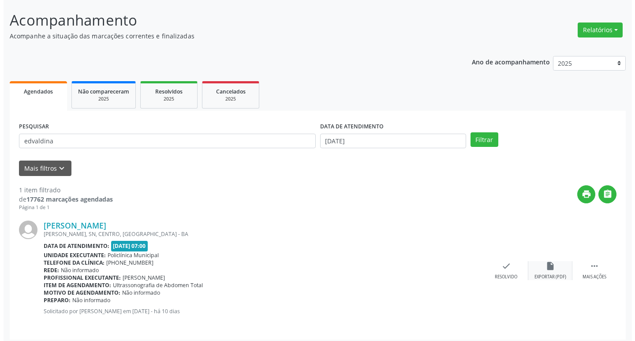
scroll to position [56, 0]
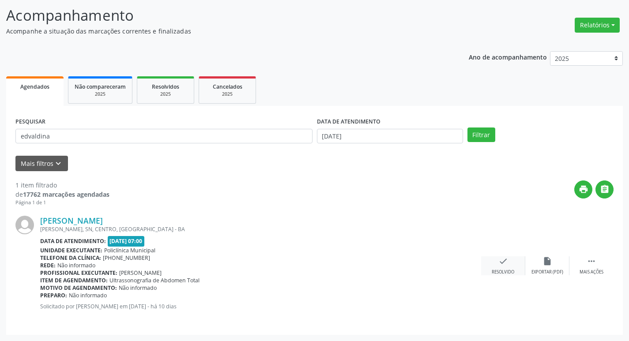
click at [500, 257] on icon "check" at bounding box center [503, 261] width 10 height 10
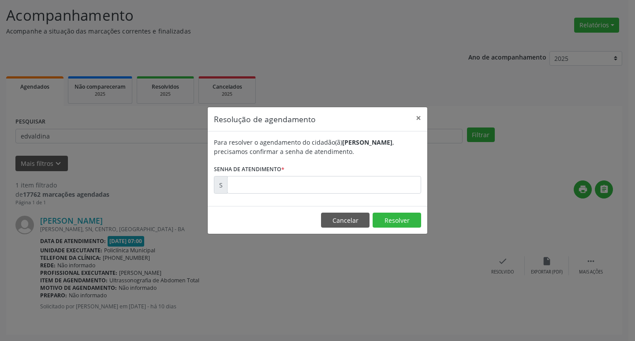
drag, startPoint x: 289, startPoint y: 171, endPoint x: 289, endPoint y: 181, distance: 10.2
click at [289, 172] on form "Para resolver o agendamento do cidadão(ã) [PERSON_NAME] , precisamos confirmar …" at bounding box center [317, 166] width 207 height 56
click at [289, 182] on input "text" at bounding box center [324, 185] width 194 height 18
type input "00172251"
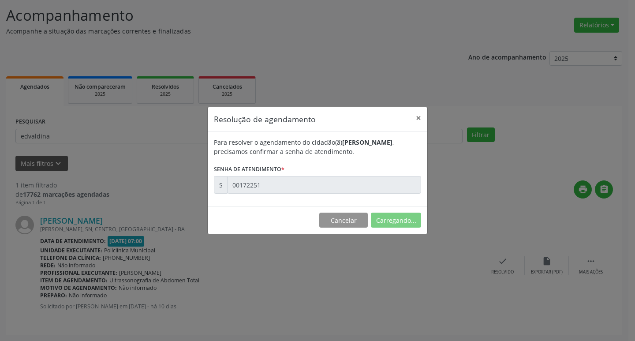
scroll to position [0, 0]
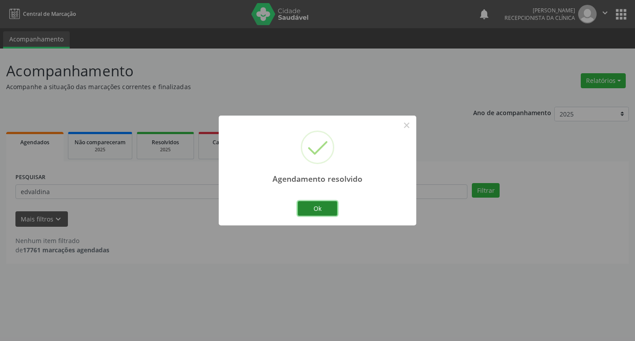
click at [308, 208] on button "Ok" at bounding box center [318, 208] width 40 height 15
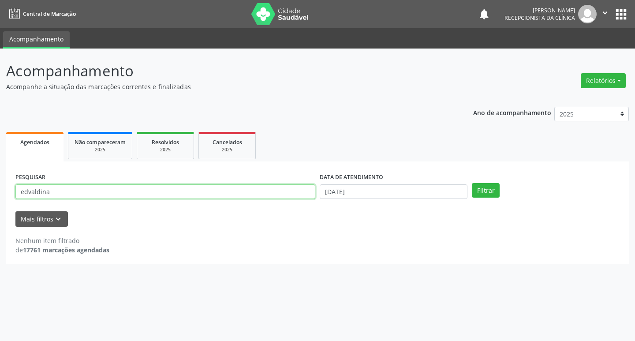
click at [292, 199] on input "edvaldina" at bounding box center [165, 191] width 300 height 15
click at [288, 196] on input "edvaldina" at bounding box center [165, 191] width 300 height 15
click at [287, 195] on input "edvaldina" at bounding box center [165, 191] width 300 height 15
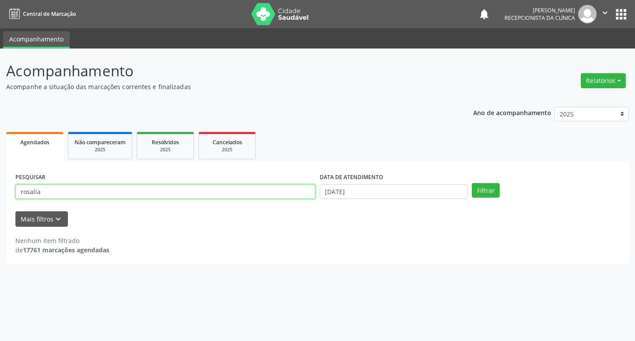
type input "rosalia"
click at [472, 183] on button "Filtrar" at bounding box center [486, 190] width 28 height 15
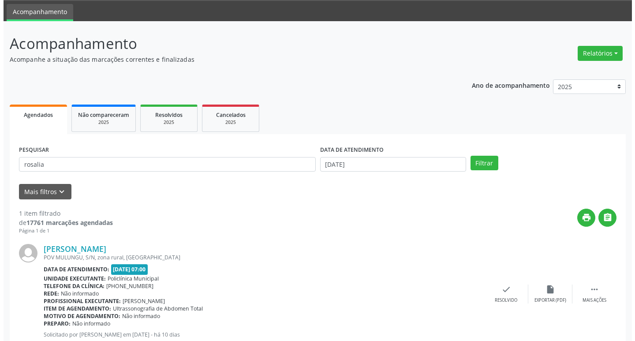
scroll to position [56, 0]
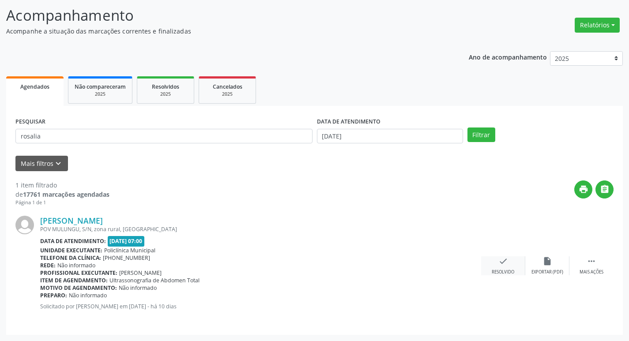
click at [507, 272] on div "Resolvido" at bounding box center [503, 272] width 23 height 6
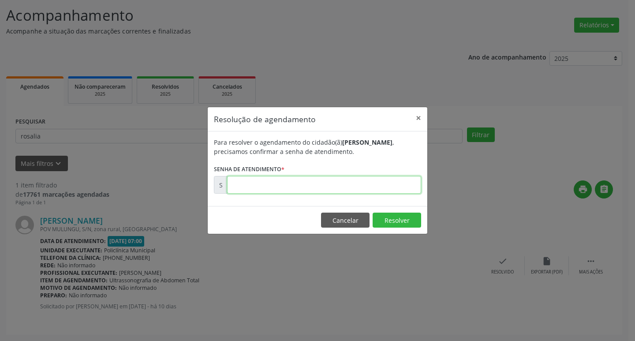
click at [376, 194] on input "text" at bounding box center [324, 185] width 194 height 18
type input "00172253"
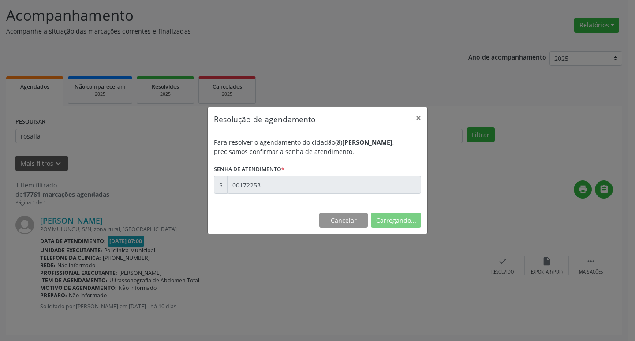
scroll to position [0, 0]
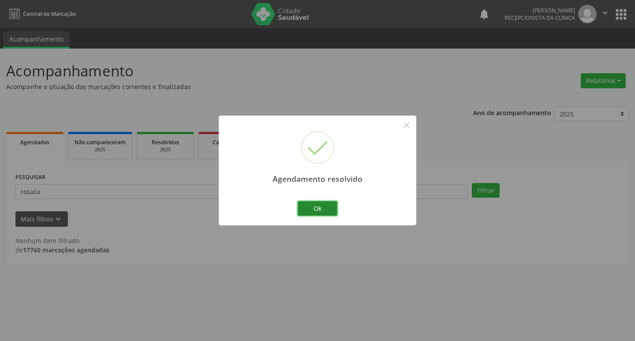
click at [326, 207] on button "Ok" at bounding box center [318, 208] width 40 height 15
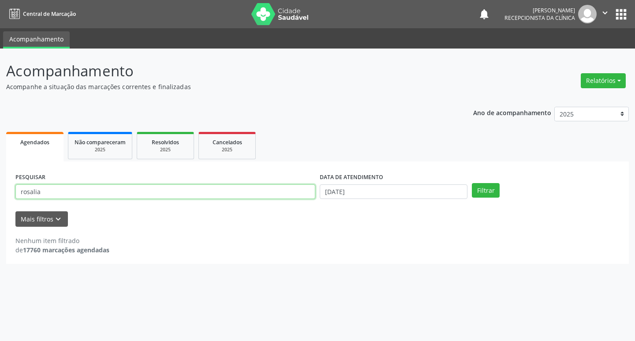
click at [299, 196] on input "rosalia" at bounding box center [165, 191] width 300 height 15
type input "[PERSON_NAME]"
click at [472, 183] on button "Filtrar" at bounding box center [486, 190] width 28 height 15
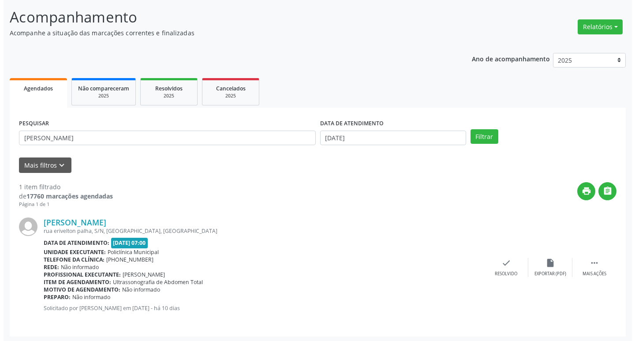
scroll to position [56, 0]
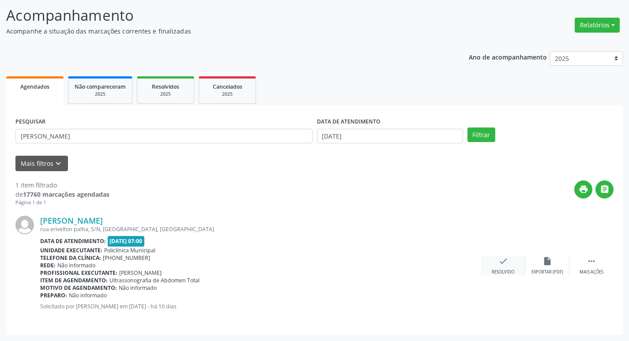
click at [501, 259] on icon "check" at bounding box center [503, 261] width 10 height 10
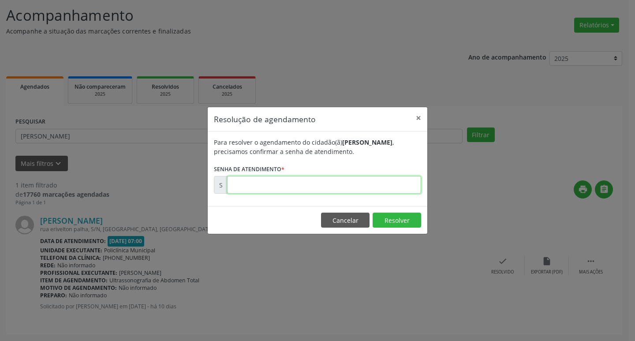
click at [364, 186] on input "text" at bounding box center [324, 185] width 194 height 18
type input "00172250"
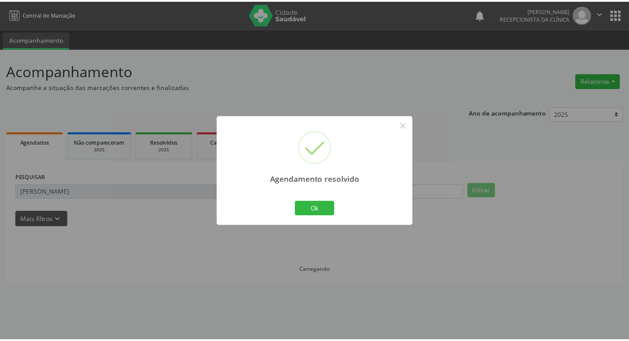
scroll to position [0, 0]
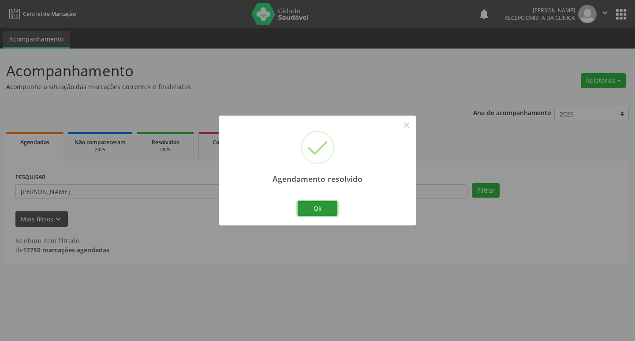
drag, startPoint x: 322, startPoint y: 203, endPoint x: 297, endPoint y: 199, distance: 25.1
click at [322, 203] on button "Ok" at bounding box center [318, 208] width 40 height 15
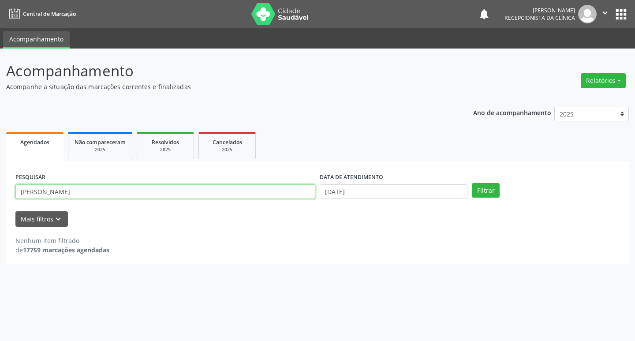
click at [274, 192] on input "[PERSON_NAME]" at bounding box center [165, 191] width 300 height 15
type input "leide"
click at [472, 183] on button "Filtrar" at bounding box center [486, 190] width 28 height 15
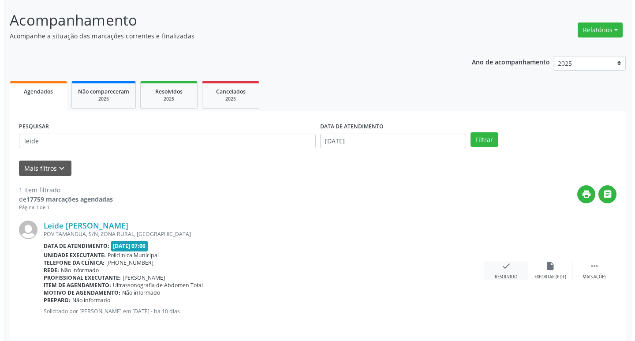
scroll to position [56, 0]
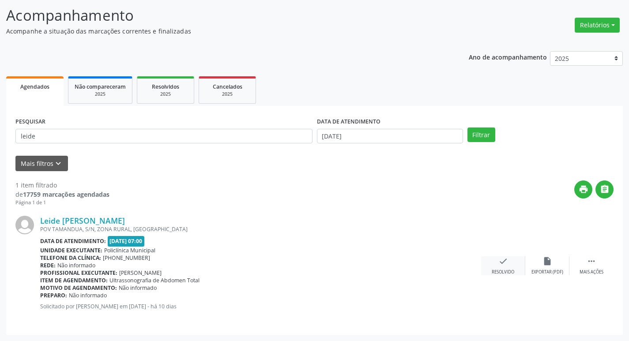
click at [498, 267] on div "check Resolvido" at bounding box center [503, 265] width 44 height 19
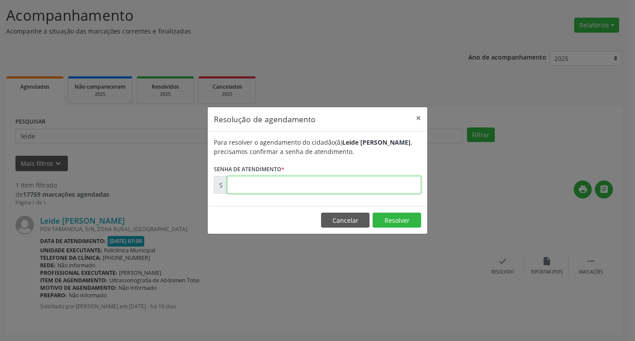
click at [290, 188] on input "text" at bounding box center [324, 185] width 194 height 18
type input "00172247"
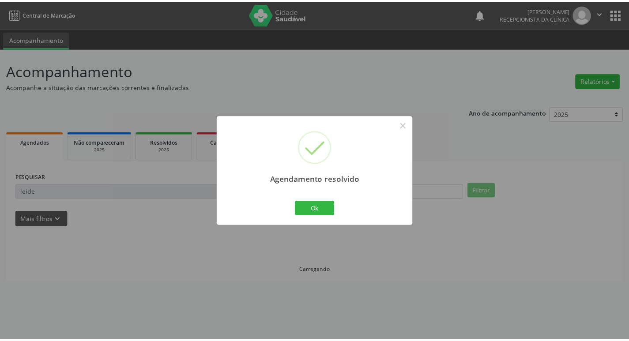
scroll to position [0, 0]
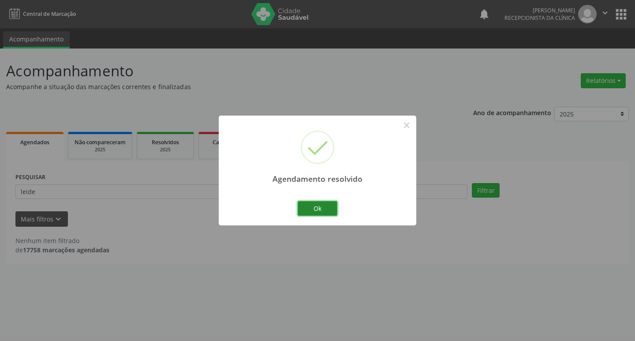
click at [314, 207] on button "Ok" at bounding box center [318, 208] width 40 height 15
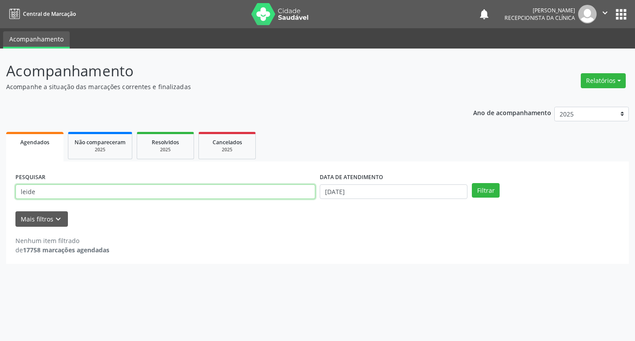
click at [288, 198] on input "leide" at bounding box center [165, 191] width 300 height 15
click at [287, 198] on input "leide" at bounding box center [165, 191] width 300 height 15
type input "gilmar"
click at [472, 183] on button "Filtrar" at bounding box center [486, 190] width 28 height 15
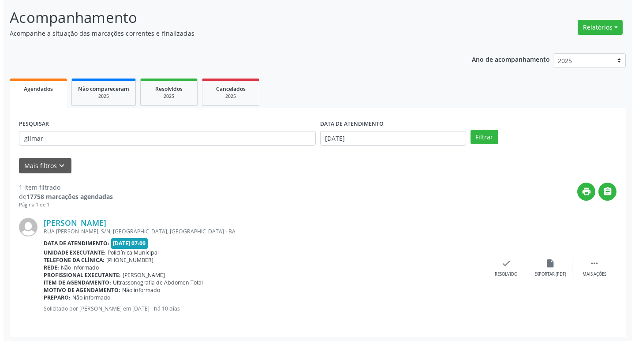
scroll to position [56, 0]
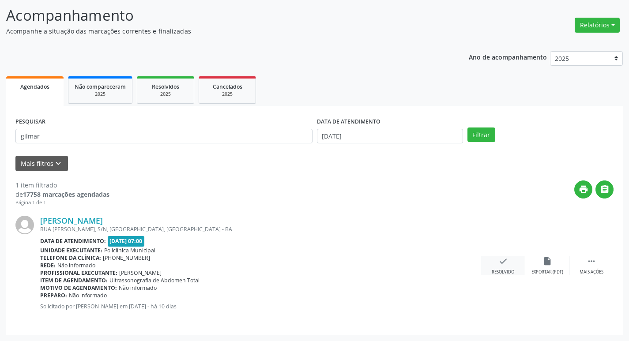
click at [509, 261] on div "check Resolvido" at bounding box center [503, 265] width 44 height 19
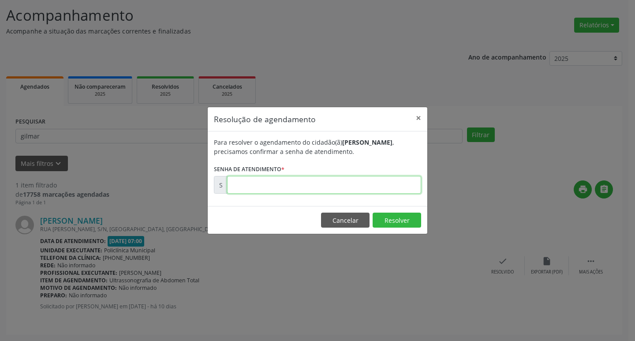
drag, startPoint x: 321, startPoint y: 177, endPoint x: 320, endPoint y: 185, distance: 8.4
click at [320, 178] on input "text" at bounding box center [324, 185] width 194 height 18
type input "00172260"
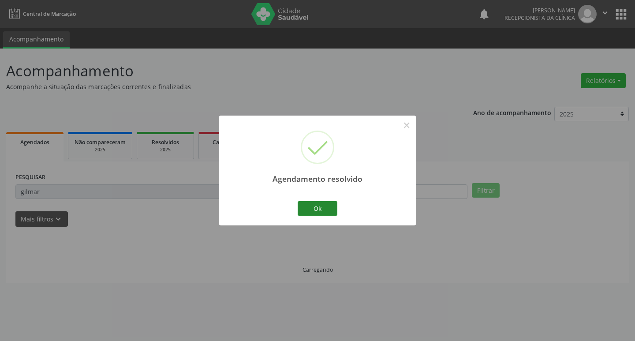
scroll to position [0, 0]
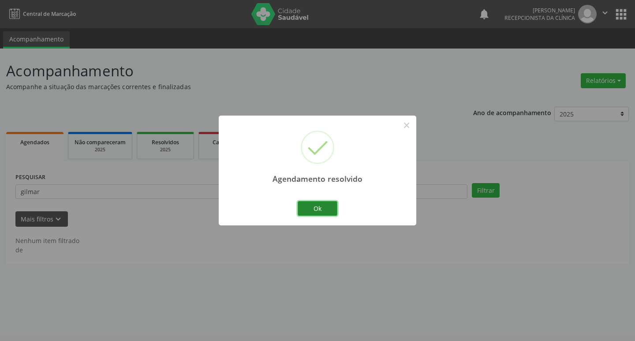
click at [309, 208] on button "Ok" at bounding box center [318, 208] width 40 height 15
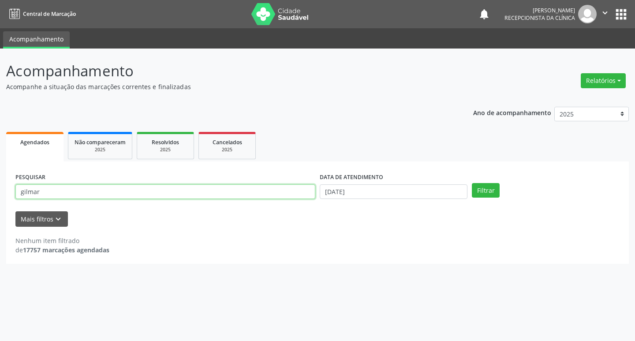
click at [284, 195] on input "gilmar" at bounding box center [165, 191] width 300 height 15
